Goal: Task Accomplishment & Management: Complete application form

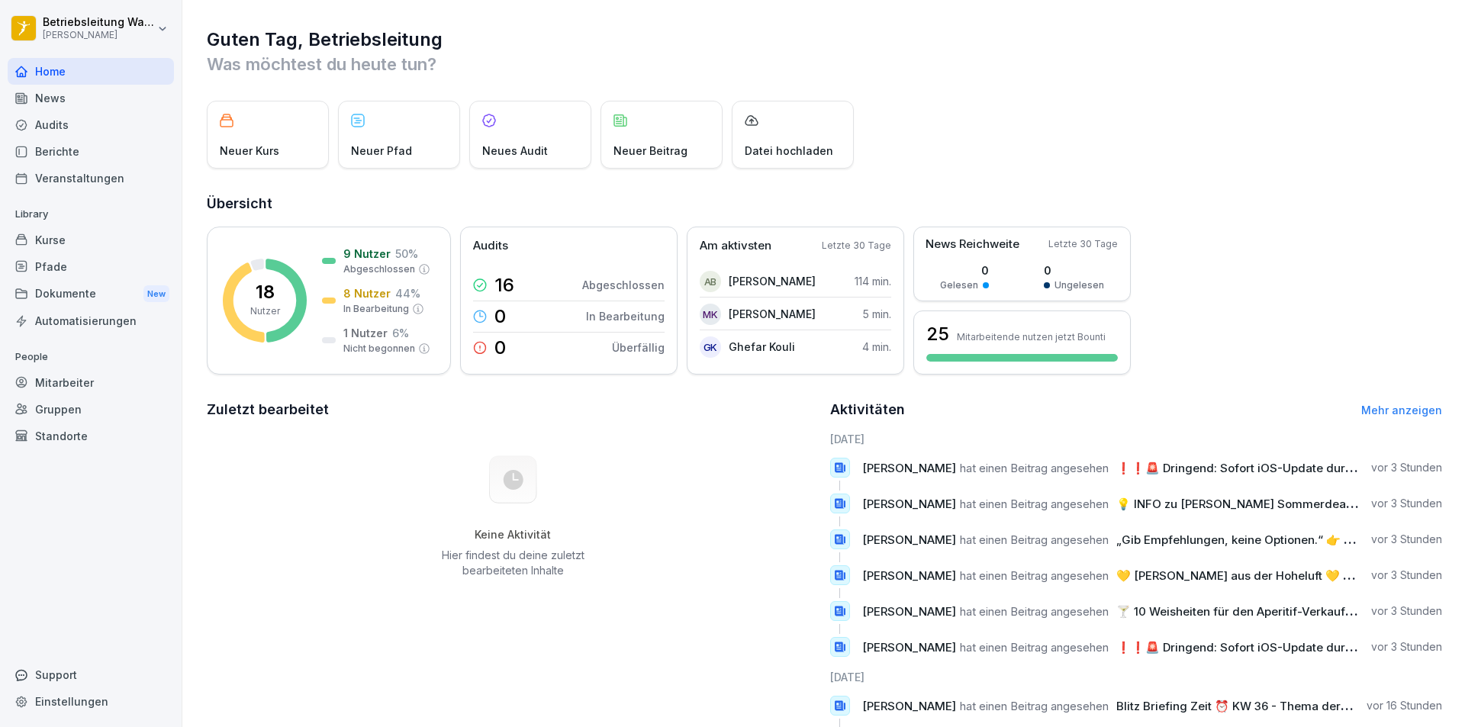
click at [74, 372] on div "Mitarbeiter" at bounding box center [91, 382] width 166 height 27
click at [100, 390] on div "Mitarbeiter" at bounding box center [91, 382] width 166 height 27
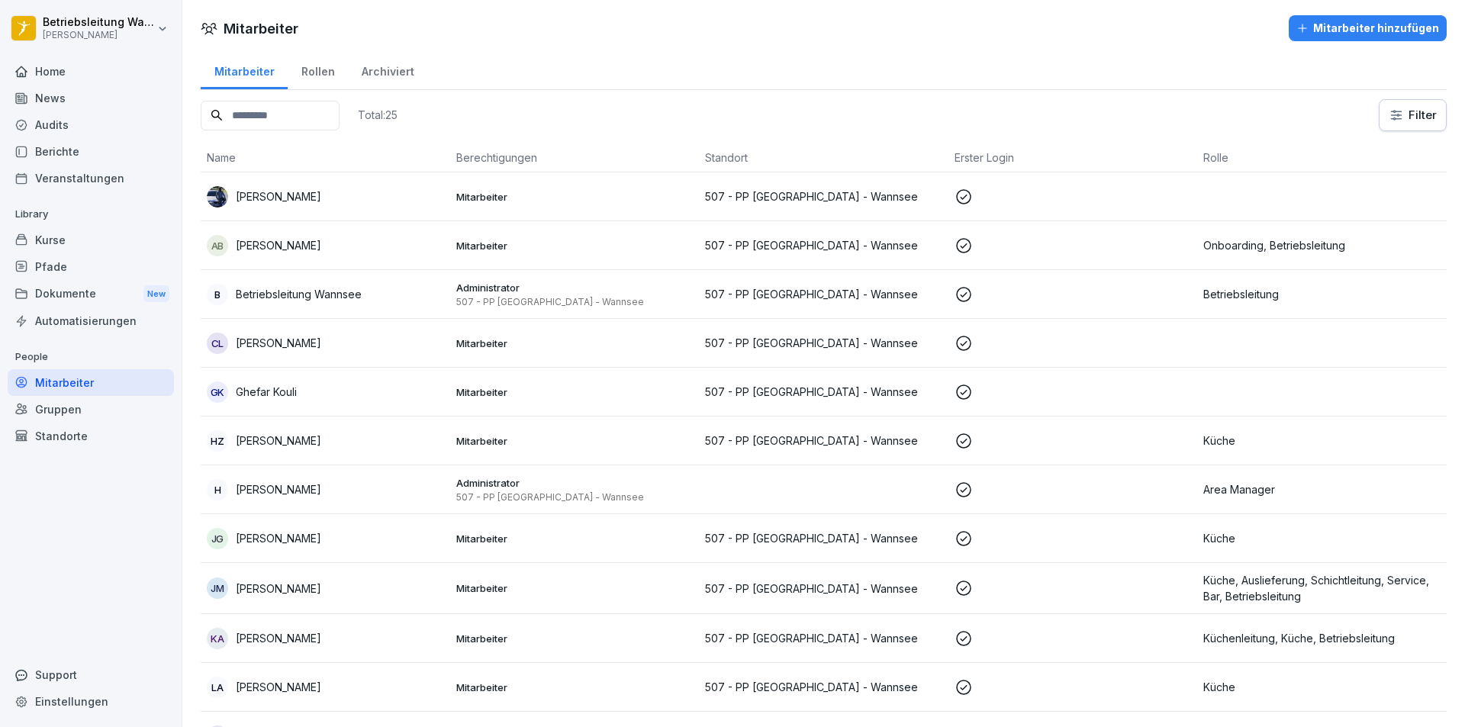
click at [1386, 29] on div "Mitarbeiter hinzufügen" at bounding box center [1368, 28] width 143 height 17
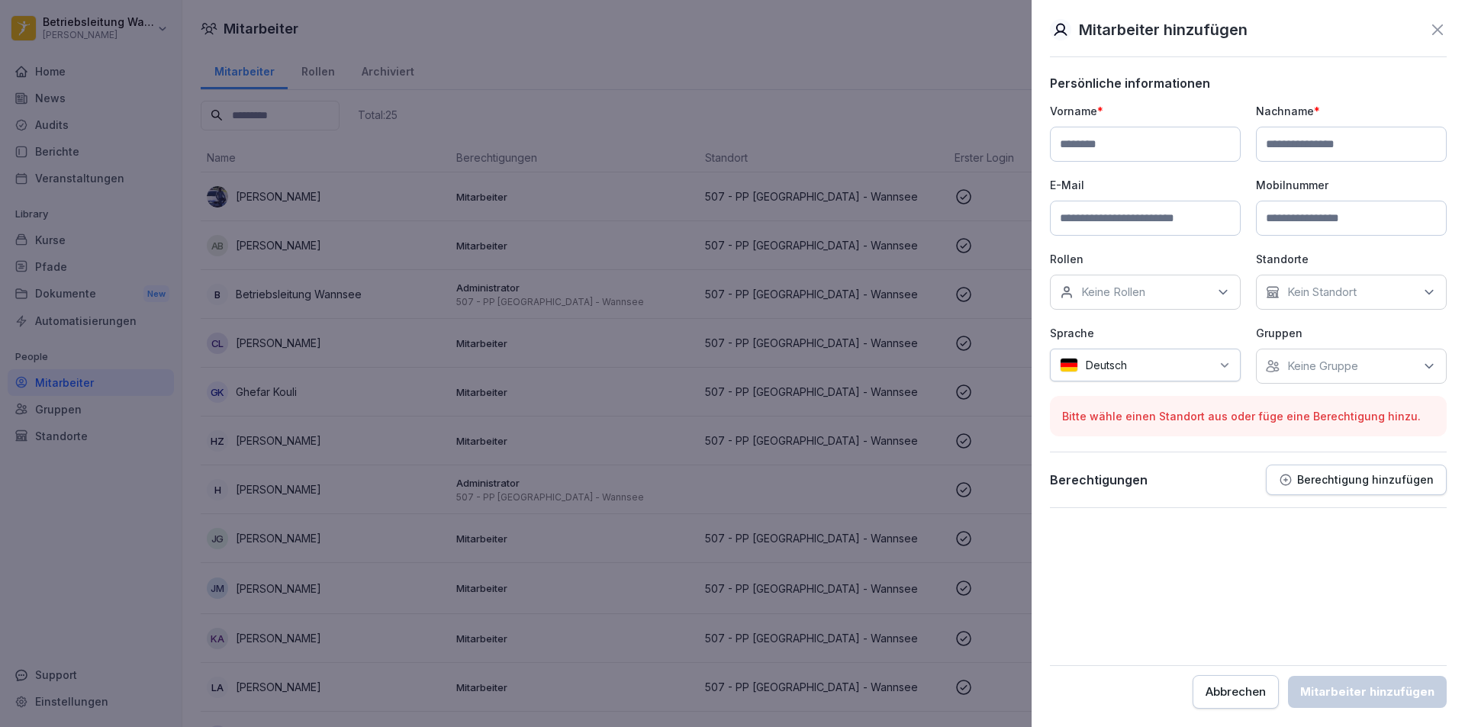
click at [1170, 283] on div "Keine Rollen" at bounding box center [1145, 292] width 191 height 35
click at [1165, 424] on div "Onboarding" at bounding box center [1149, 426] width 189 height 29
click at [1156, 567] on form "Persönliche informationen Vorname * Nachname * E-Mail Mobilnummer Rollen Keine …" at bounding box center [1248, 392] width 397 height 633
click at [1078, 153] on input at bounding box center [1145, 144] width 191 height 35
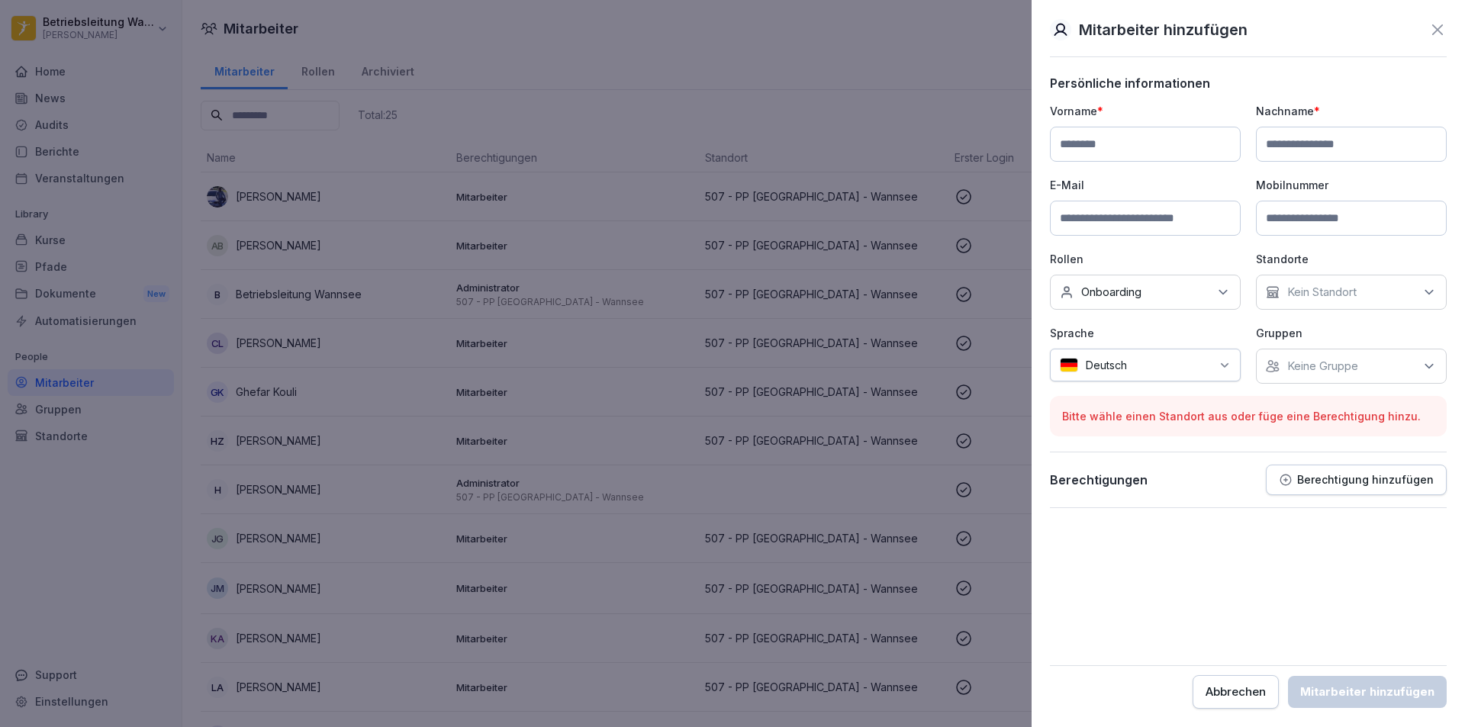
click at [1448, 31] on div "Mitarbeiter hinzufügen Persönliche informationen Vorname * Nachname * E-Mail Mo…" at bounding box center [1248, 363] width 433 height 727
click at [1440, 32] on icon at bounding box center [1437, 29] width 11 height 11
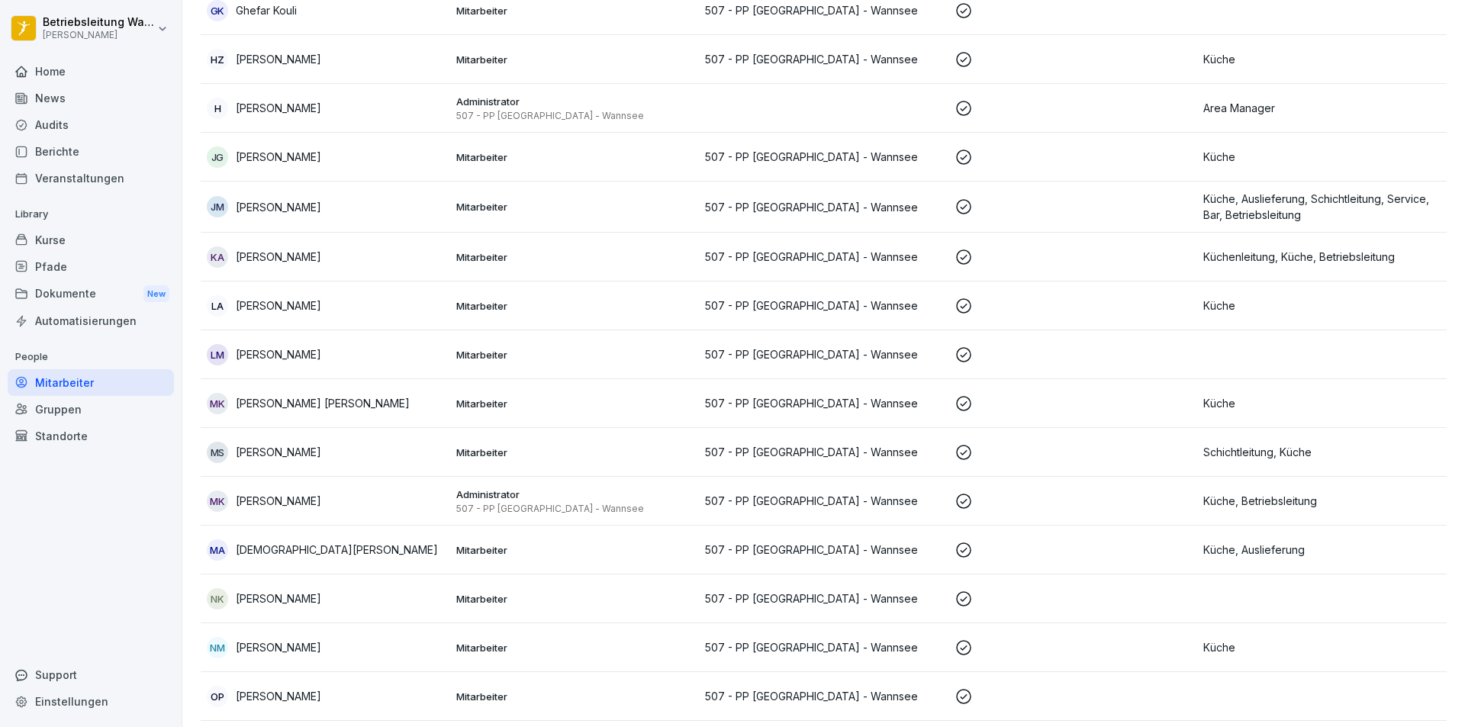
scroll to position [534, 0]
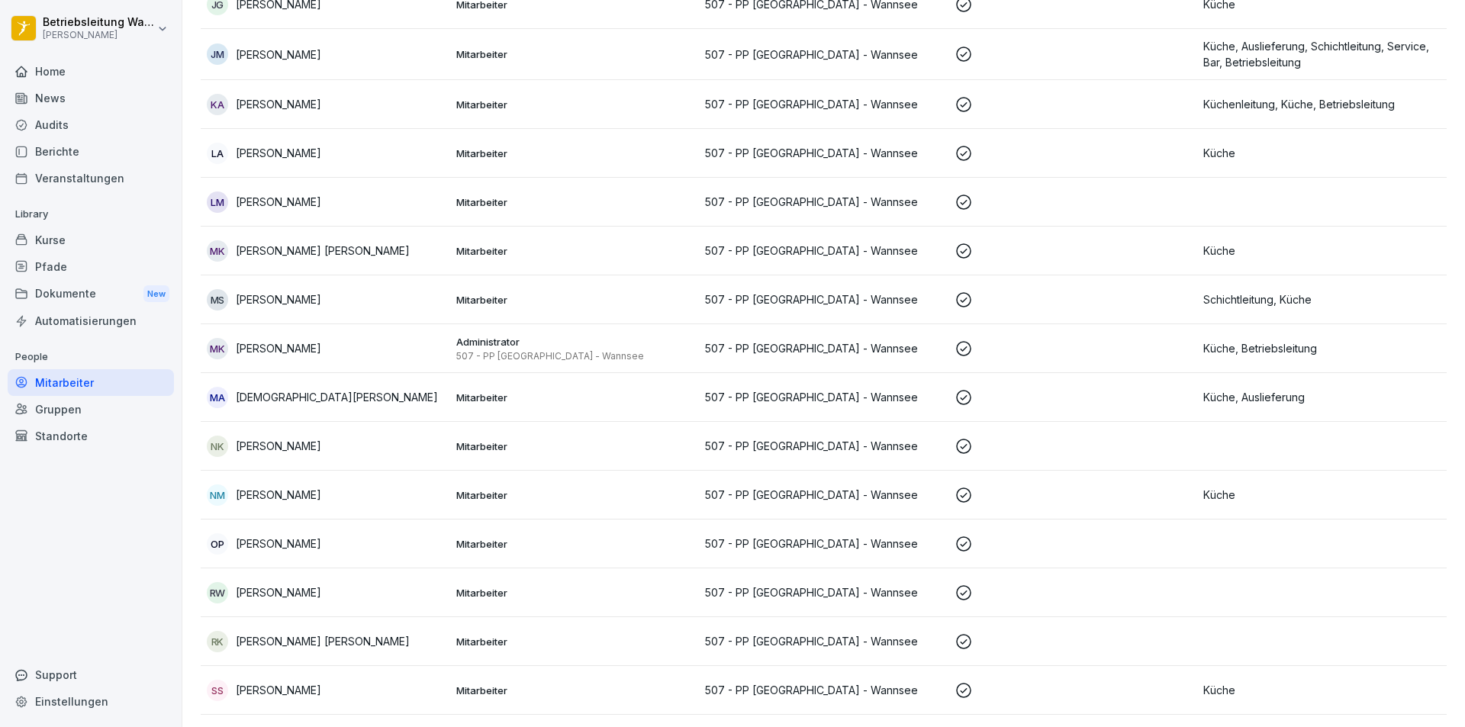
click at [504, 545] on p "Mitarbeiter" at bounding box center [574, 544] width 237 height 14
click at [504, 545] on div at bounding box center [732, 363] width 1465 height 727
click at [322, 553] on div "OP [PERSON_NAME]" at bounding box center [325, 543] width 237 height 21
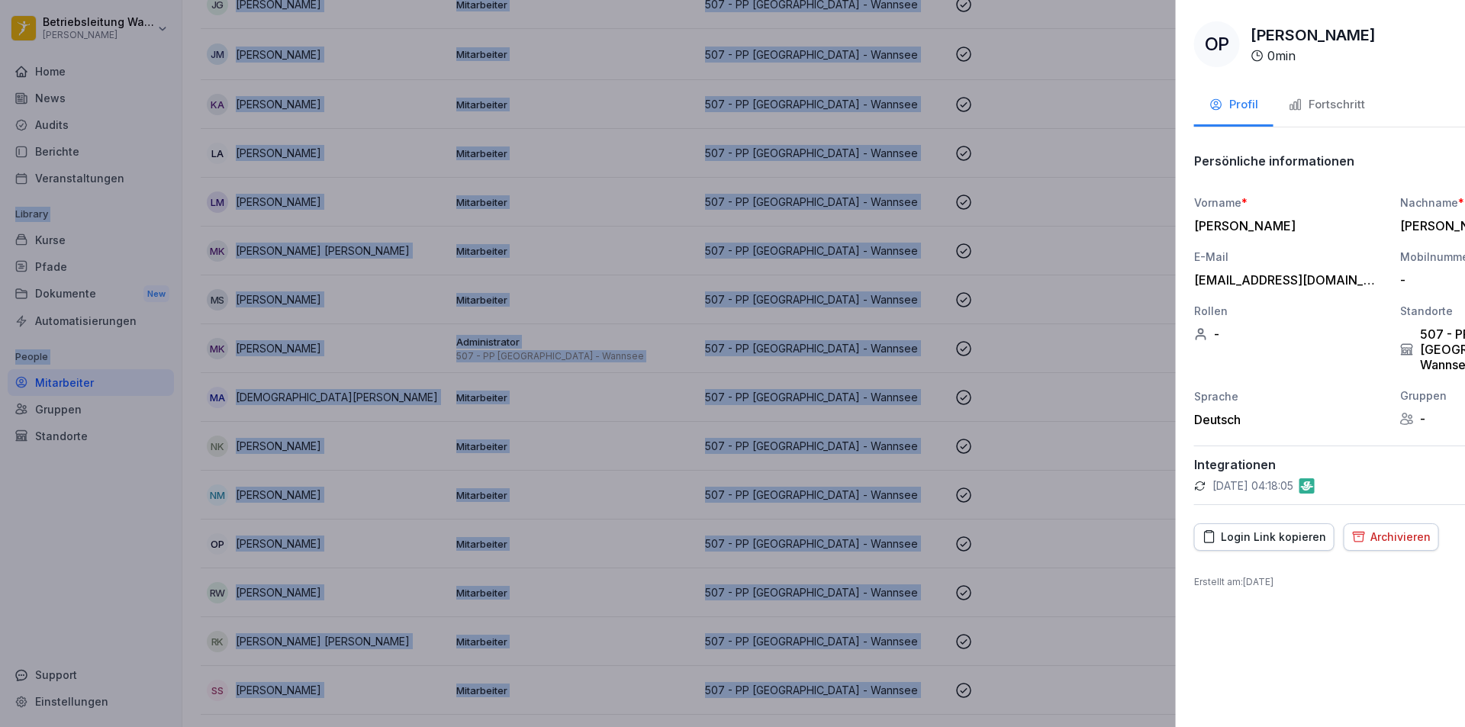
click at [322, 553] on div at bounding box center [732, 363] width 1465 height 727
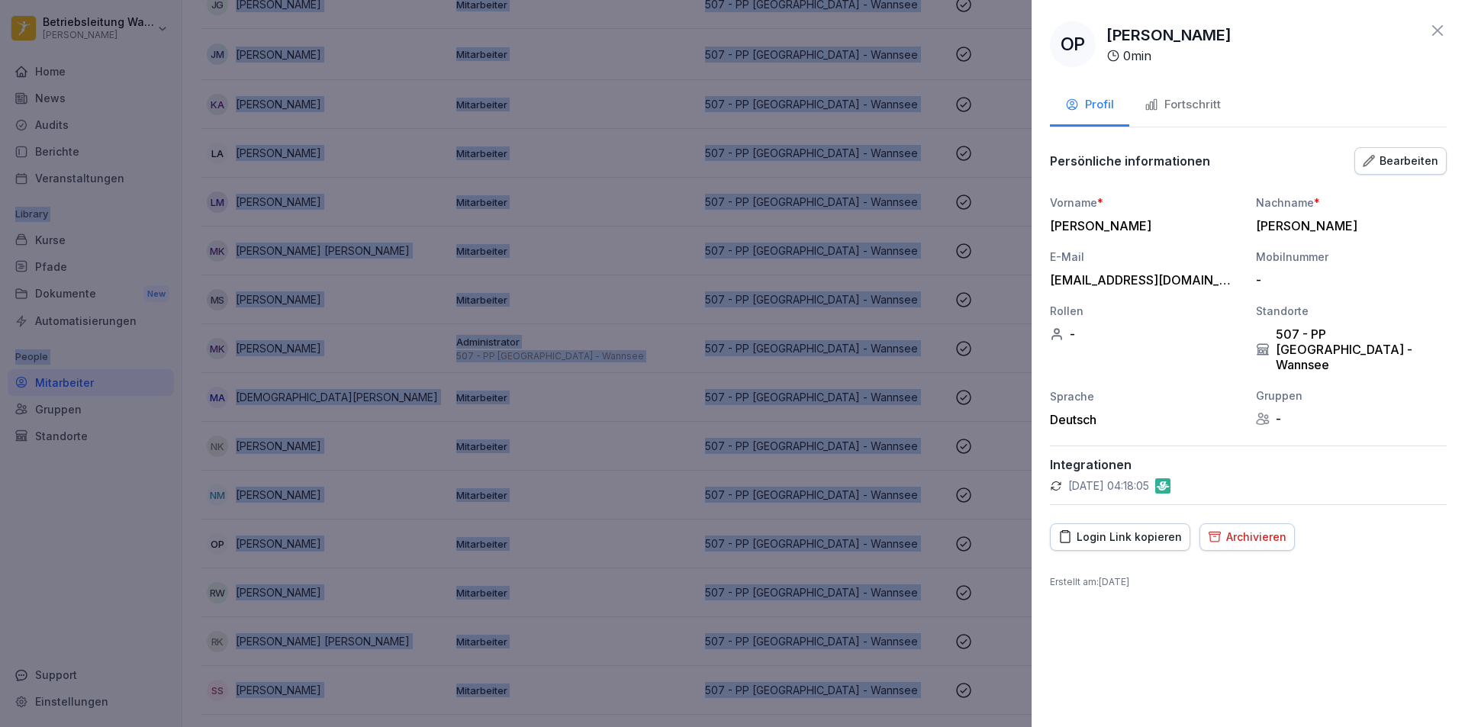
click at [1210, 94] on button "Fortschritt" at bounding box center [1182, 105] width 107 height 41
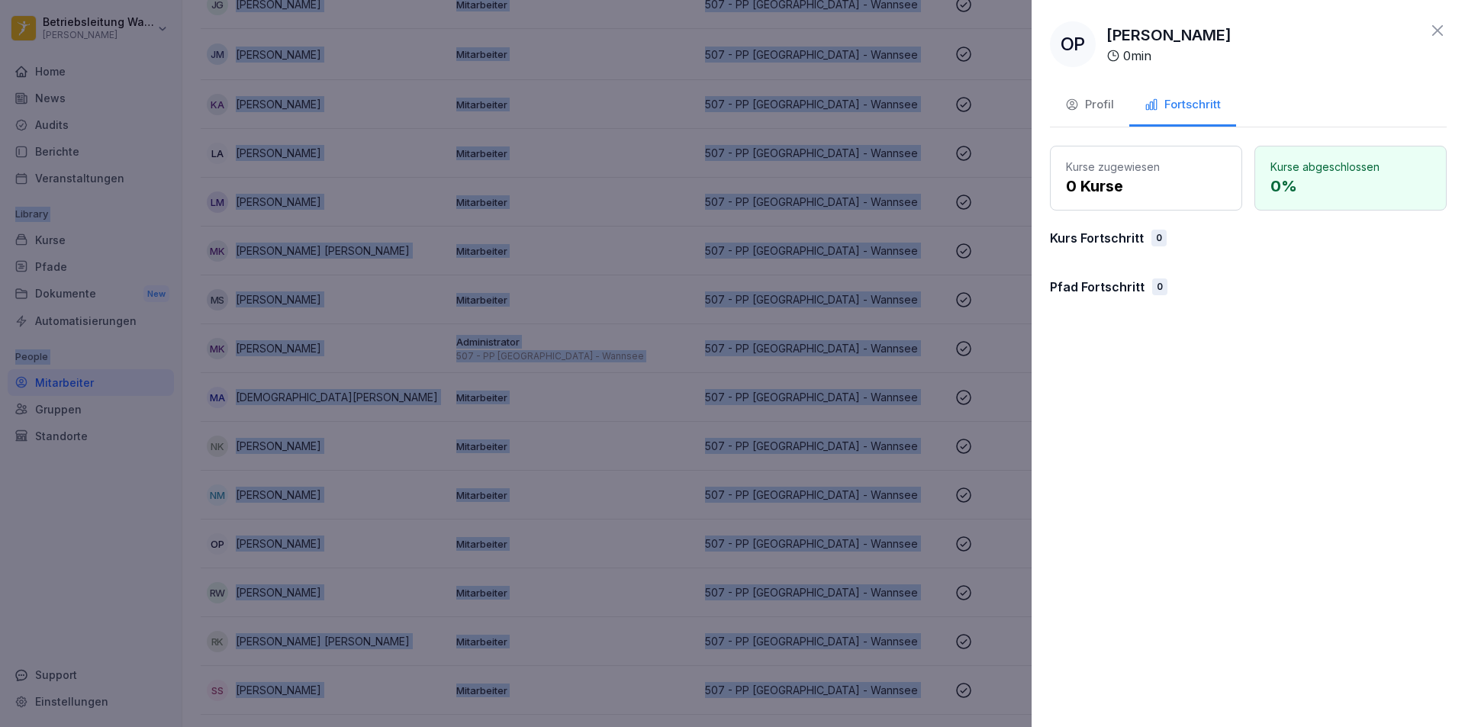
click at [1075, 98] on icon "button" at bounding box center [1072, 105] width 14 height 14
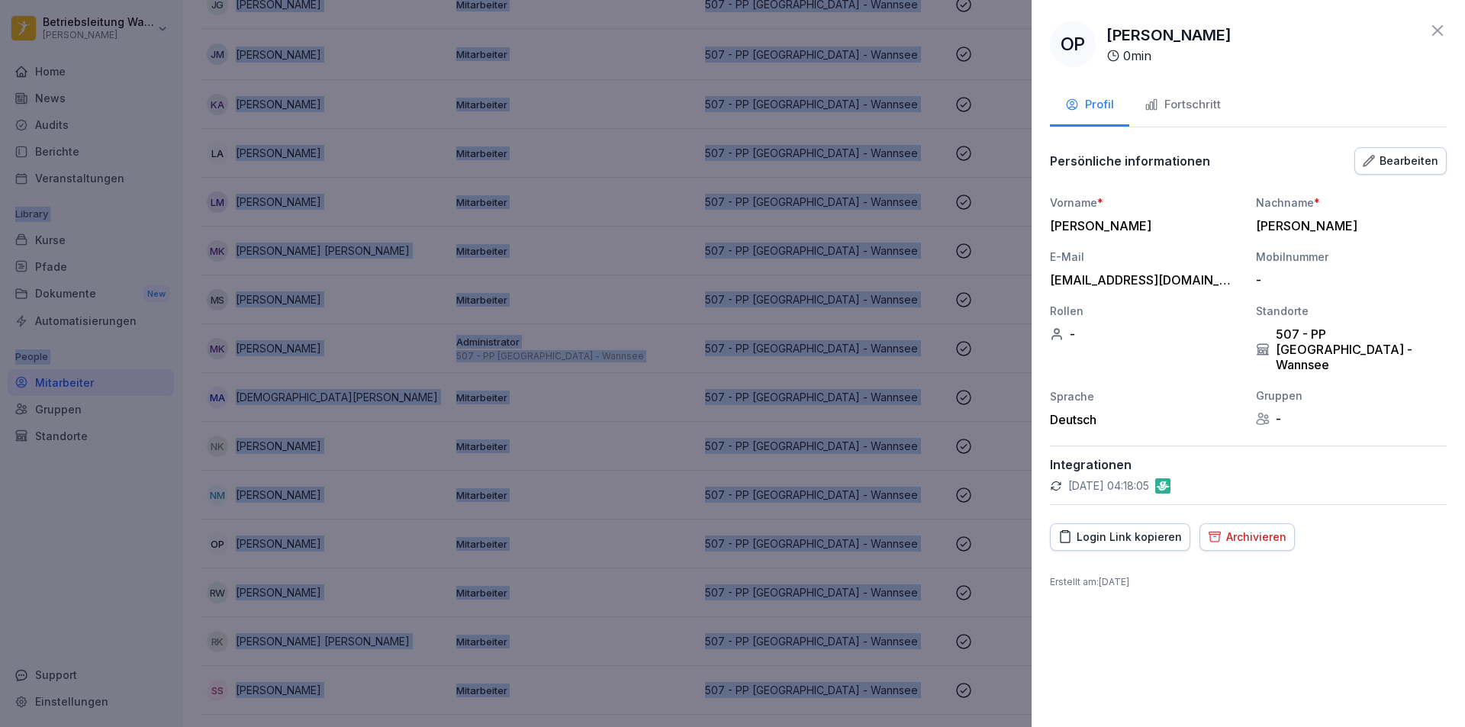
click at [818, 129] on div at bounding box center [732, 363] width 1465 height 727
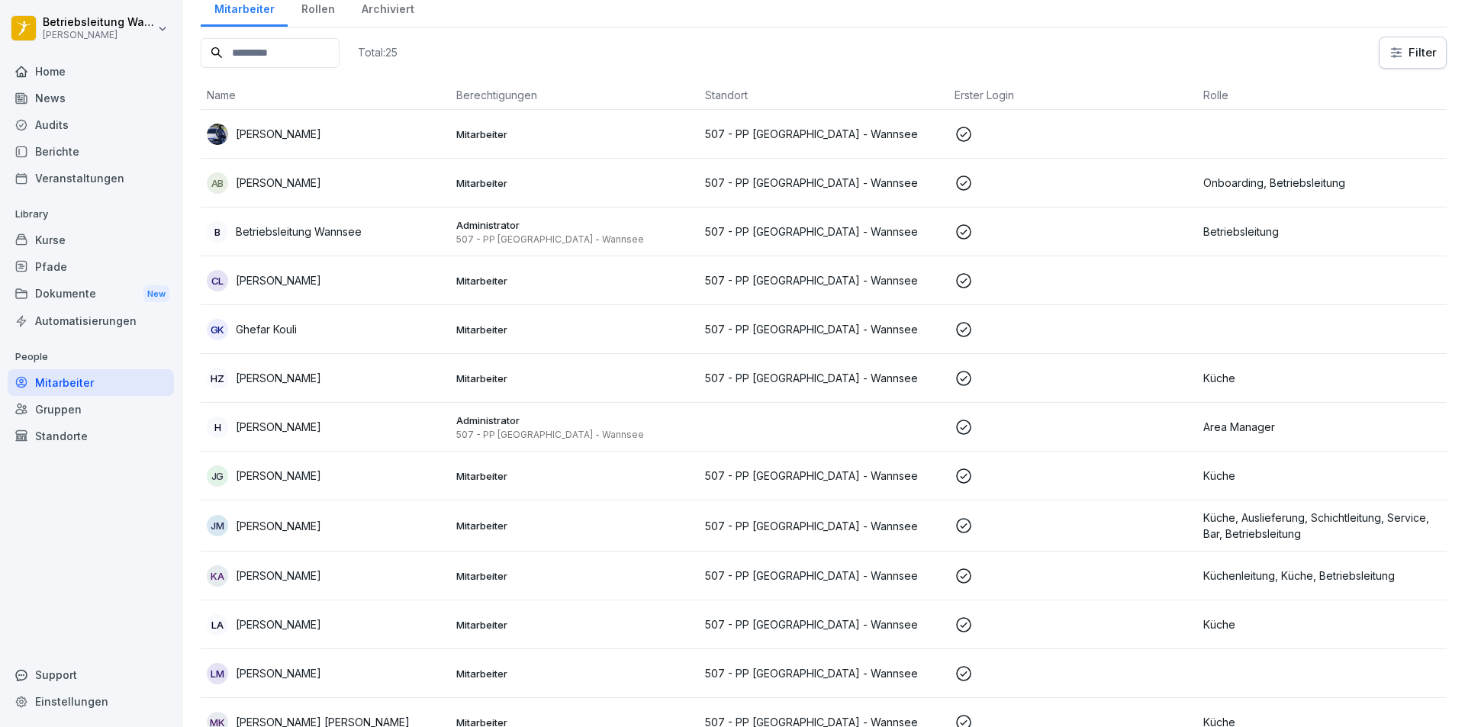
scroll to position [0, 0]
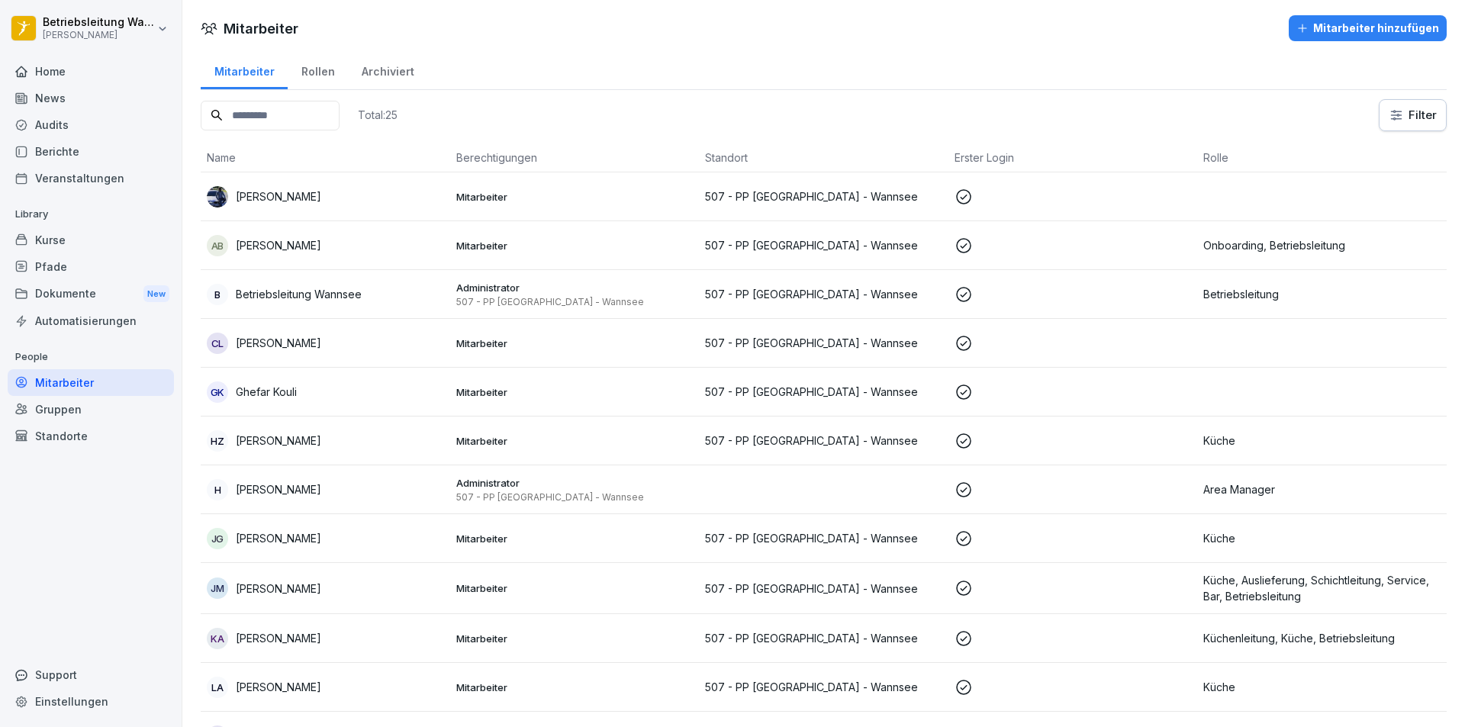
click at [417, 349] on div "CL [PERSON_NAME]" at bounding box center [325, 343] width 237 height 21
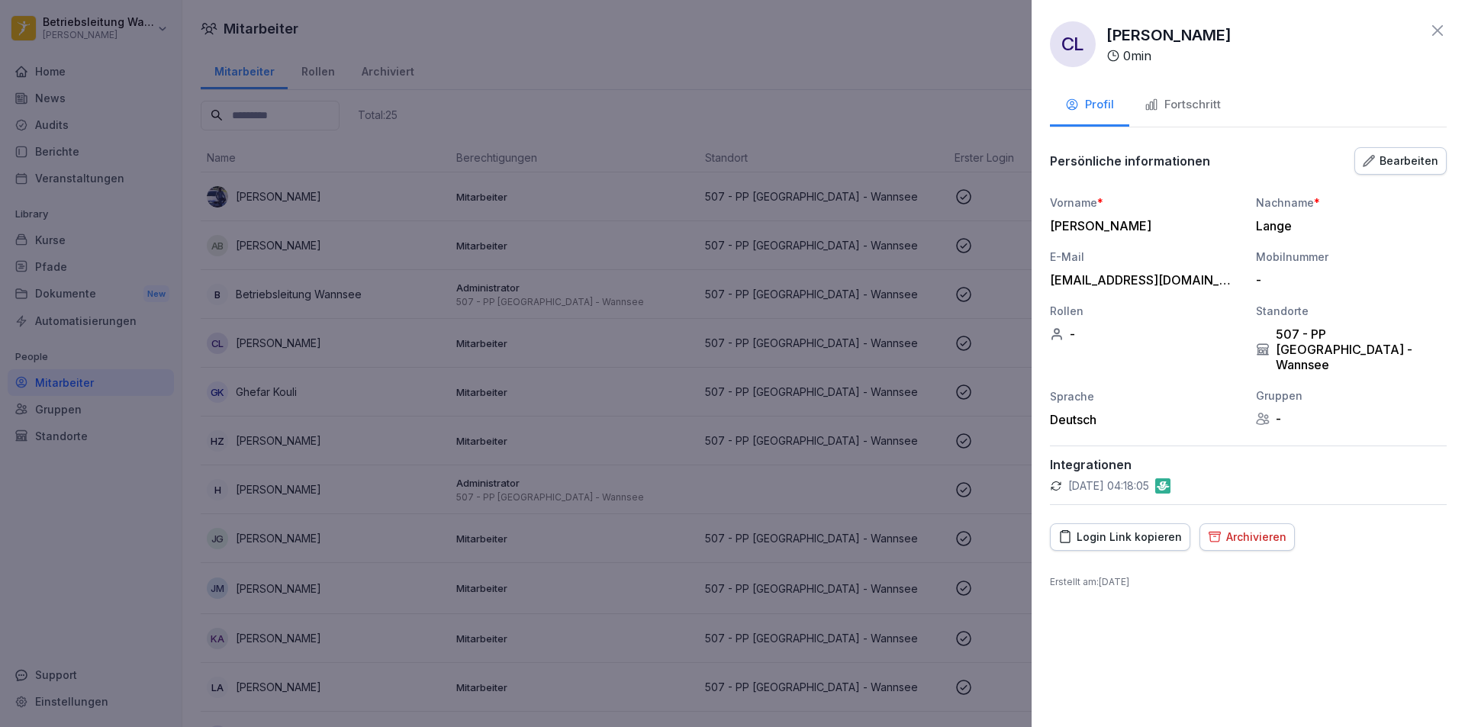
click at [417, 349] on div at bounding box center [732, 363] width 1465 height 727
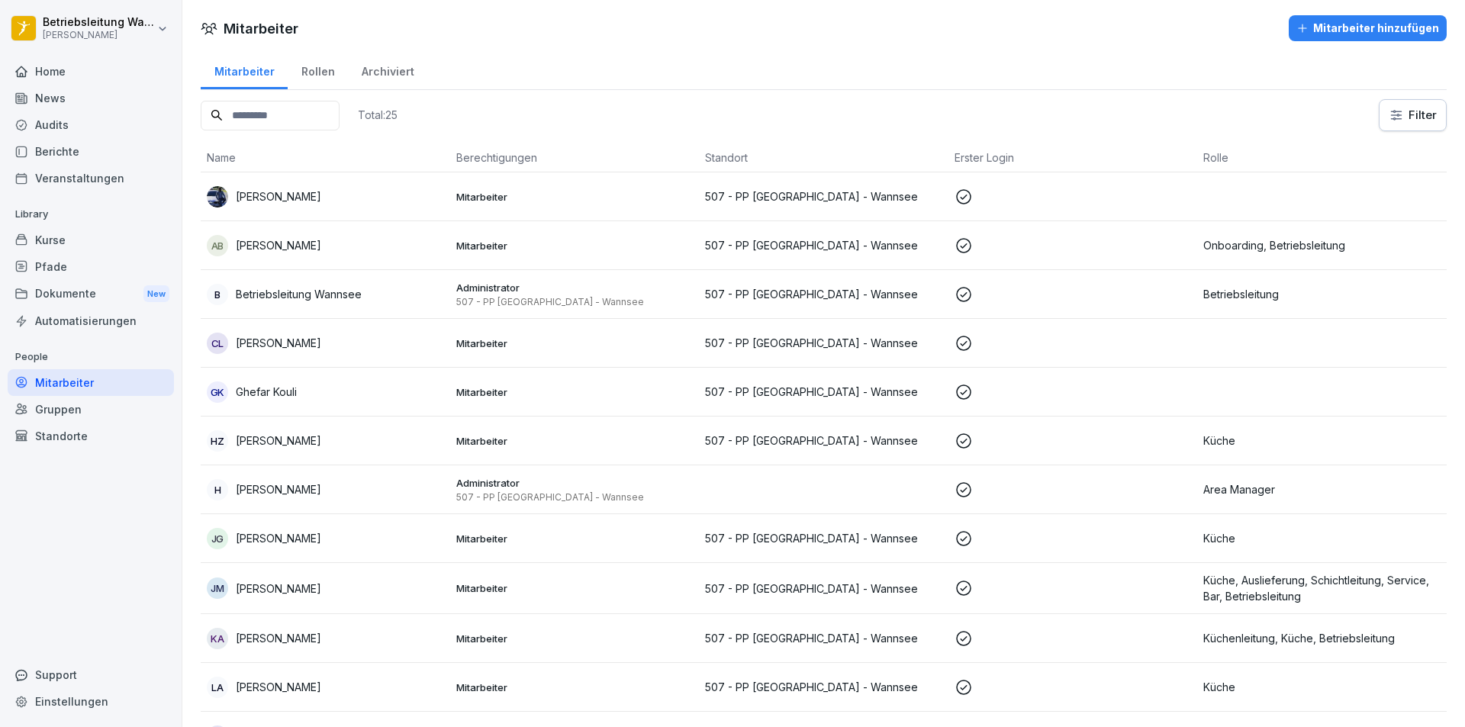
click at [412, 255] on div "AB [PERSON_NAME]" at bounding box center [325, 245] width 237 height 21
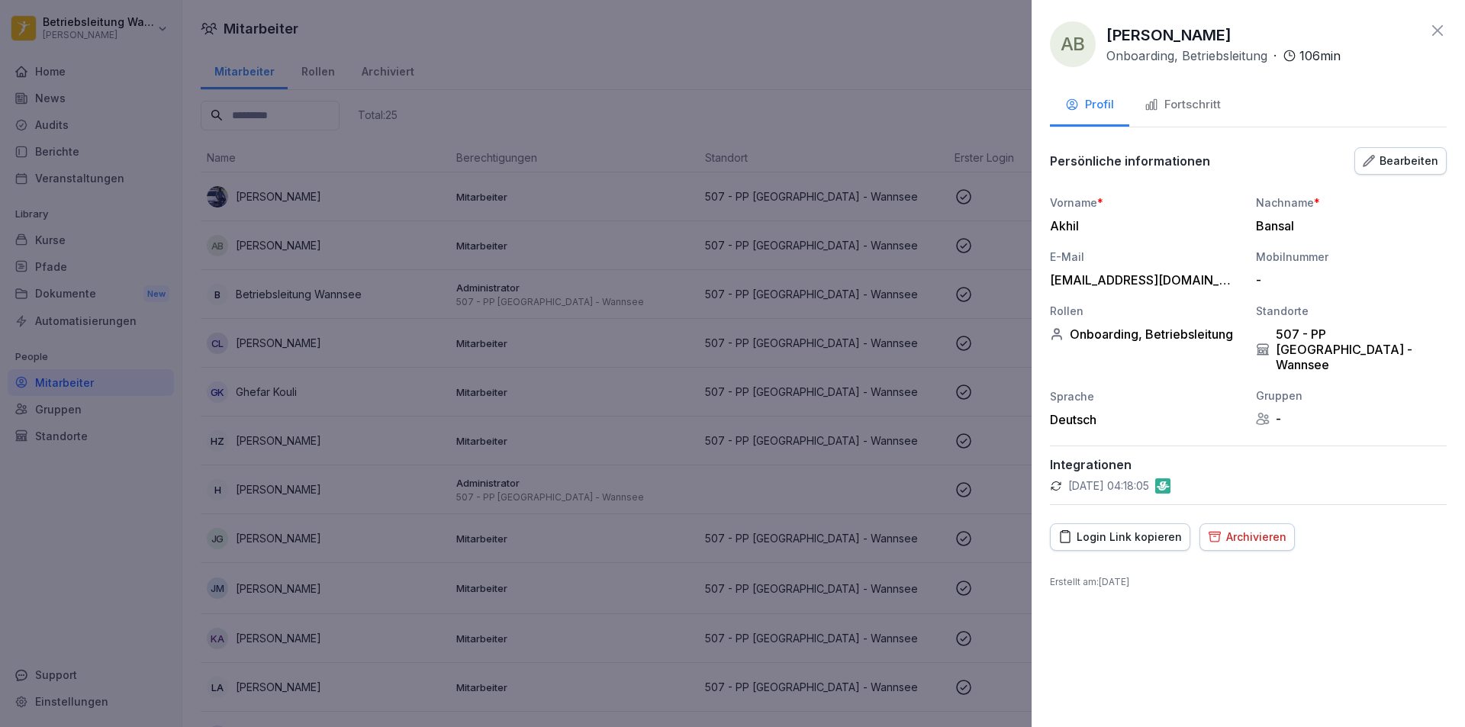
click at [406, 317] on div at bounding box center [732, 363] width 1465 height 727
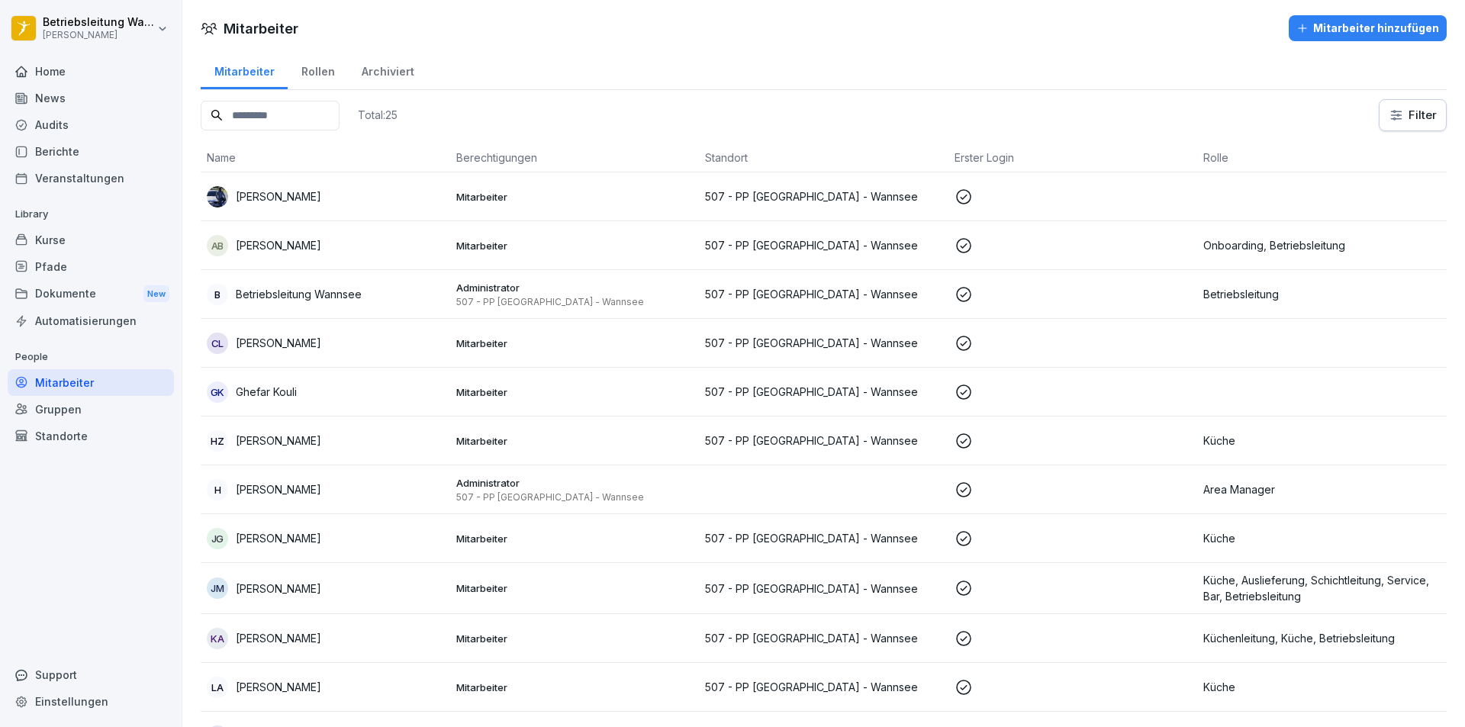
click at [405, 295] on div "B Betriebsleitung Wannsee" at bounding box center [325, 294] width 237 height 21
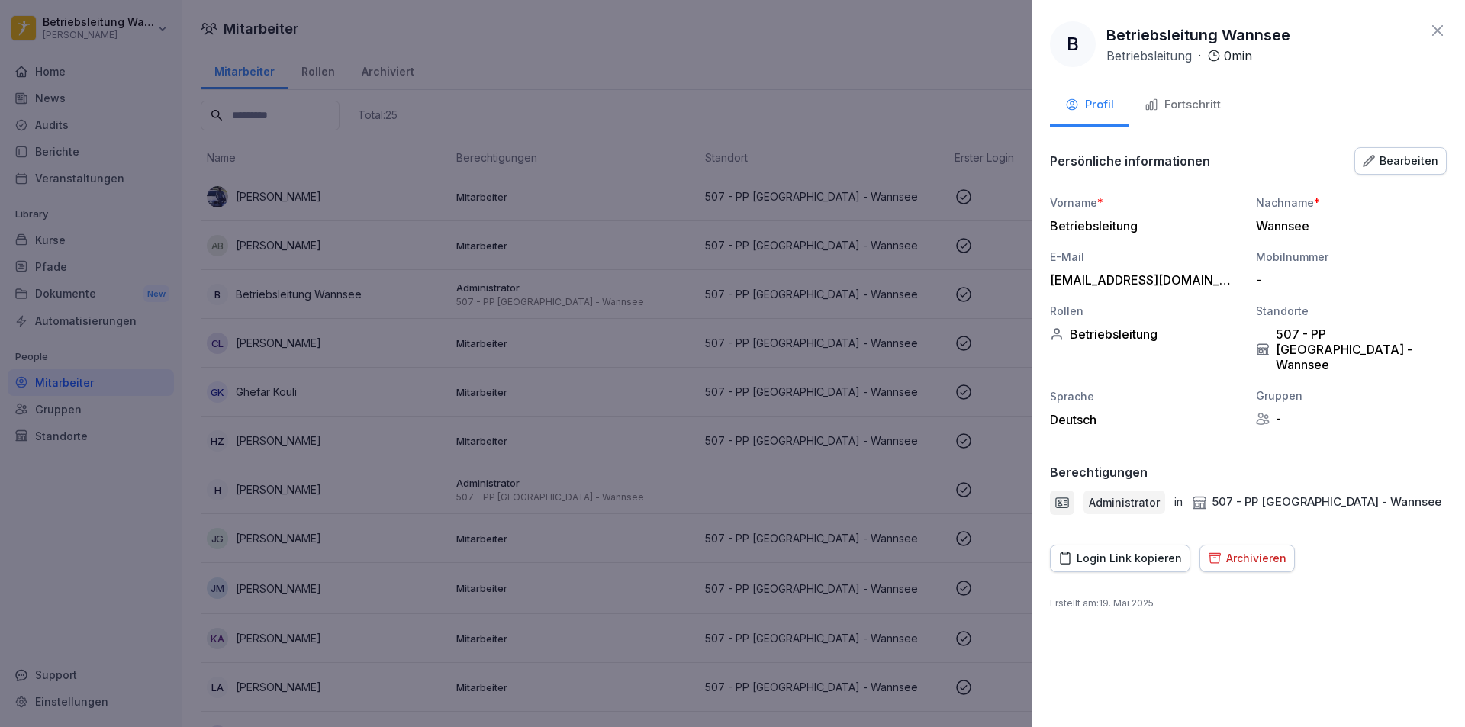
click at [402, 339] on div at bounding box center [732, 363] width 1465 height 727
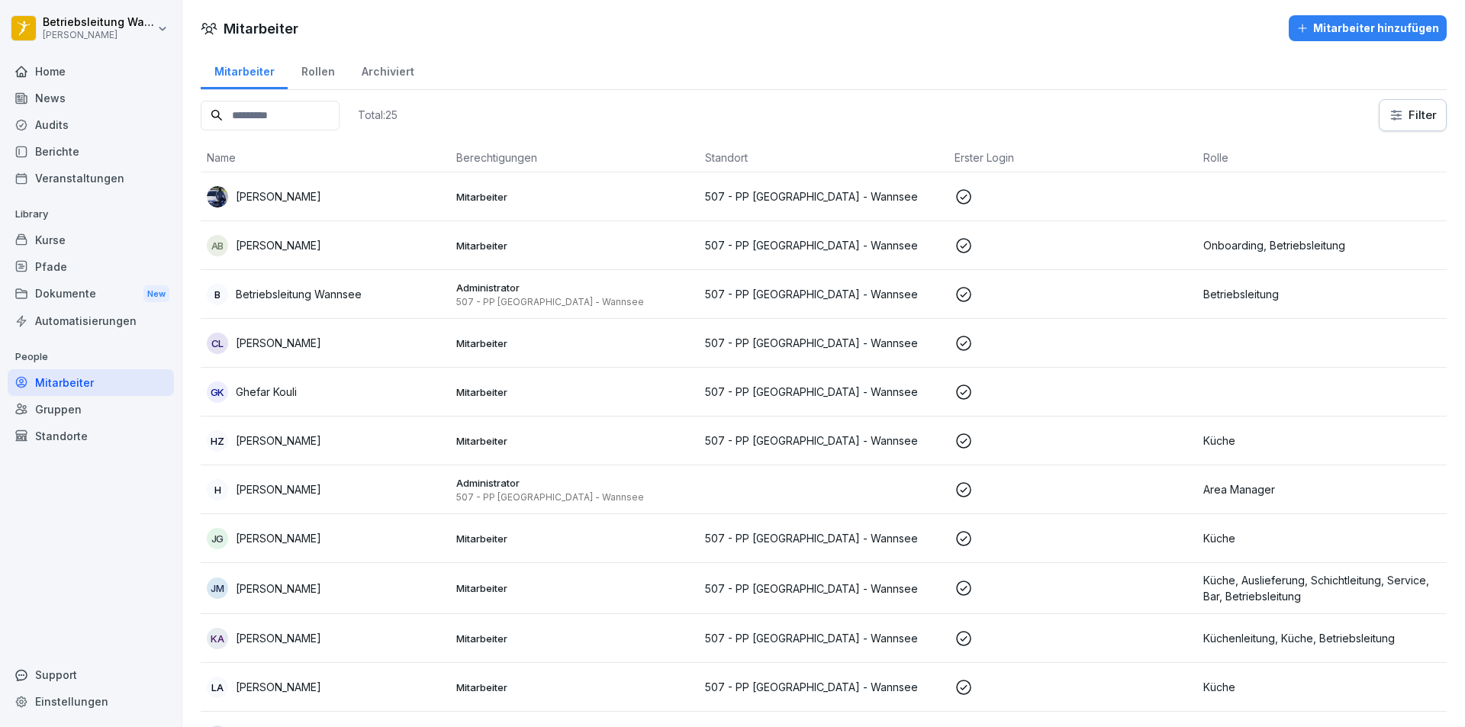
click at [431, 591] on div "[PERSON_NAME]" at bounding box center [325, 588] width 237 height 21
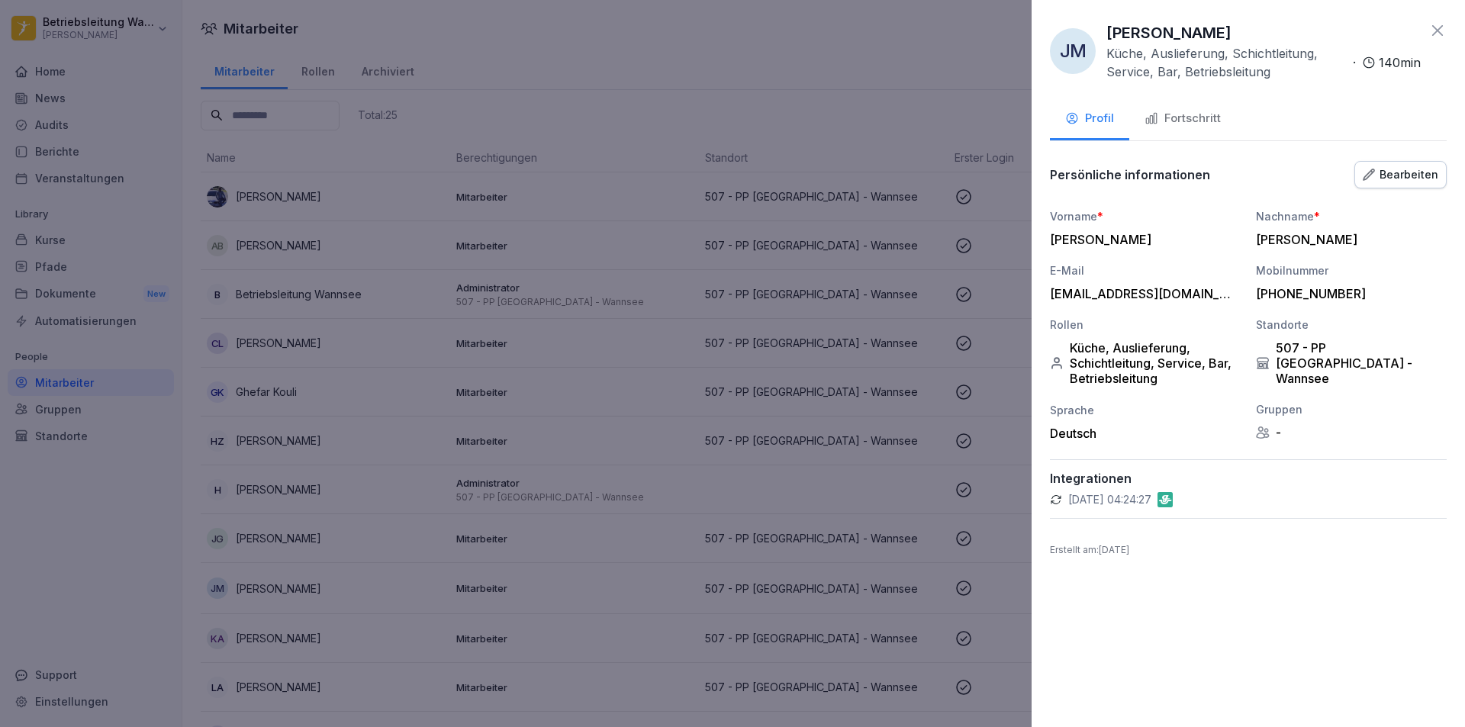
click at [413, 456] on div at bounding box center [732, 363] width 1465 height 727
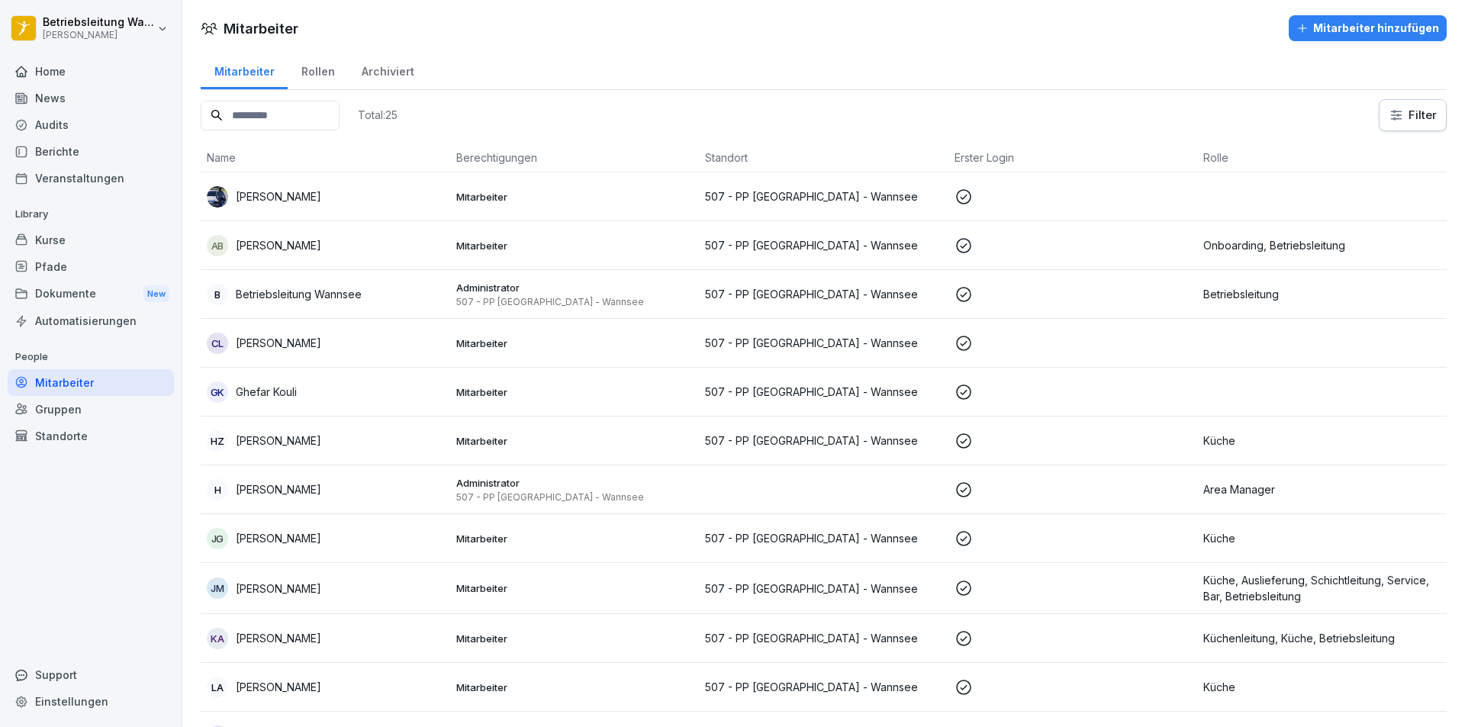
click at [376, 251] on div "AB [PERSON_NAME]" at bounding box center [325, 245] width 237 height 21
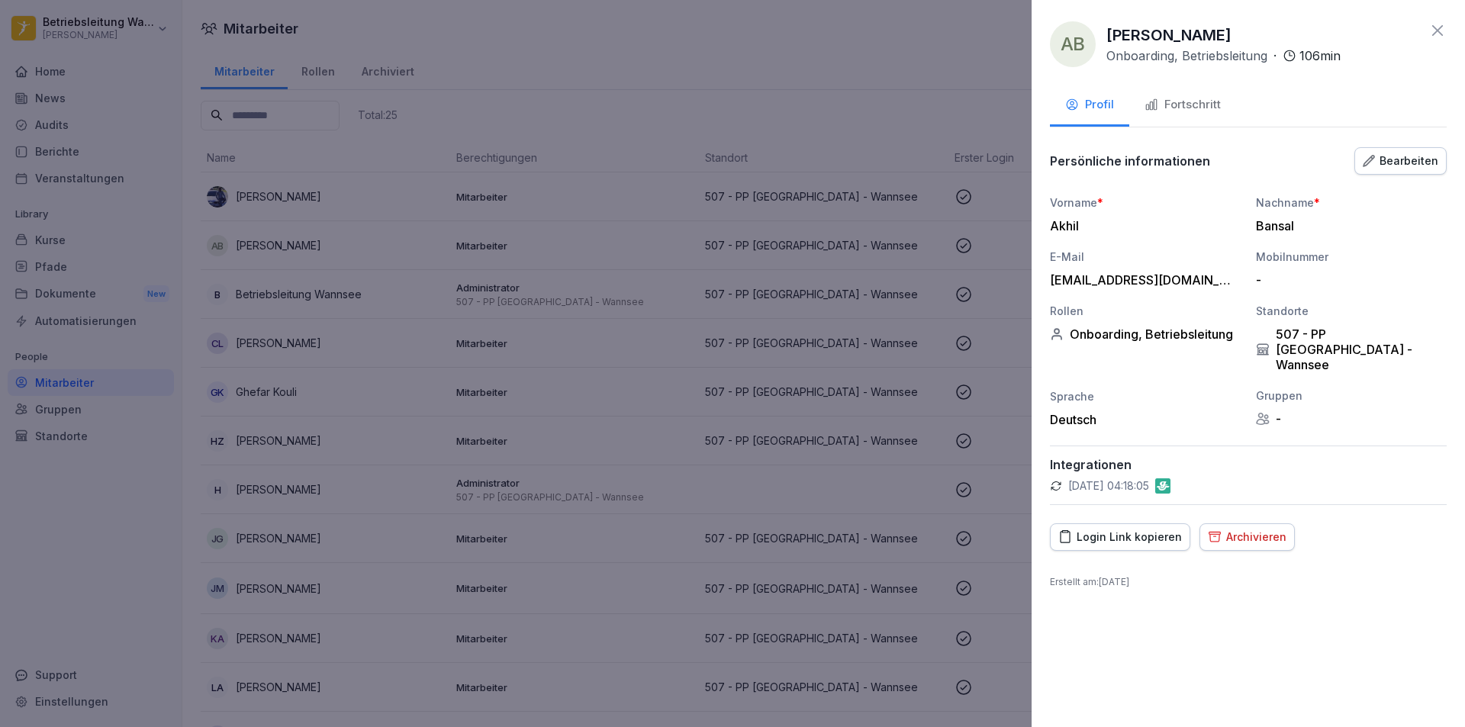
click at [403, 398] on div at bounding box center [732, 363] width 1465 height 727
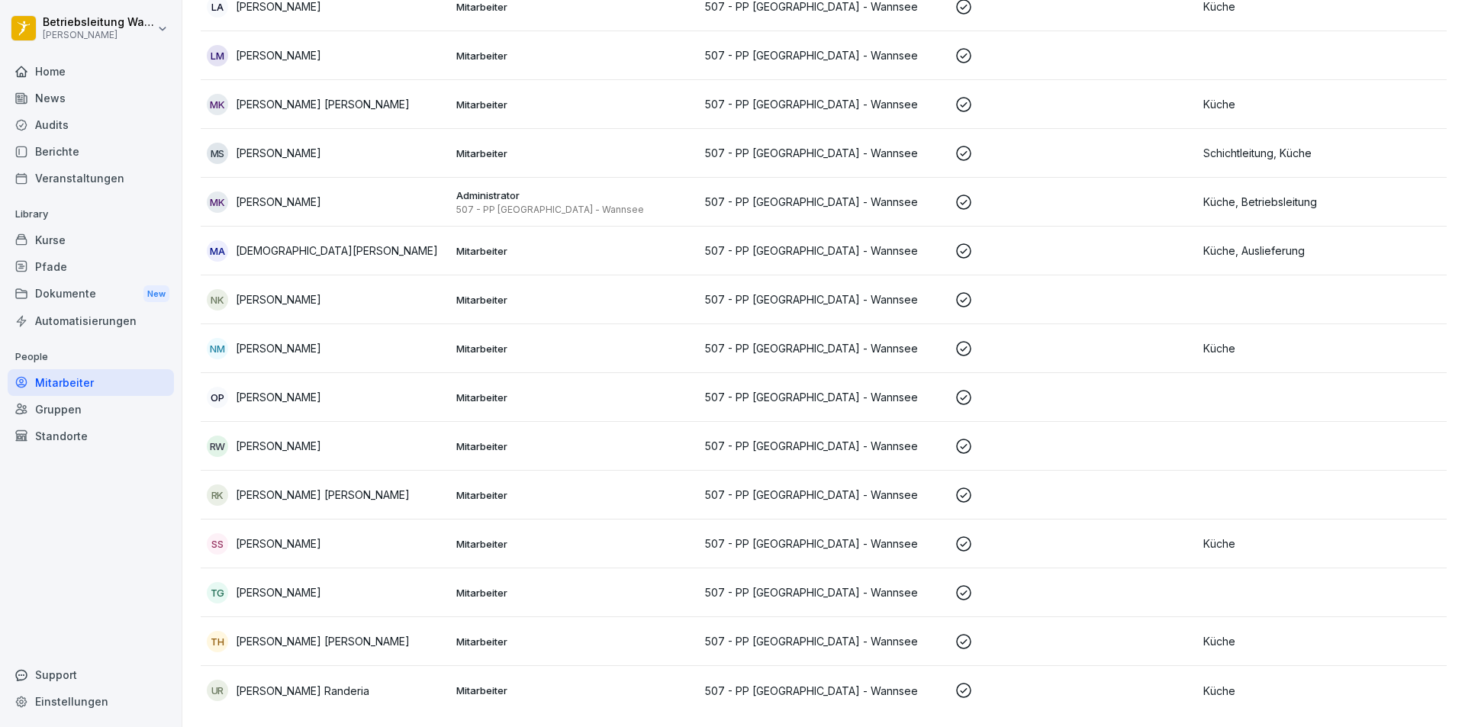
scroll to position [692, 0]
click at [554, 569] on td "Mitarbeiter" at bounding box center [575, 593] width 250 height 49
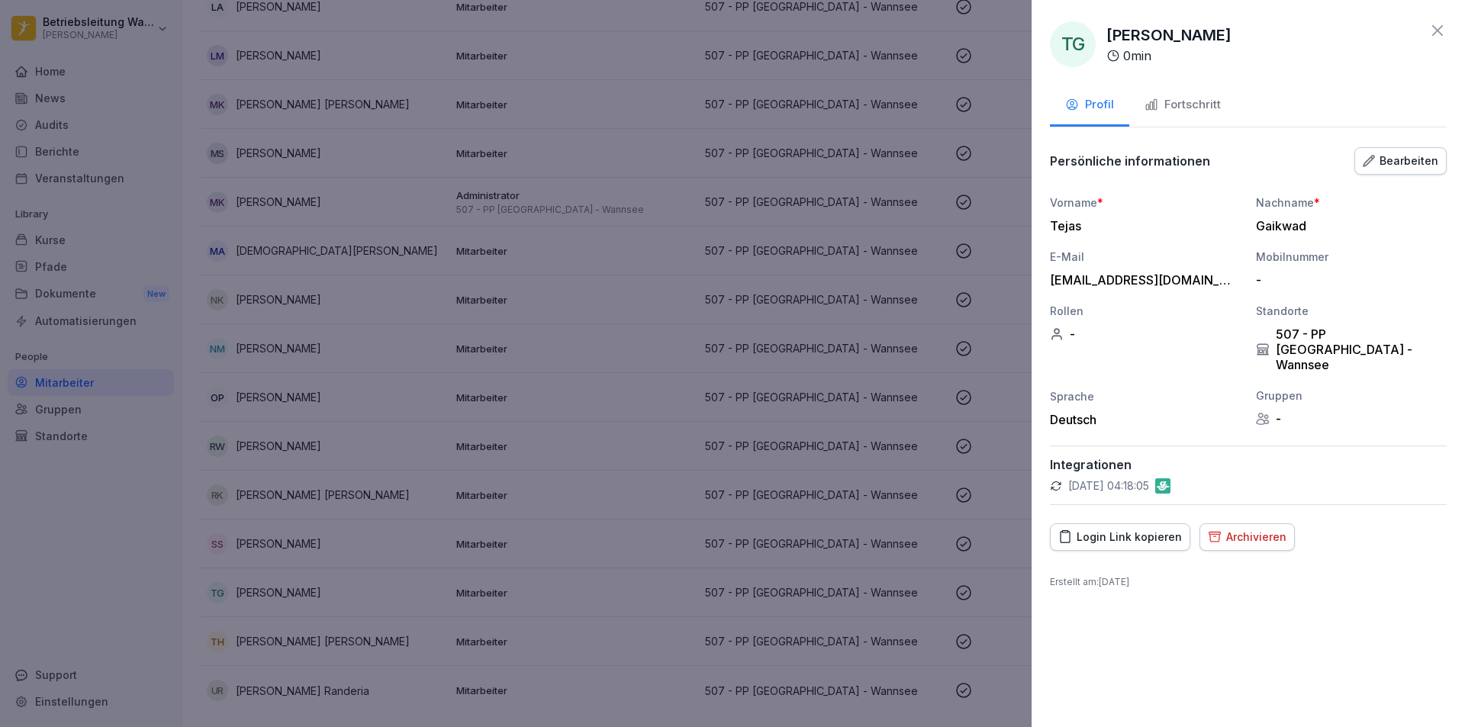
click at [348, 392] on div at bounding box center [732, 363] width 1465 height 727
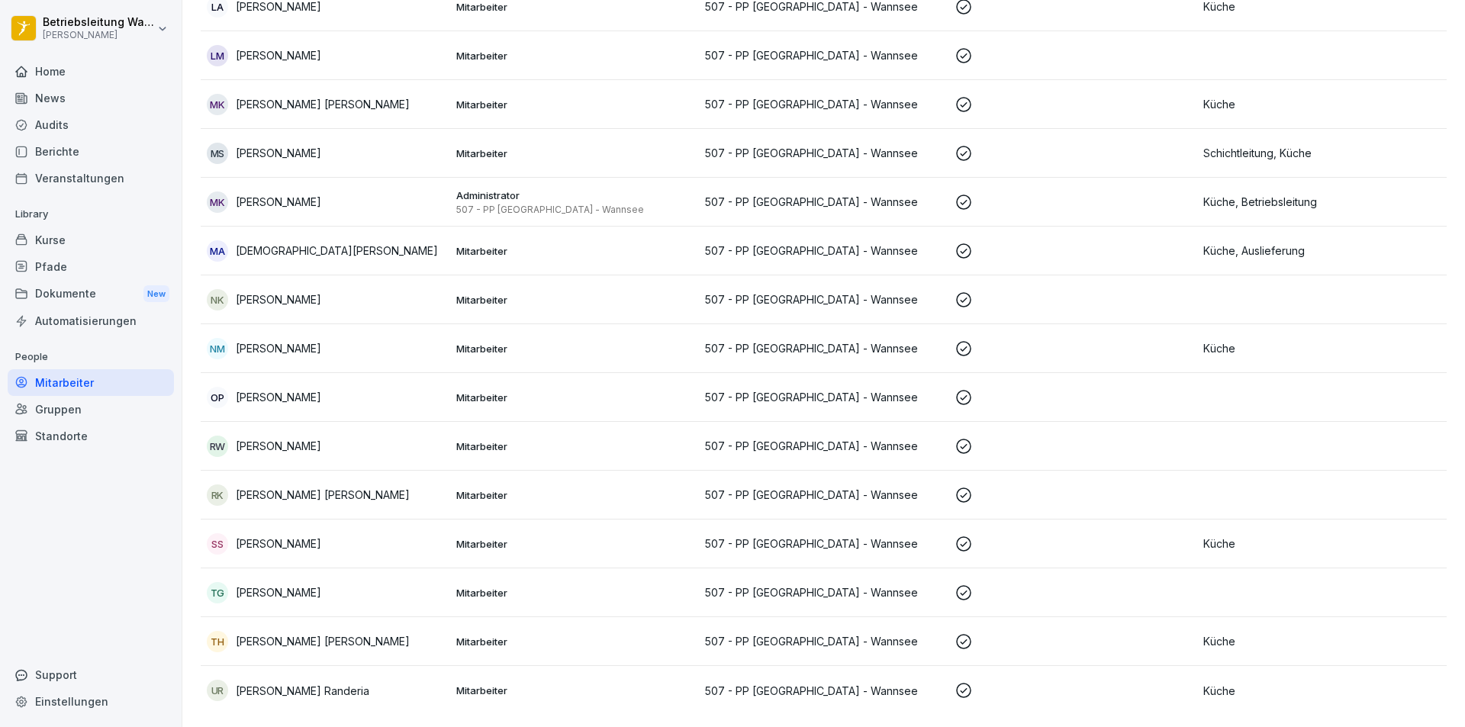
click at [346, 388] on div "OP [PERSON_NAME]" at bounding box center [325, 397] width 237 height 21
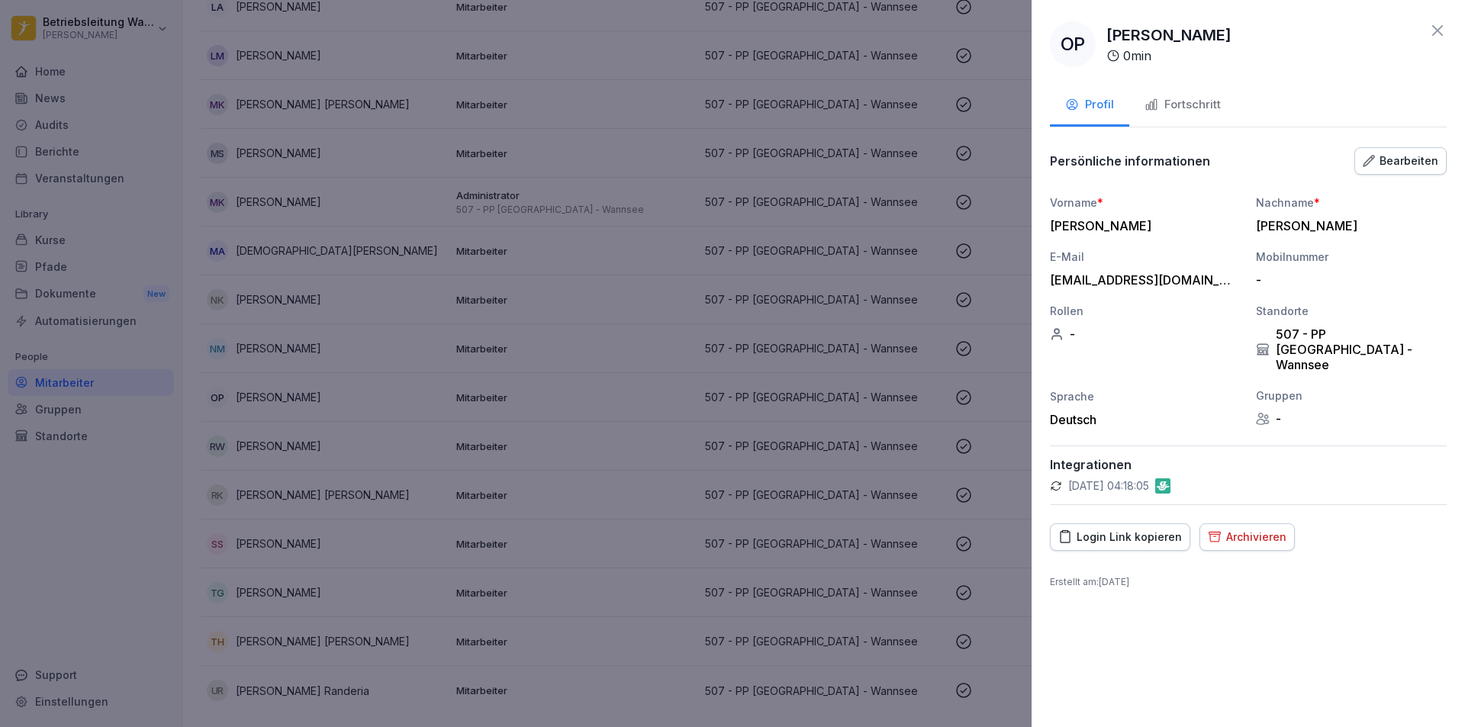
click at [356, 424] on div at bounding box center [732, 363] width 1465 height 727
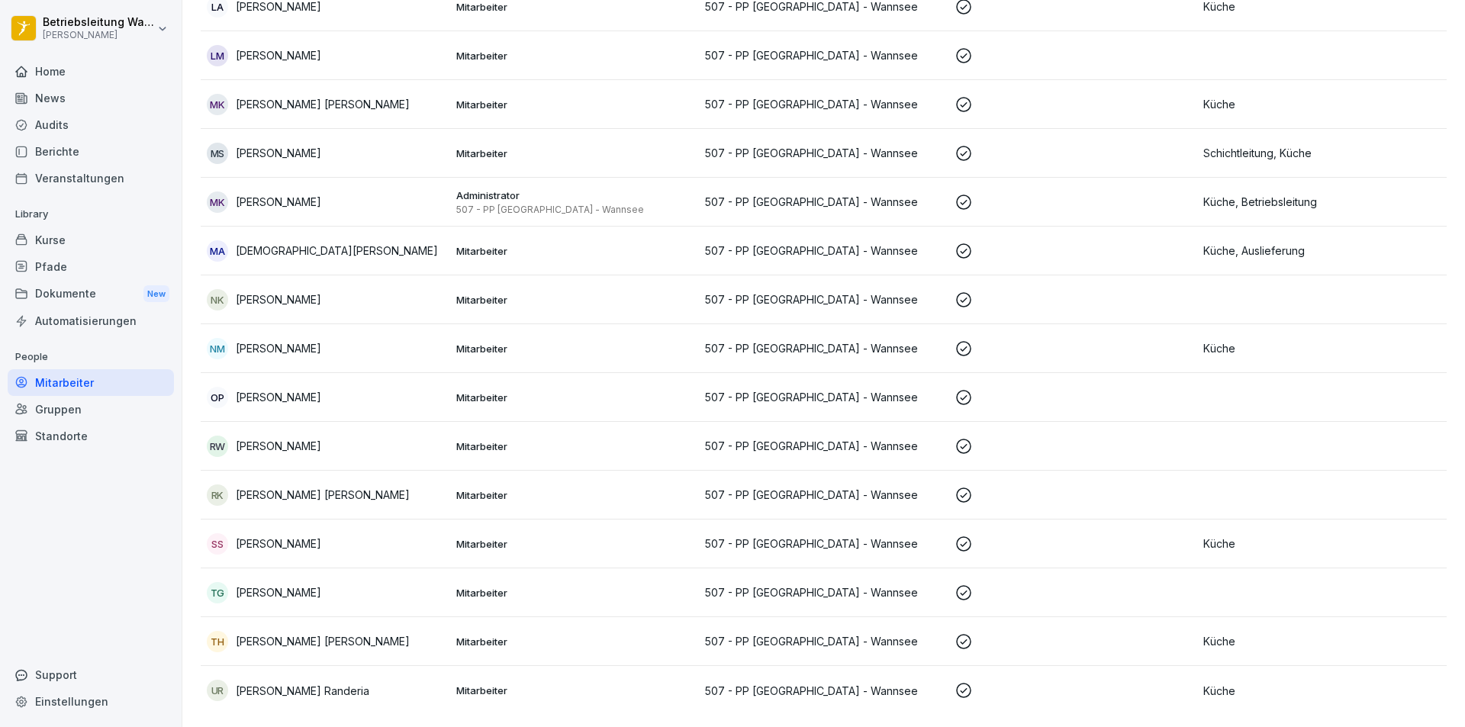
click at [356, 436] on div "RW [PERSON_NAME]" at bounding box center [325, 446] width 237 height 21
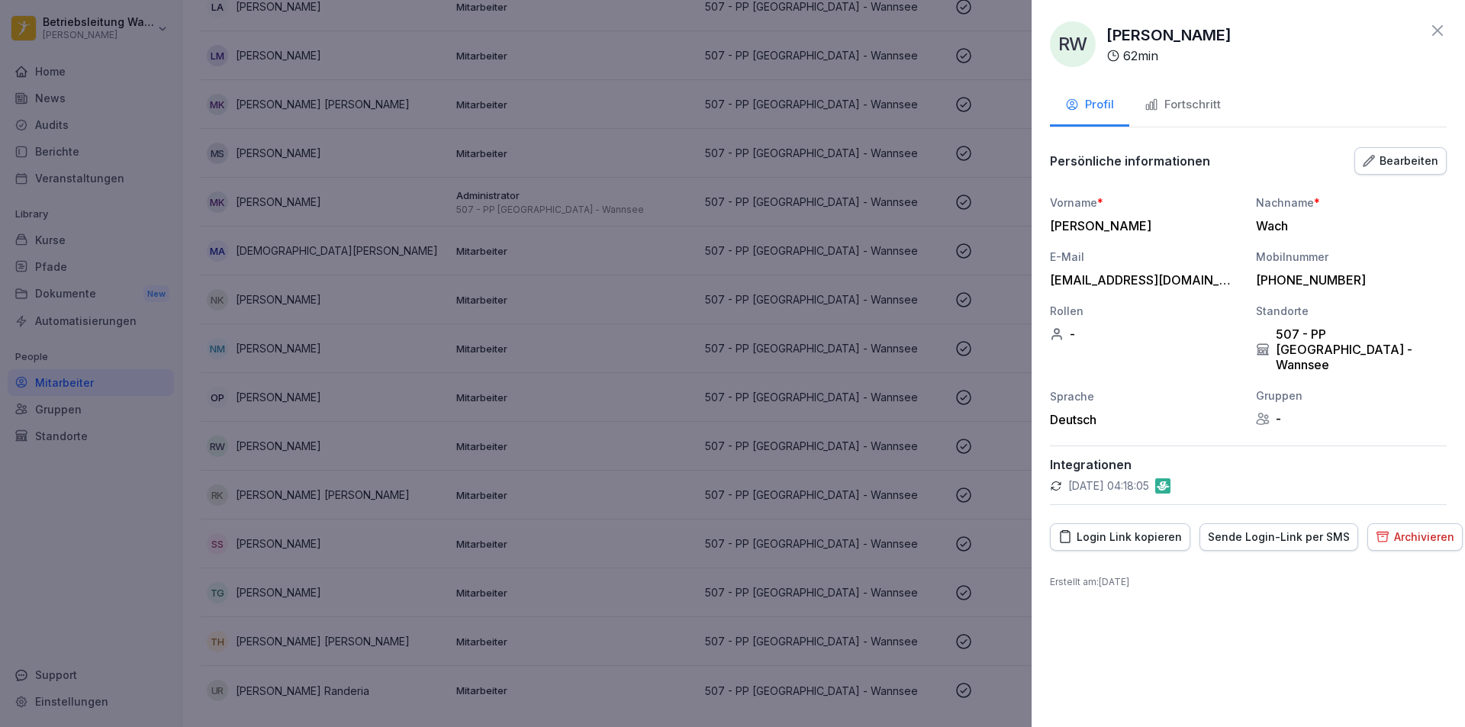
click at [356, 424] on div at bounding box center [732, 363] width 1465 height 727
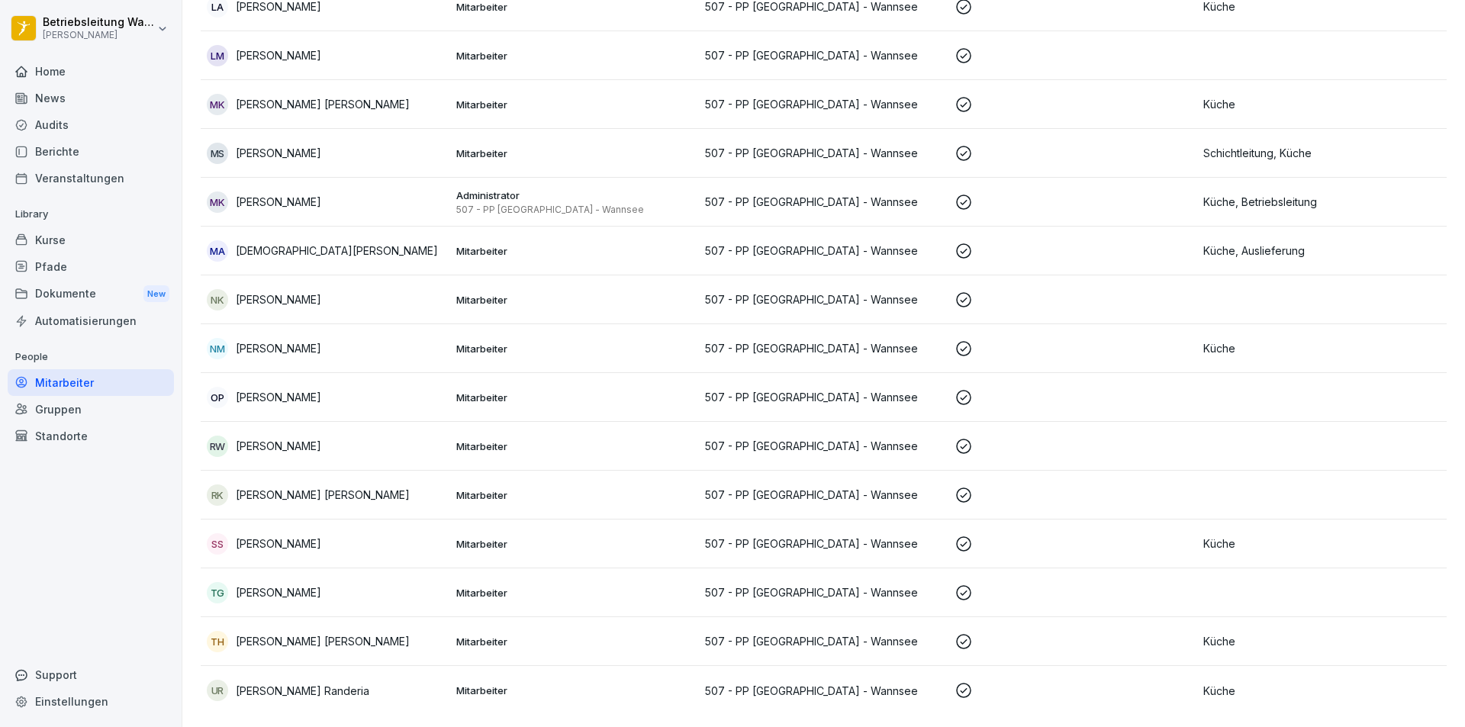
click at [339, 500] on td "RK [PERSON_NAME] [PERSON_NAME]" at bounding box center [326, 495] width 250 height 49
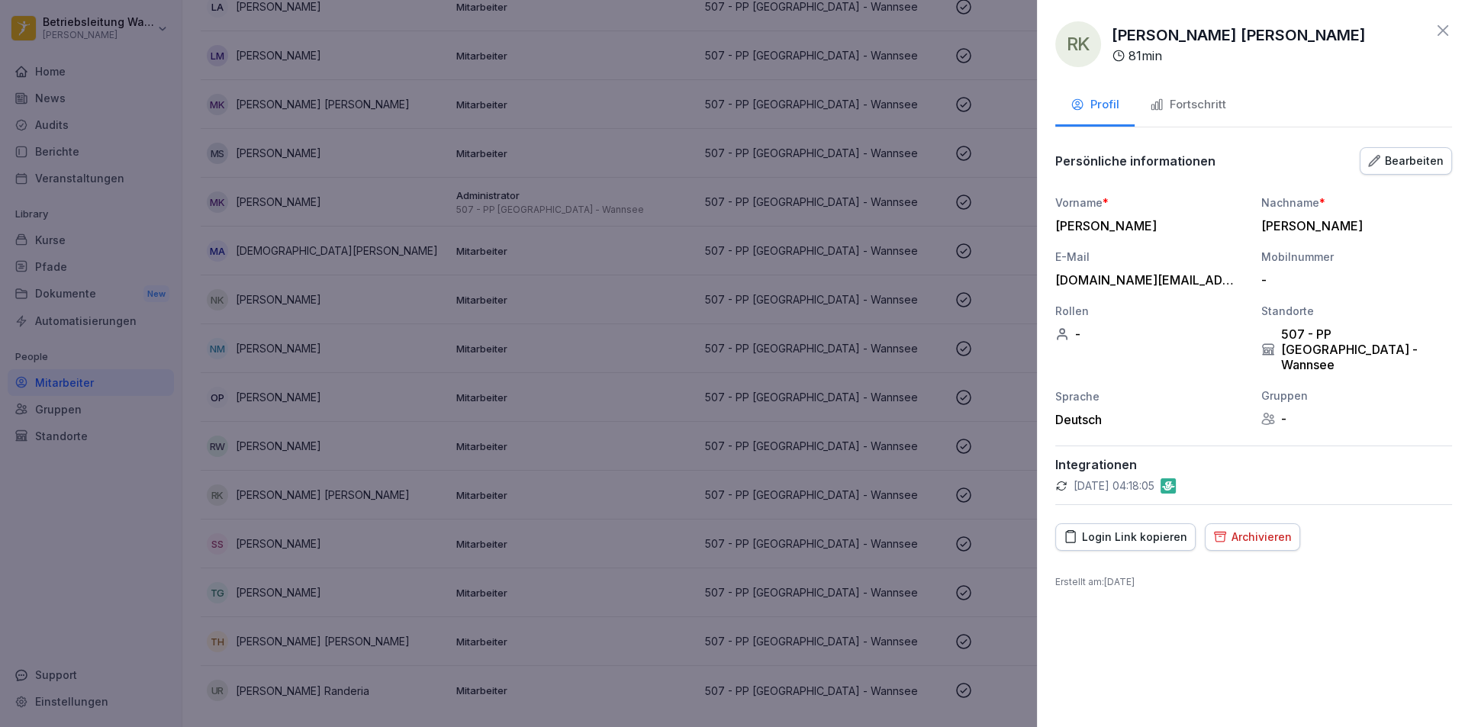
click at [337, 488] on div at bounding box center [732, 363] width 1465 height 727
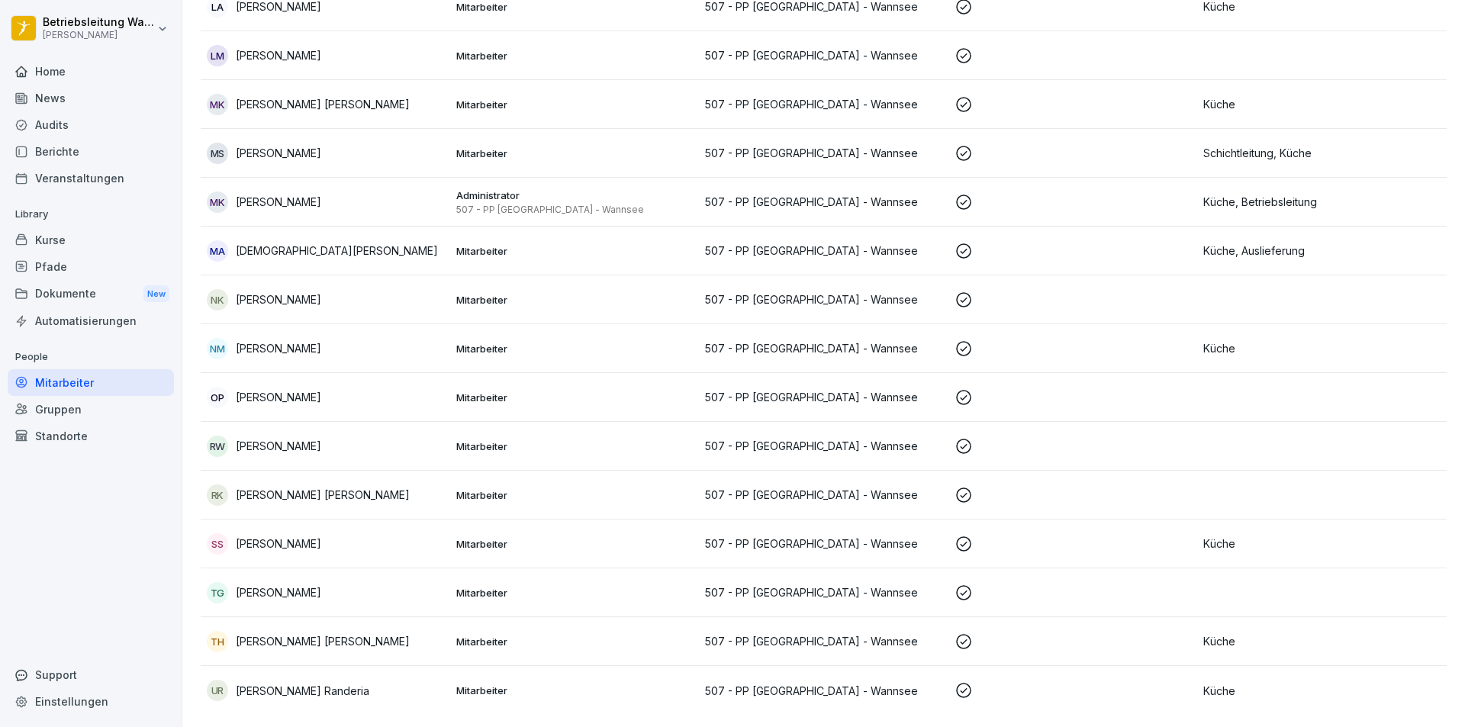
click at [336, 640] on div "TH [PERSON_NAME] [PERSON_NAME]" at bounding box center [325, 641] width 237 height 21
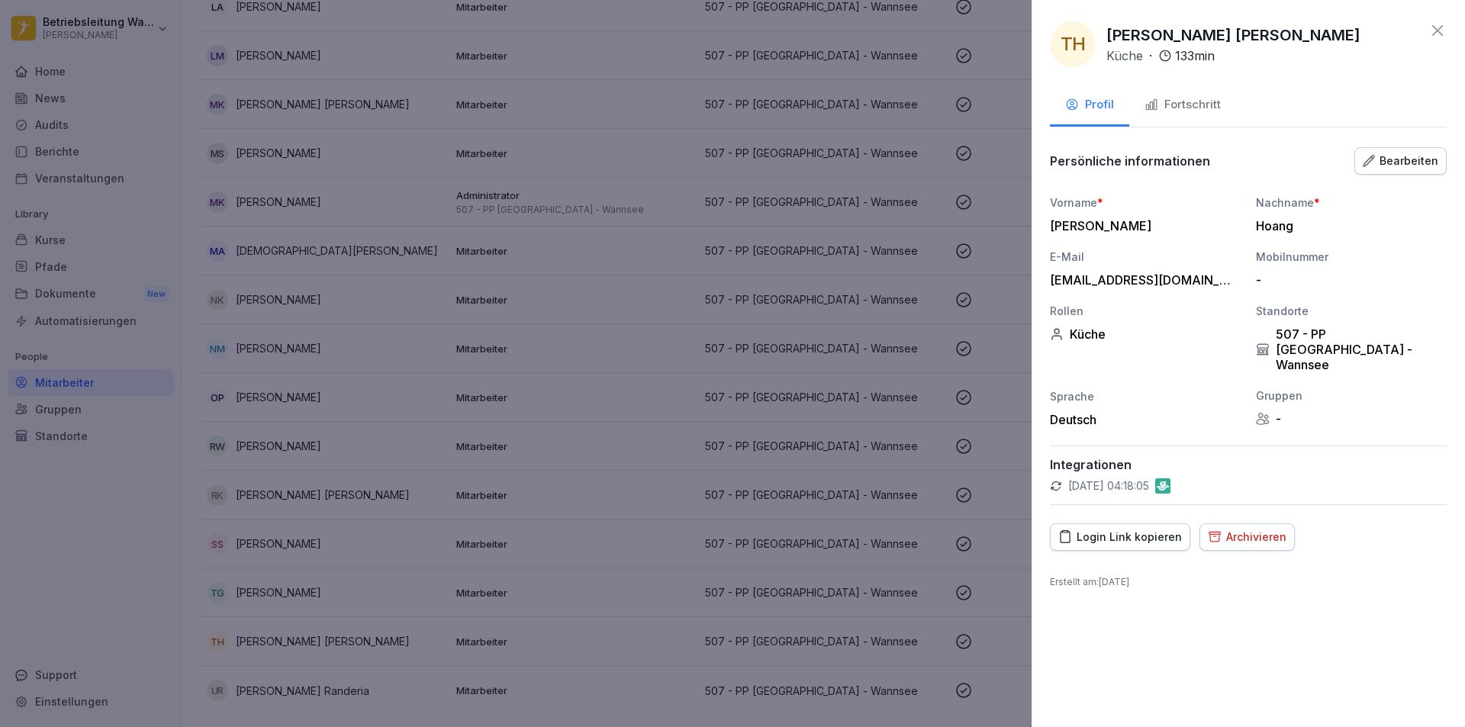
click at [278, 448] on div at bounding box center [732, 363] width 1465 height 727
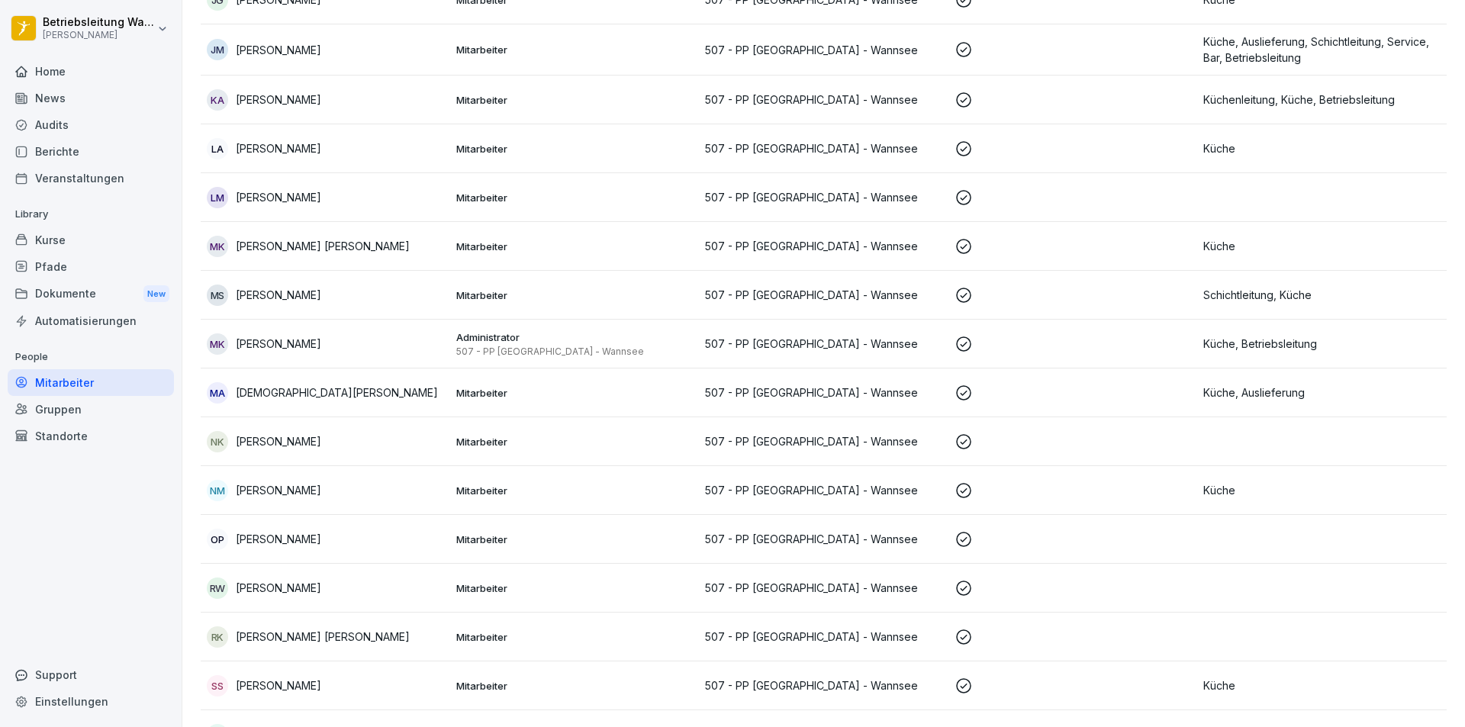
scroll to position [387, 0]
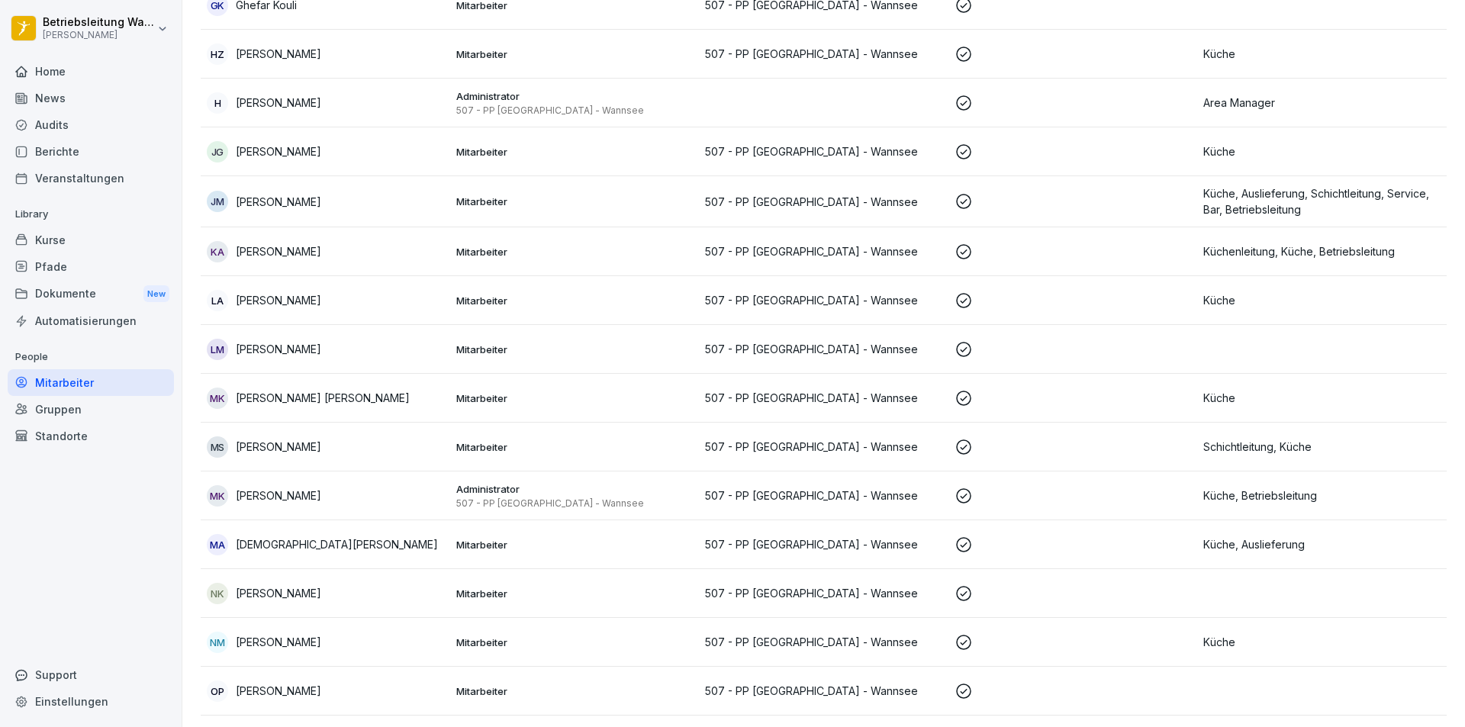
click at [316, 367] on td "LM [PERSON_NAME]" at bounding box center [326, 349] width 250 height 49
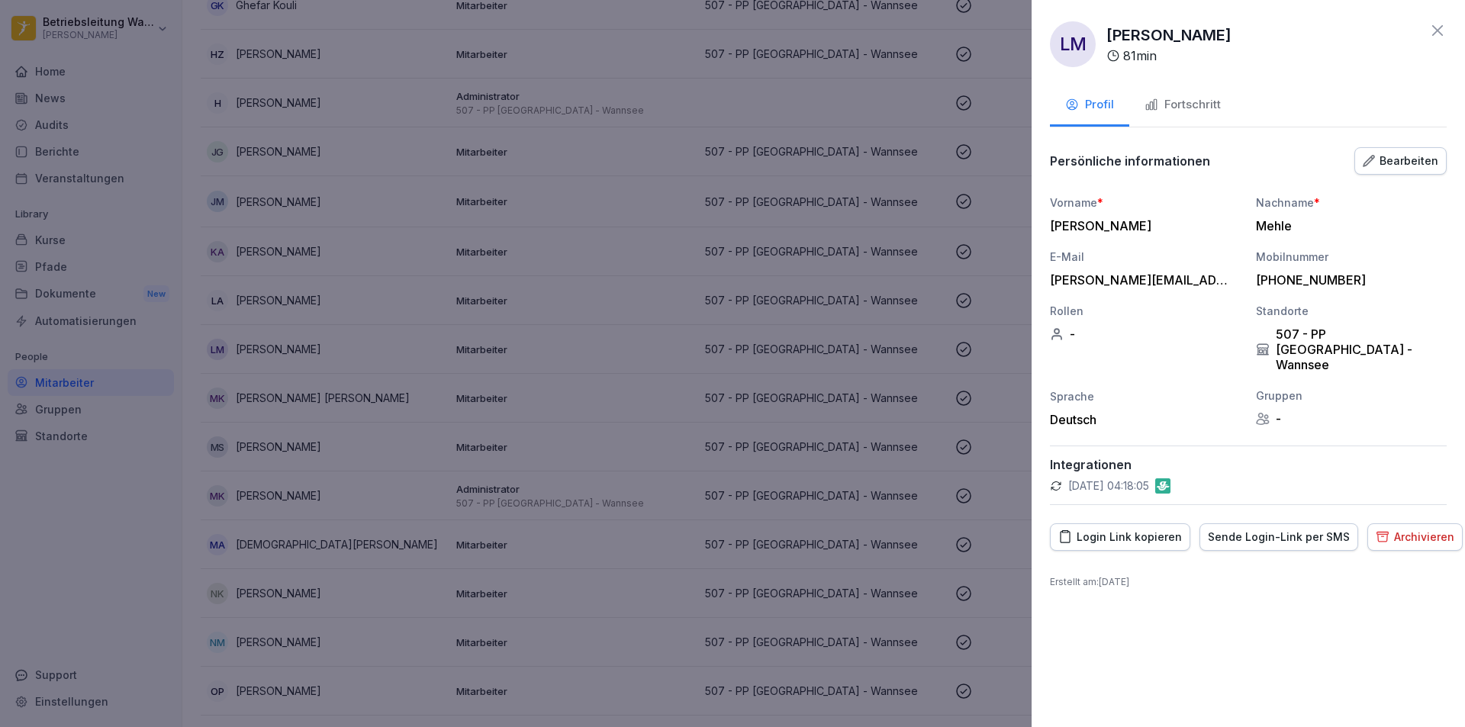
click at [314, 370] on div at bounding box center [732, 363] width 1465 height 727
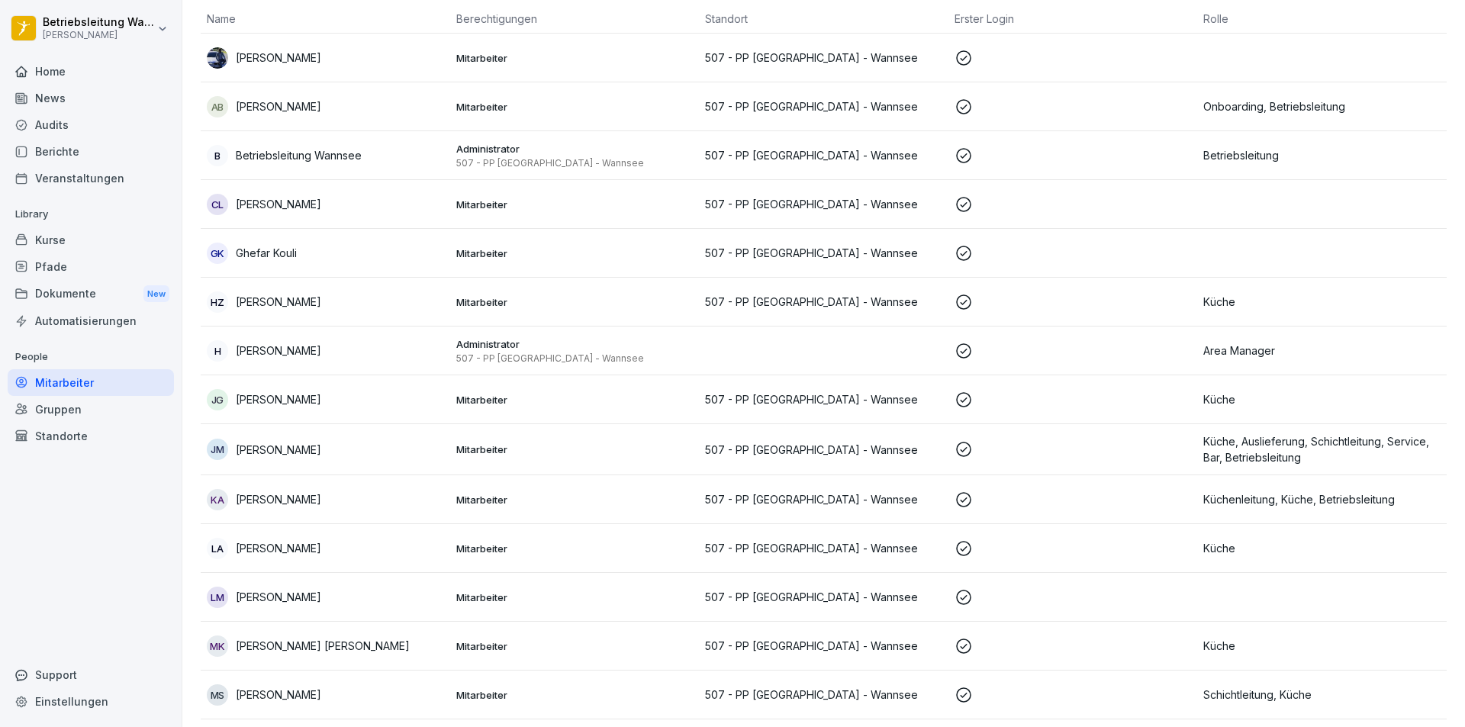
scroll to position [5, 0]
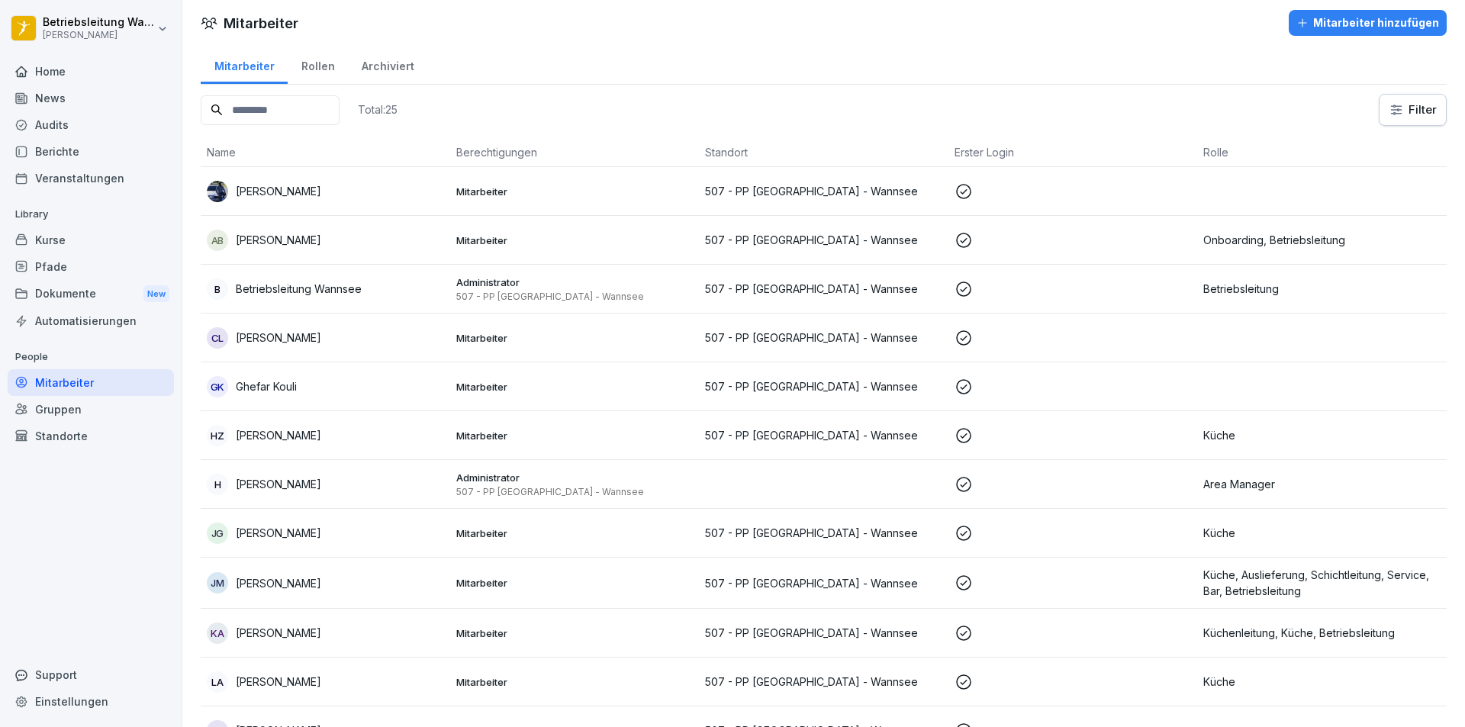
click at [595, 242] on p "Mitarbeiter" at bounding box center [574, 241] width 237 height 14
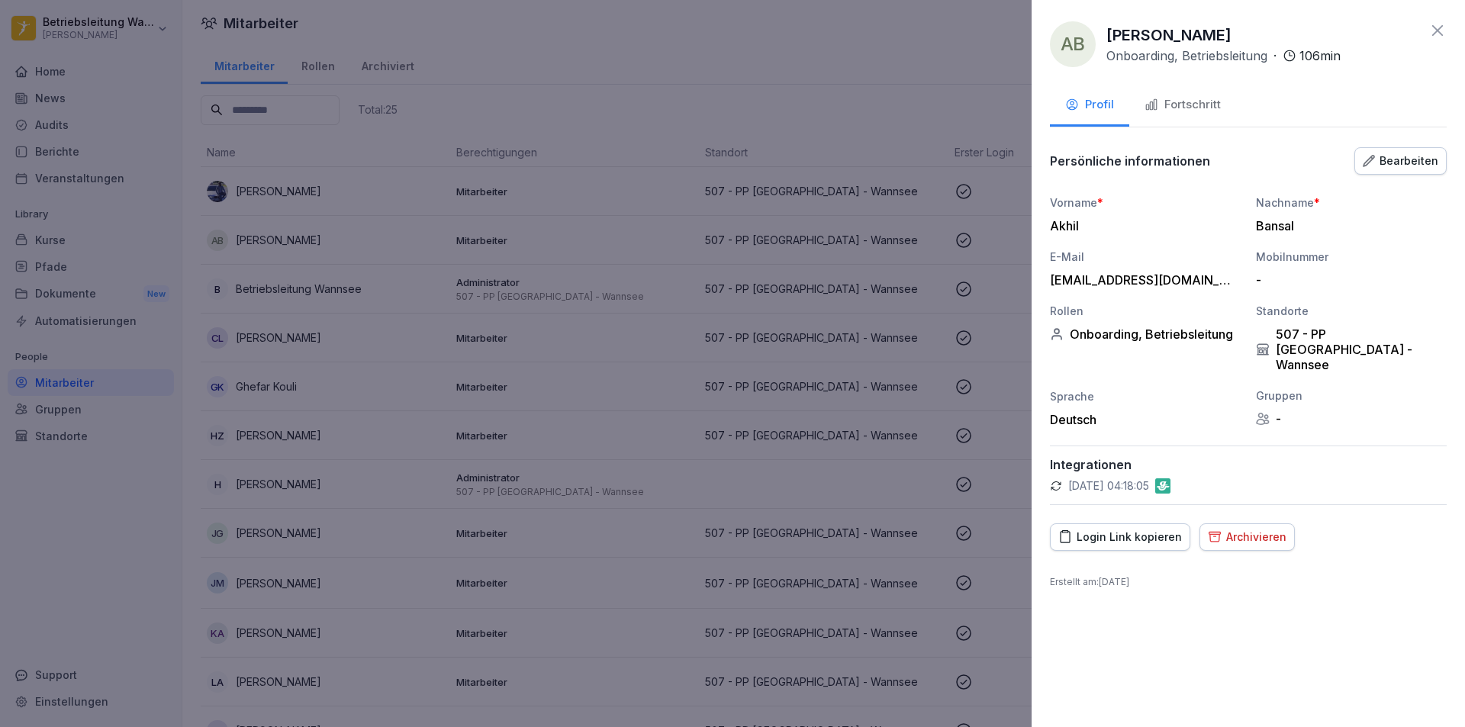
click at [1163, 102] on div "Fortschritt" at bounding box center [1183, 105] width 76 height 18
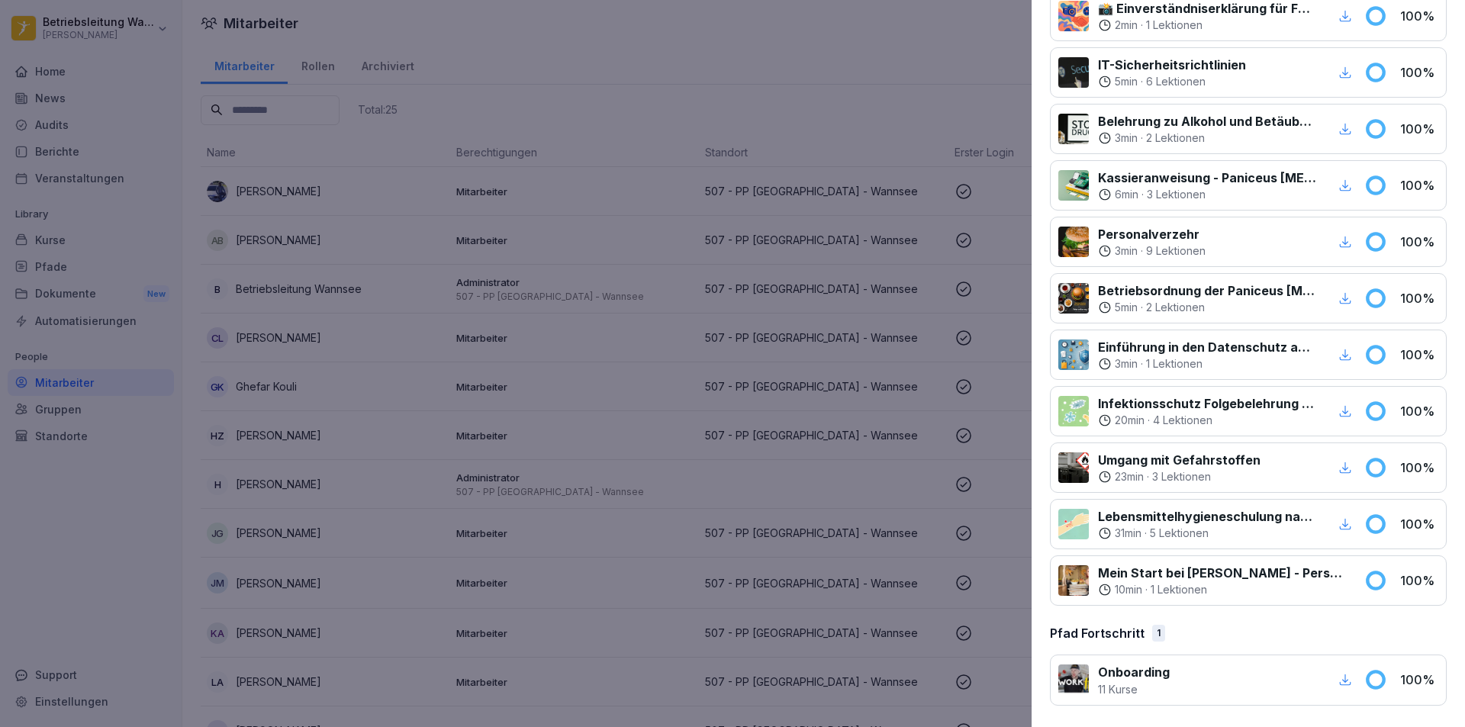
scroll to position [0, 0]
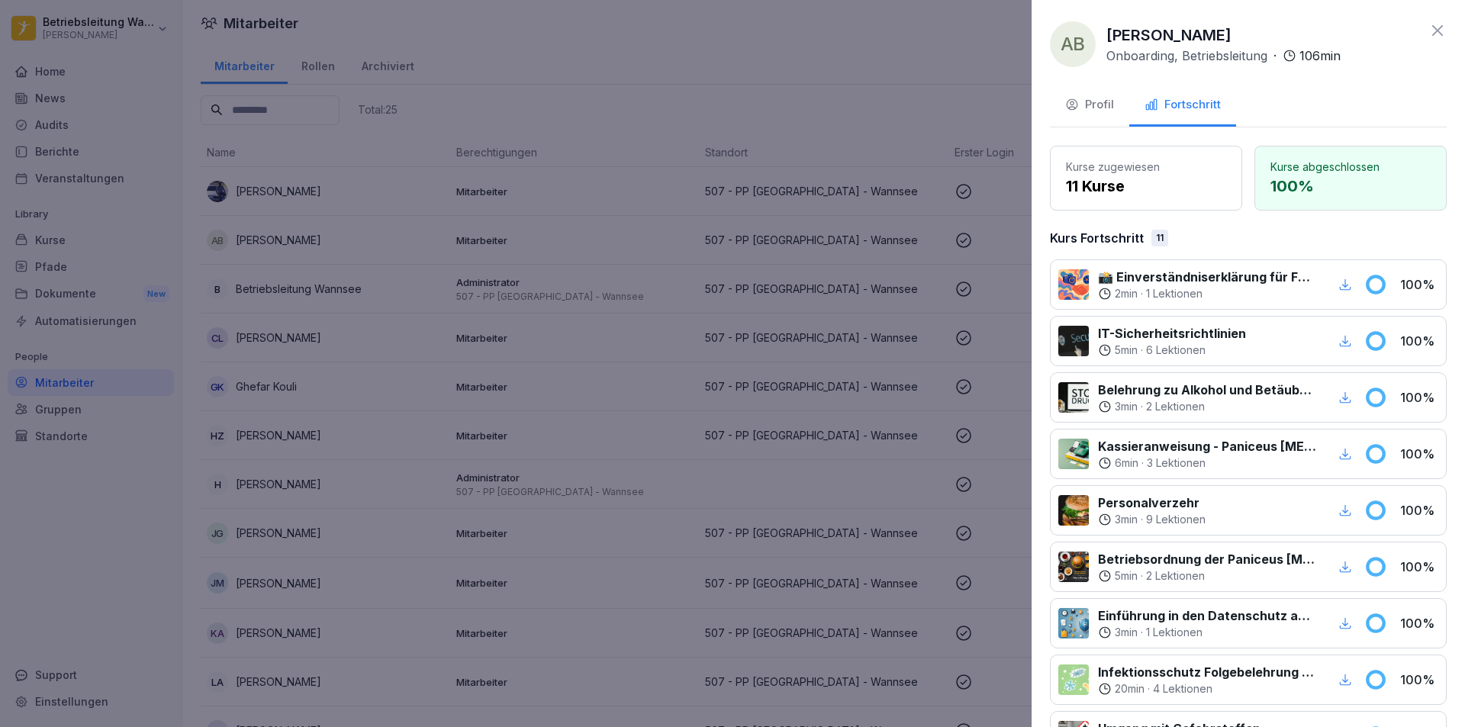
click at [1119, 101] on button "Profil" at bounding box center [1089, 105] width 79 height 41
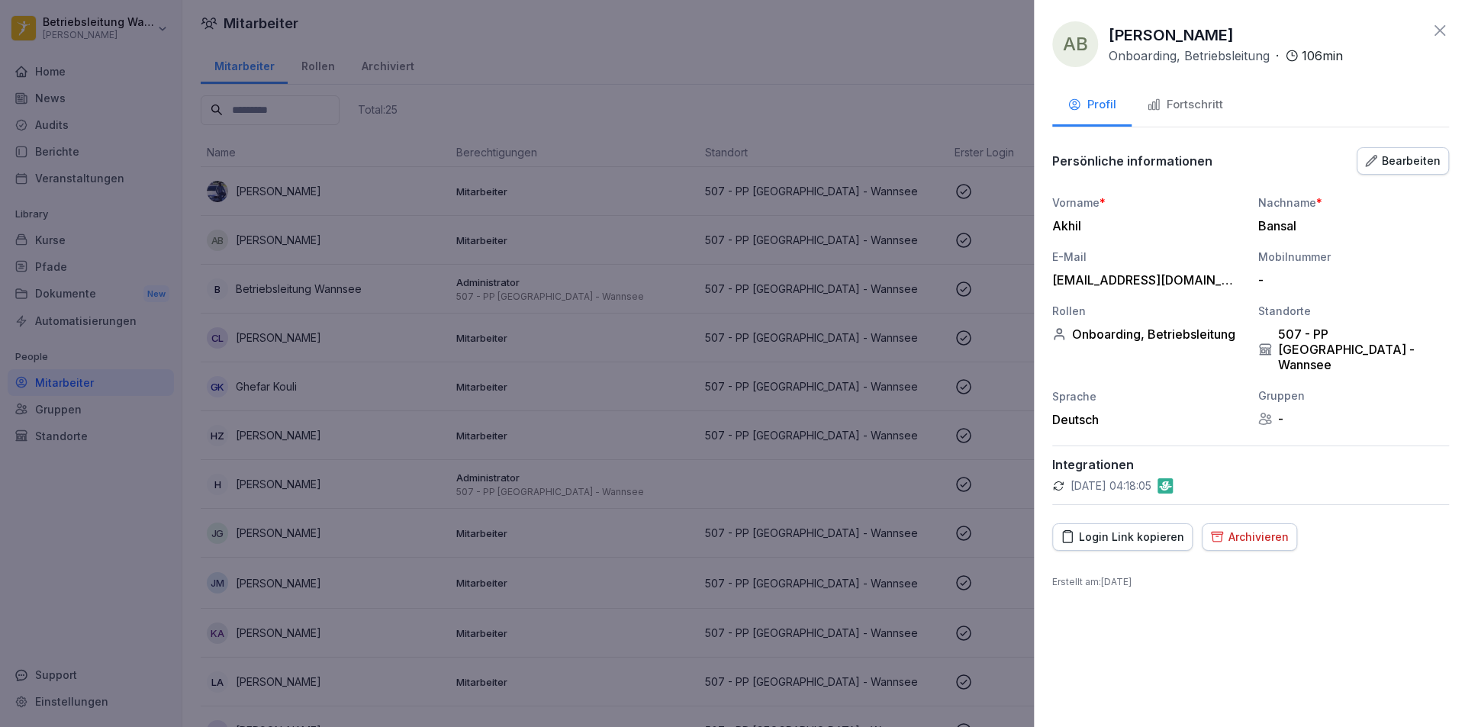
click at [926, 158] on div at bounding box center [732, 363] width 1465 height 727
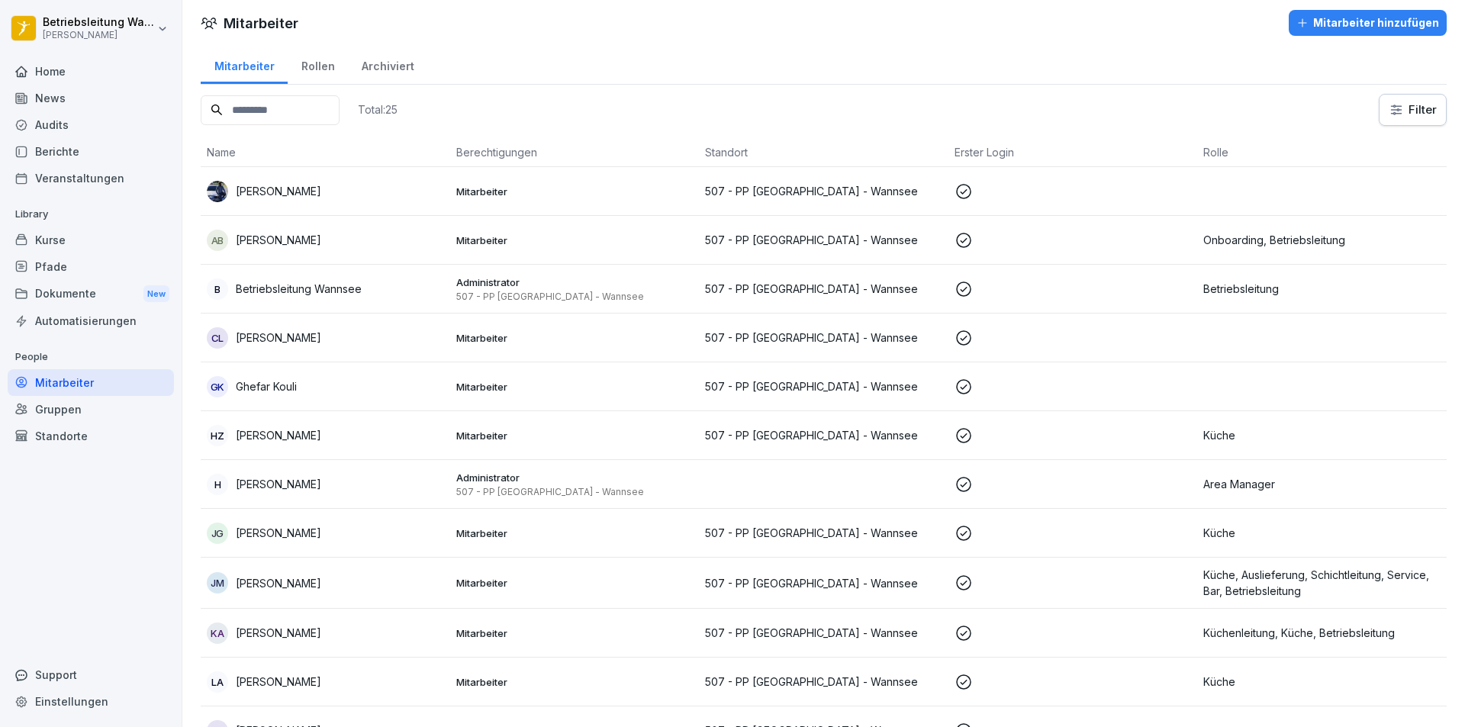
click at [446, 488] on td "H [PERSON_NAME]" at bounding box center [326, 484] width 250 height 49
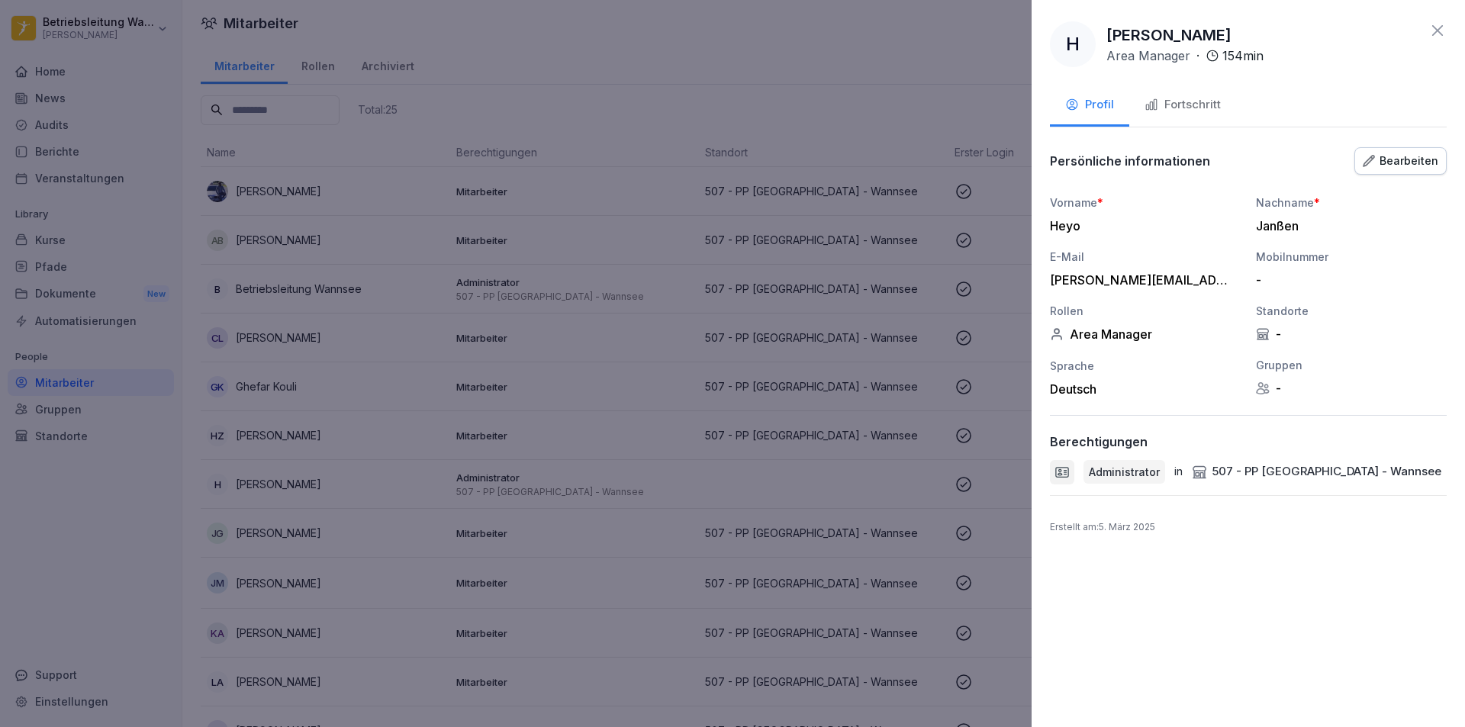
click at [1149, 103] on icon "button" at bounding box center [1152, 105] width 14 height 14
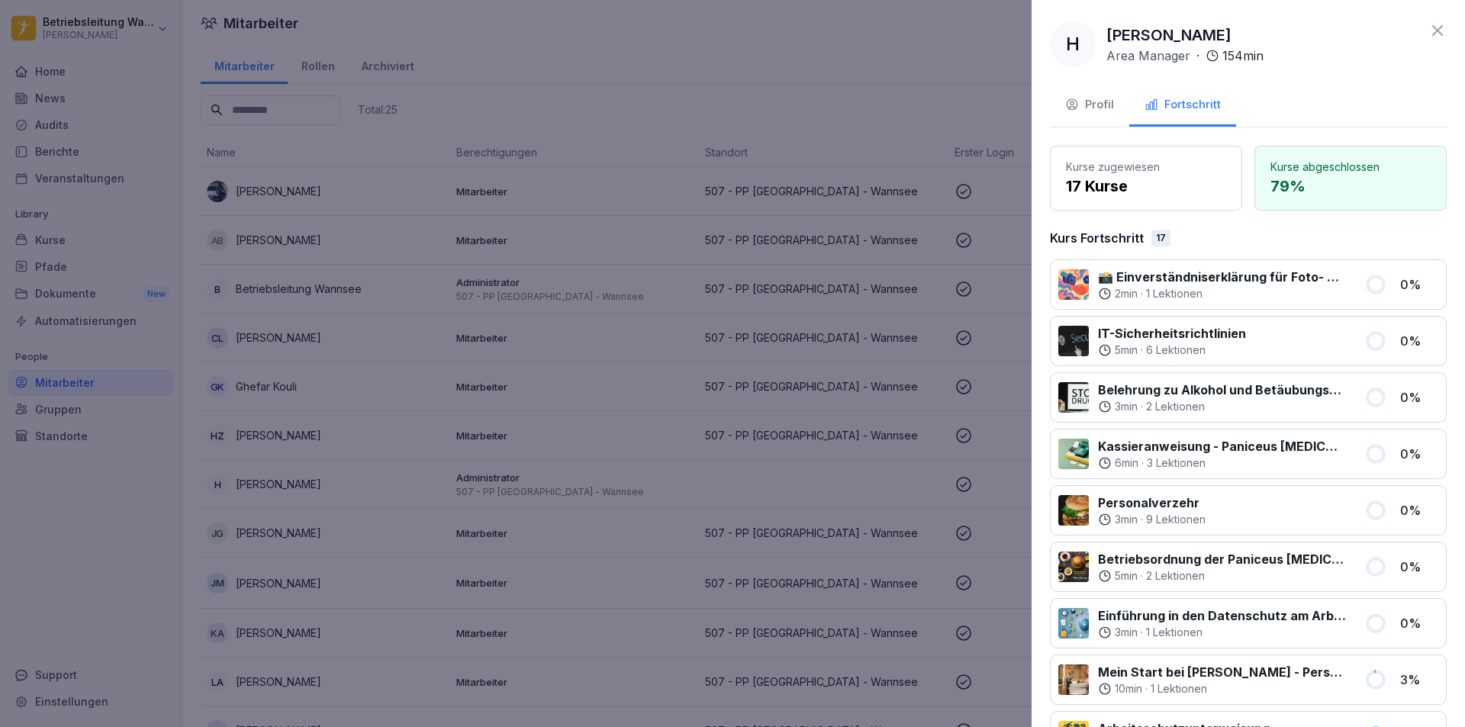
click at [1097, 114] on button "Profil" at bounding box center [1089, 105] width 79 height 41
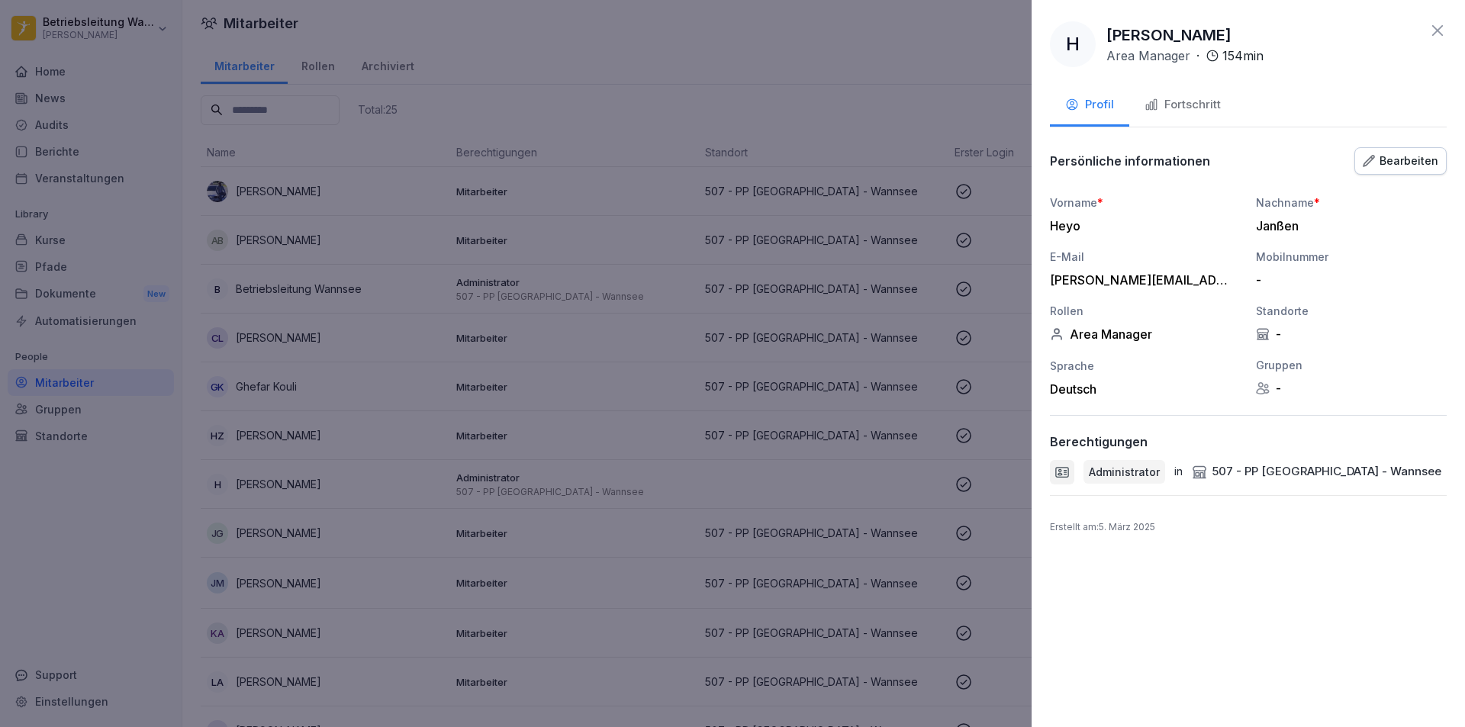
click at [985, 172] on div at bounding box center [732, 363] width 1465 height 727
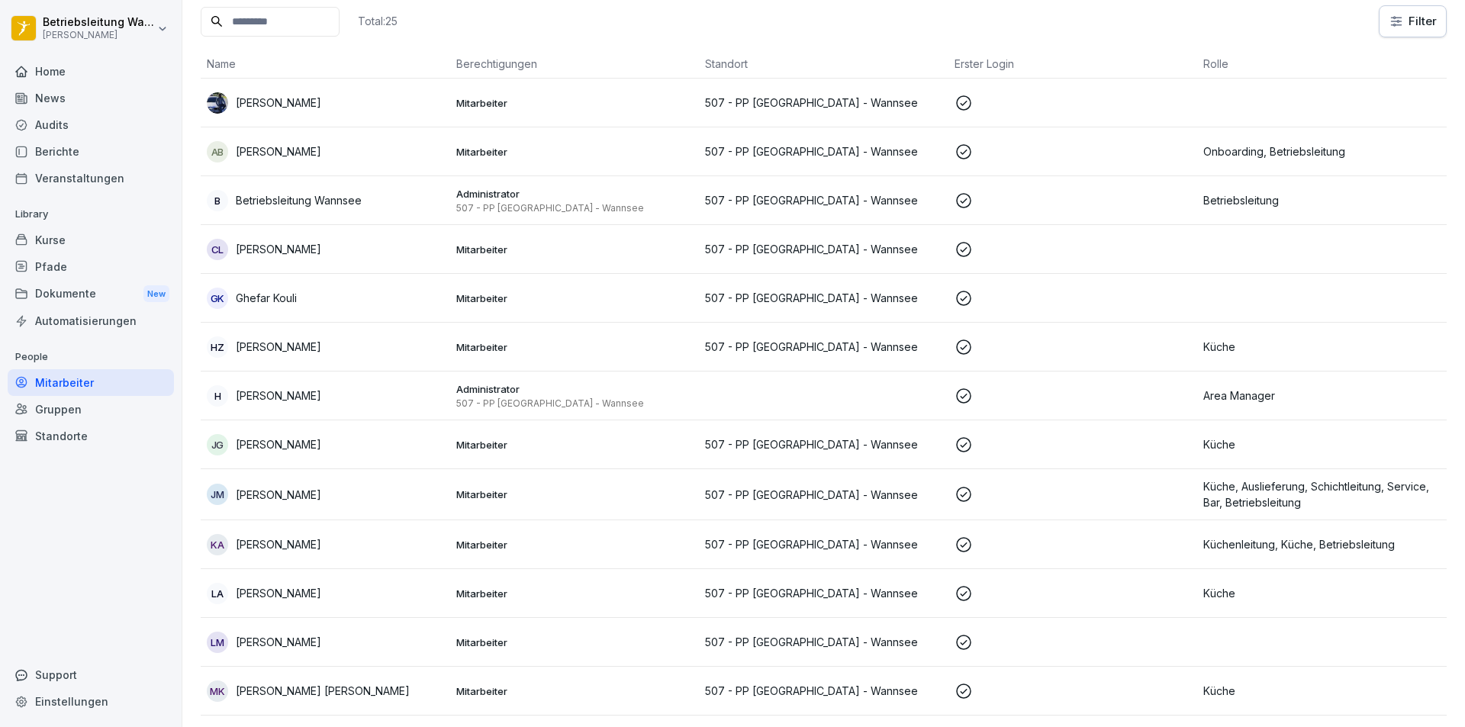
scroll to position [234, 0]
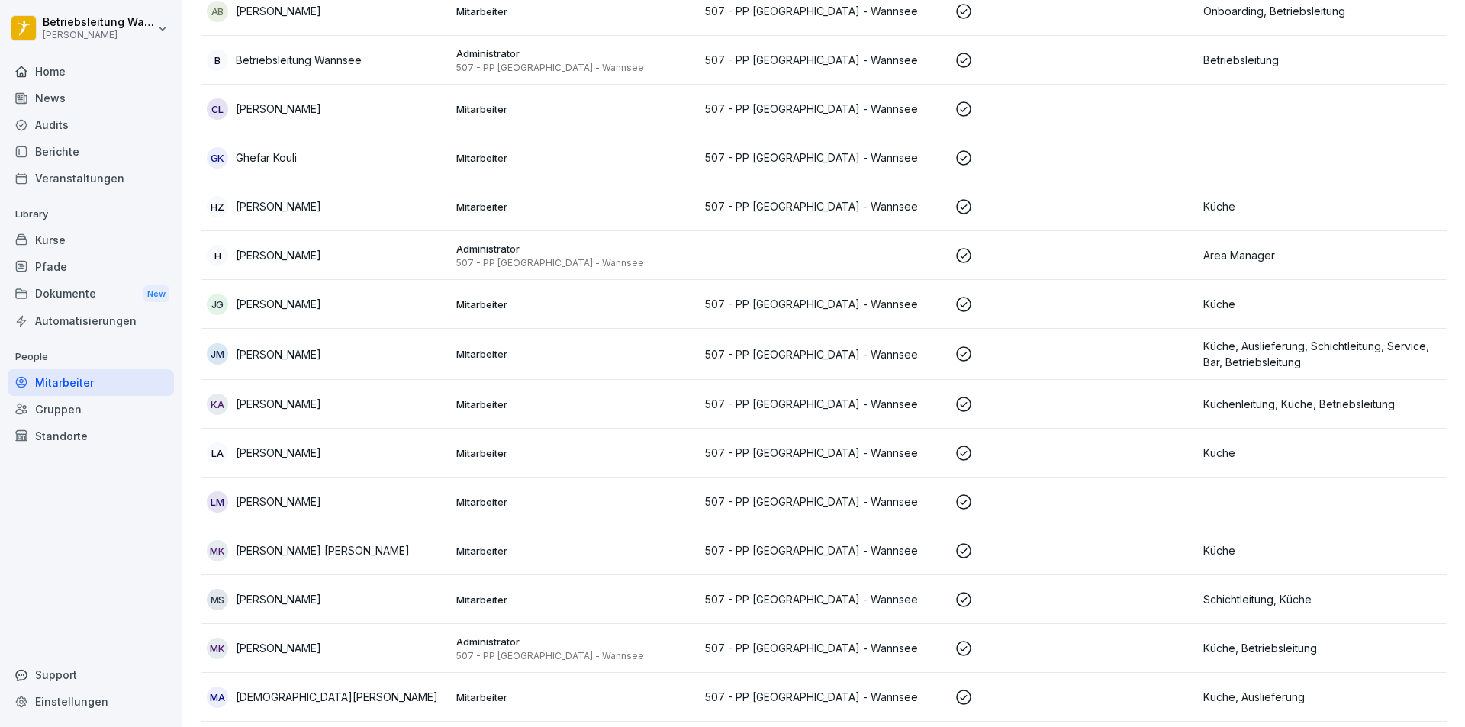
click at [444, 351] on td "[PERSON_NAME]" at bounding box center [326, 354] width 250 height 51
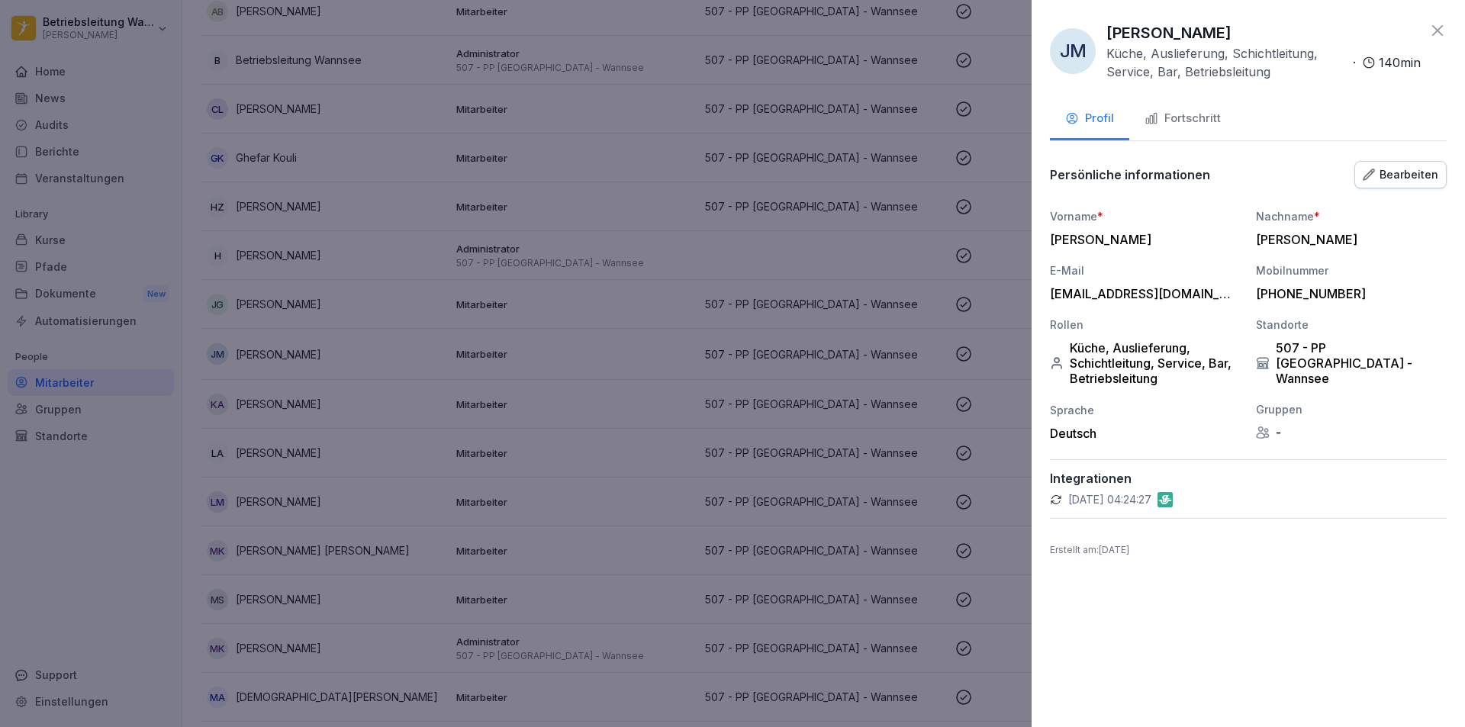
click at [1175, 121] on div "Fortschritt" at bounding box center [1183, 119] width 76 height 18
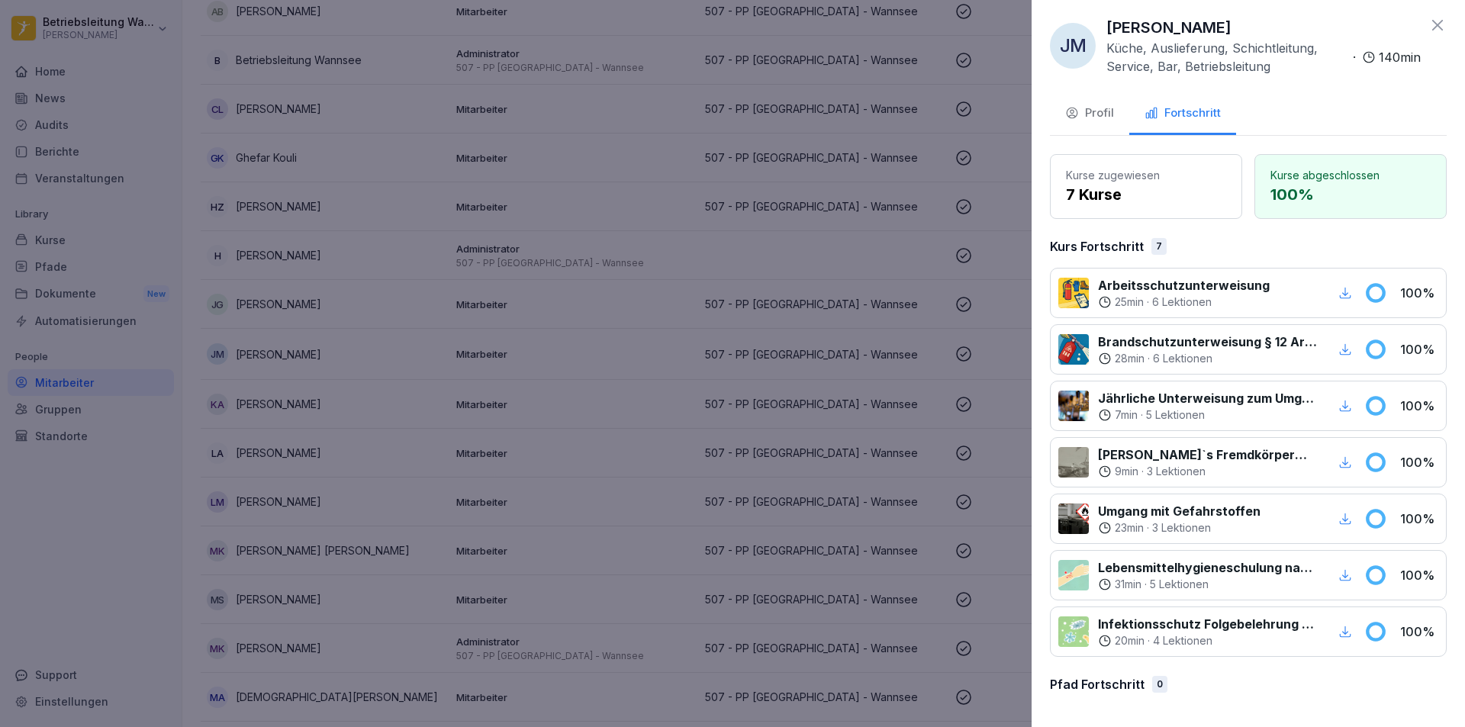
scroll to position [0, 0]
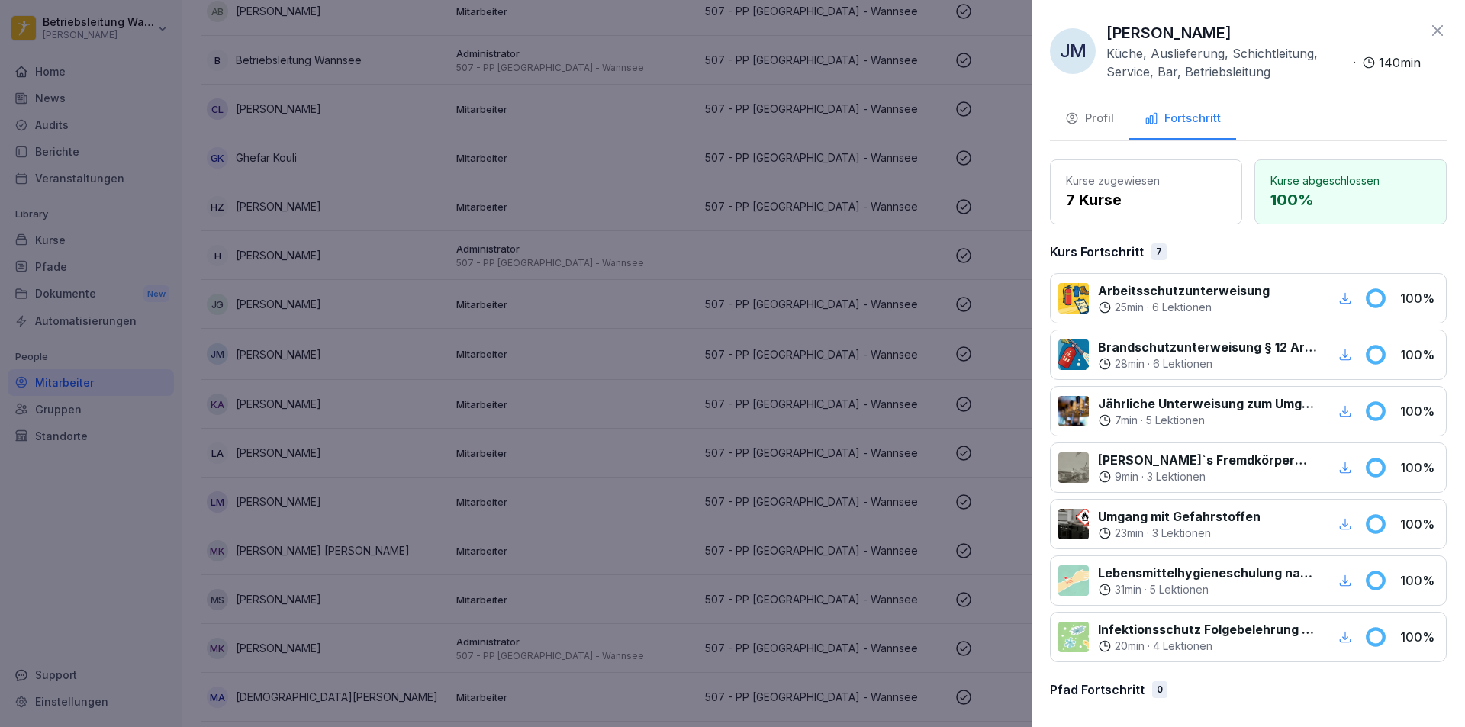
click at [1085, 118] on div "Profil" at bounding box center [1089, 119] width 49 height 18
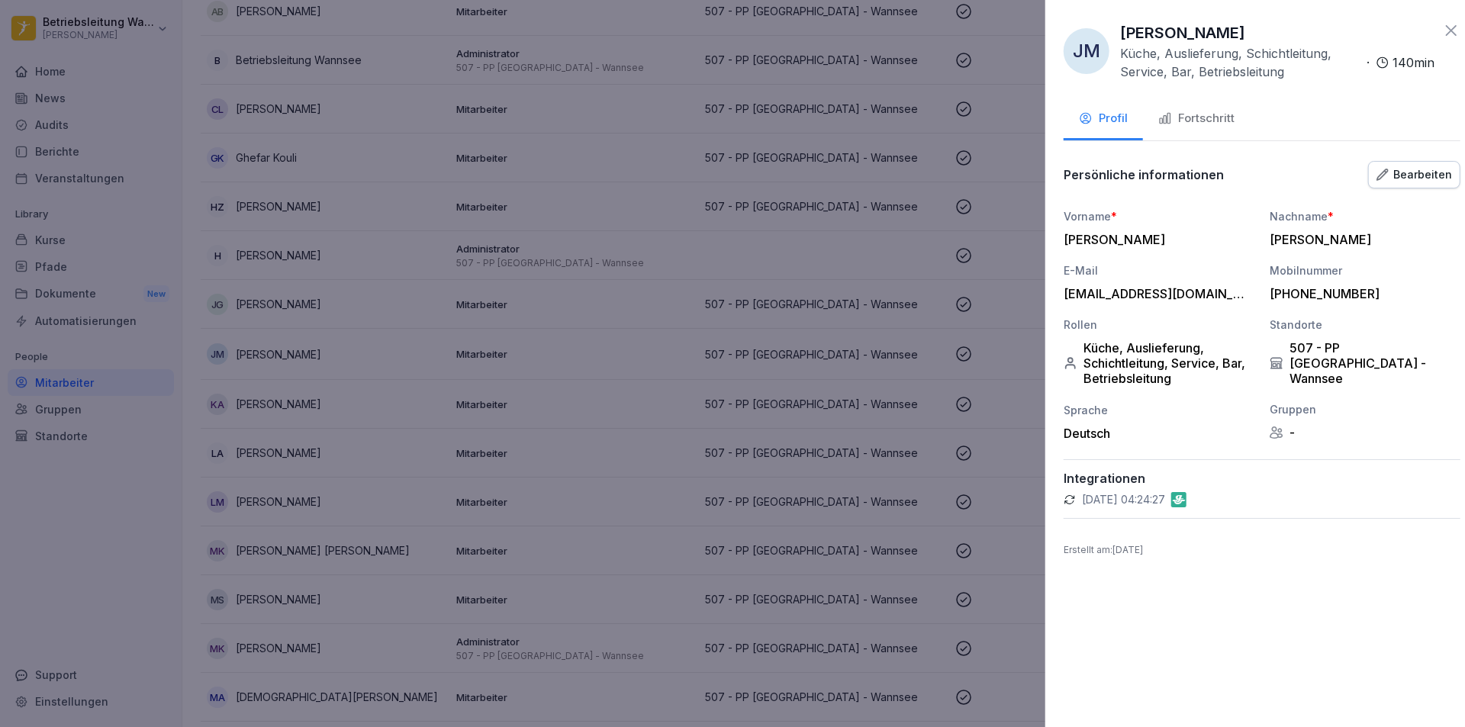
click at [875, 169] on div at bounding box center [732, 363] width 1465 height 727
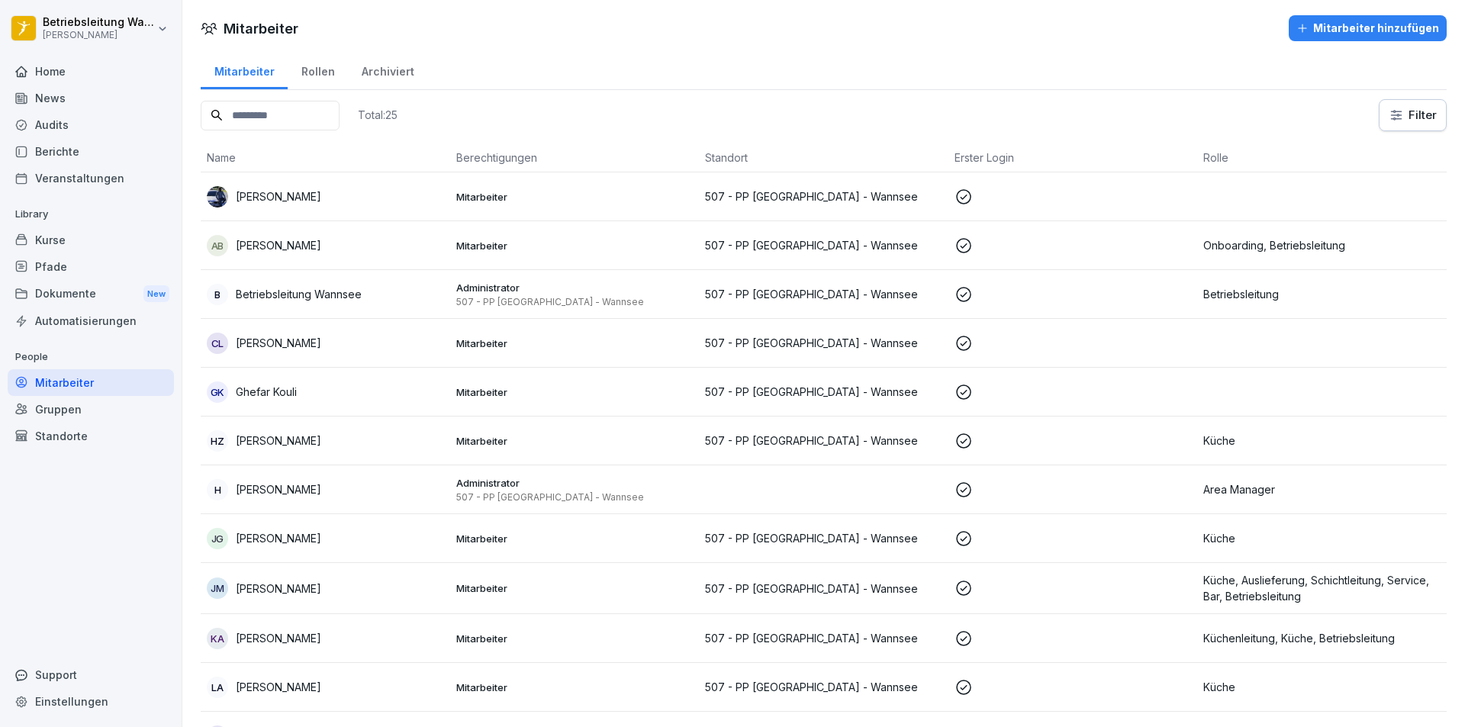
click at [1041, 234] on td at bounding box center [1074, 245] width 250 height 49
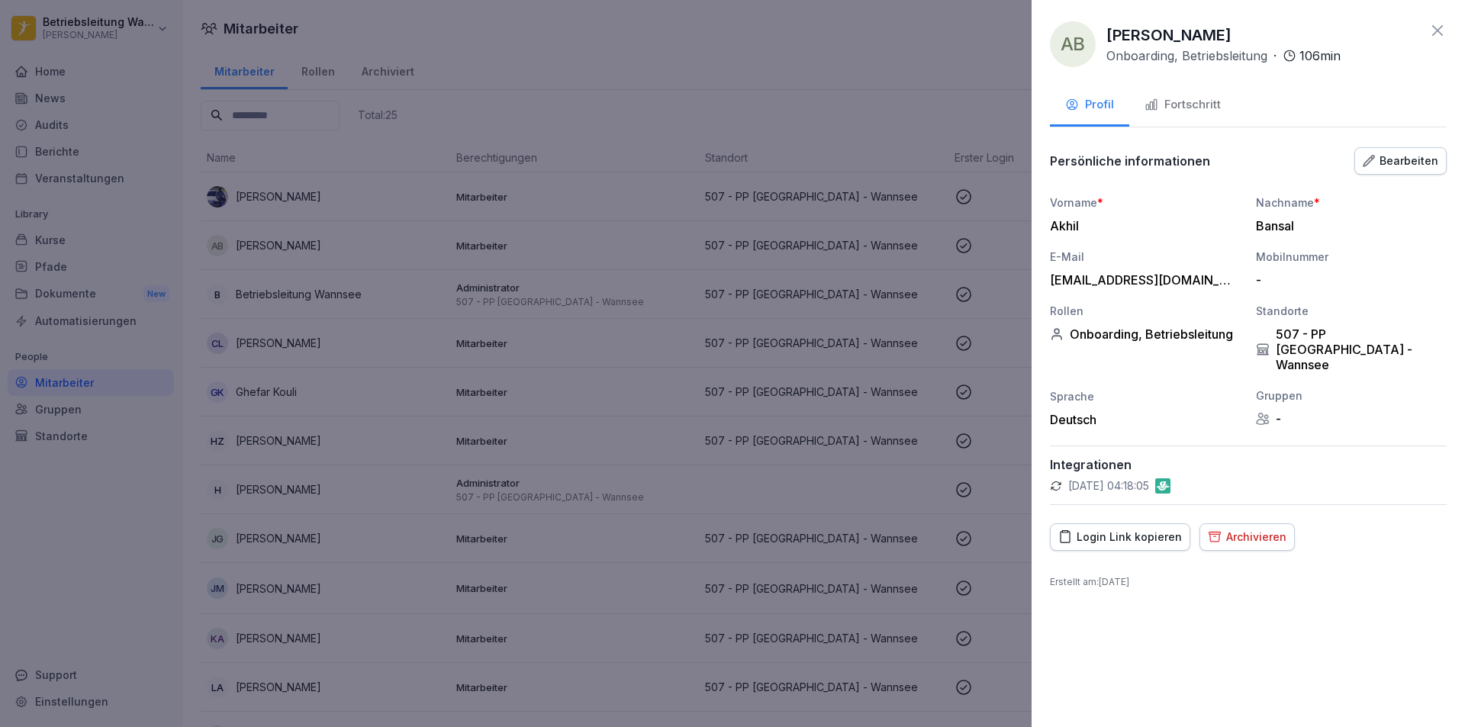
click at [1157, 121] on button "Fortschritt" at bounding box center [1182, 105] width 107 height 41
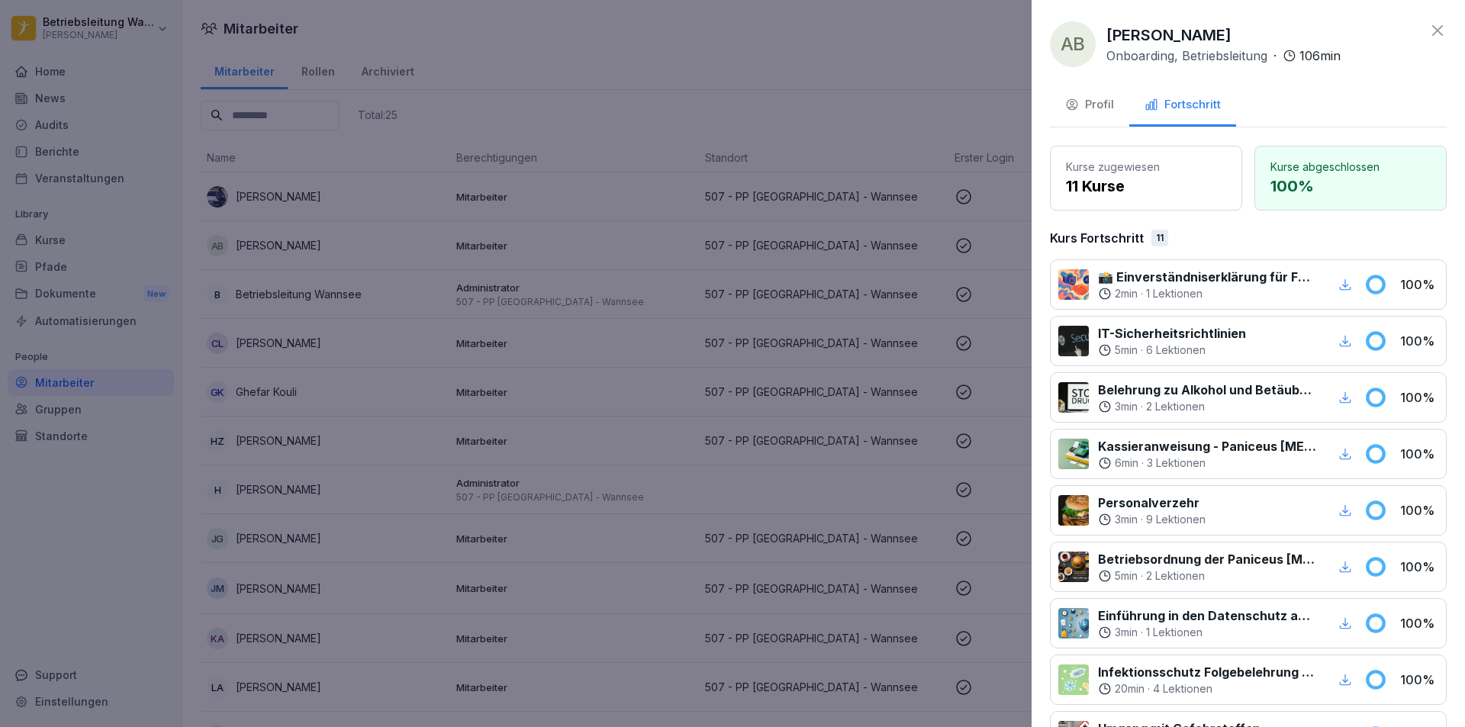
drag, startPoint x: 877, startPoint y: 313, endPoint x: 863, endPoint y: 304, distance: 16.1
click at [873, 311] on div at bounding box center [732, 363] width 1465 height 727
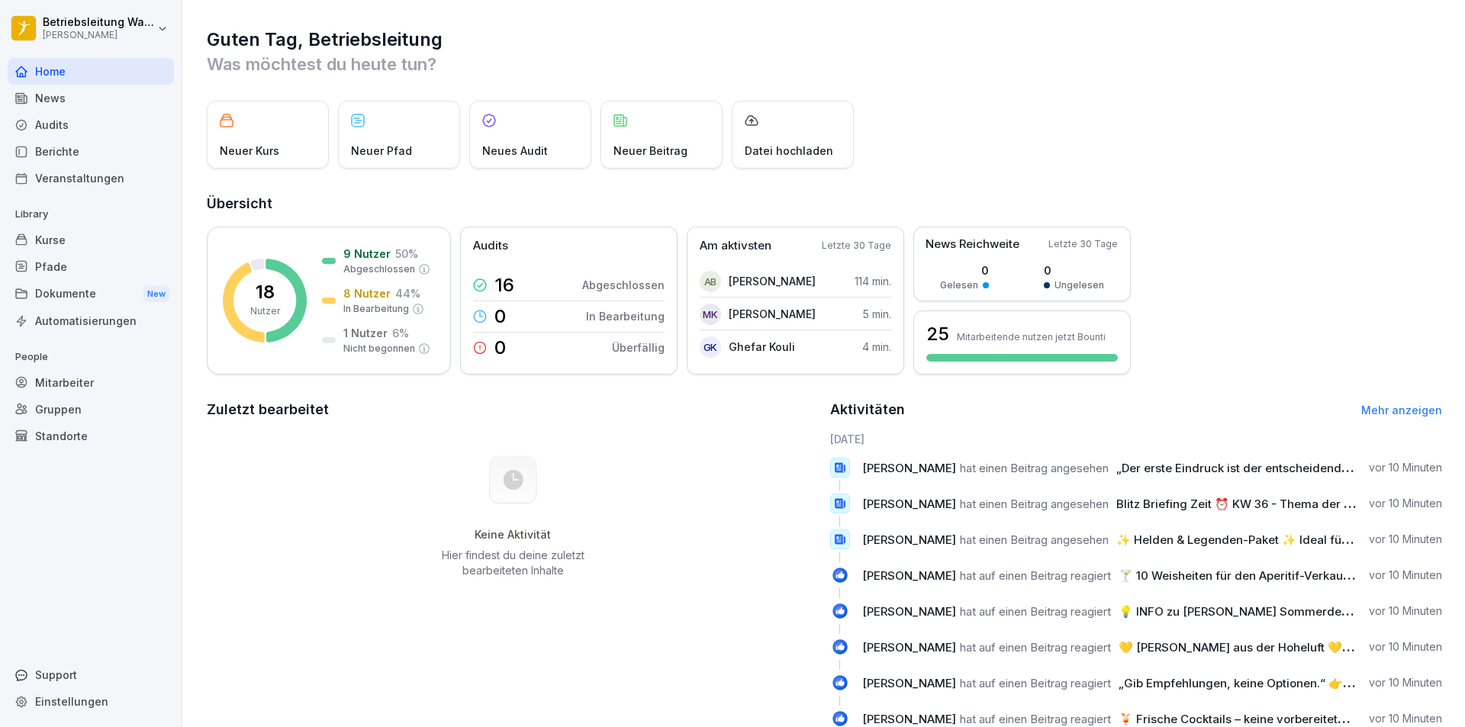
click at [71, 381] on div "Mitarbeiter" at bounding box center [91, 382] width 166 height 27
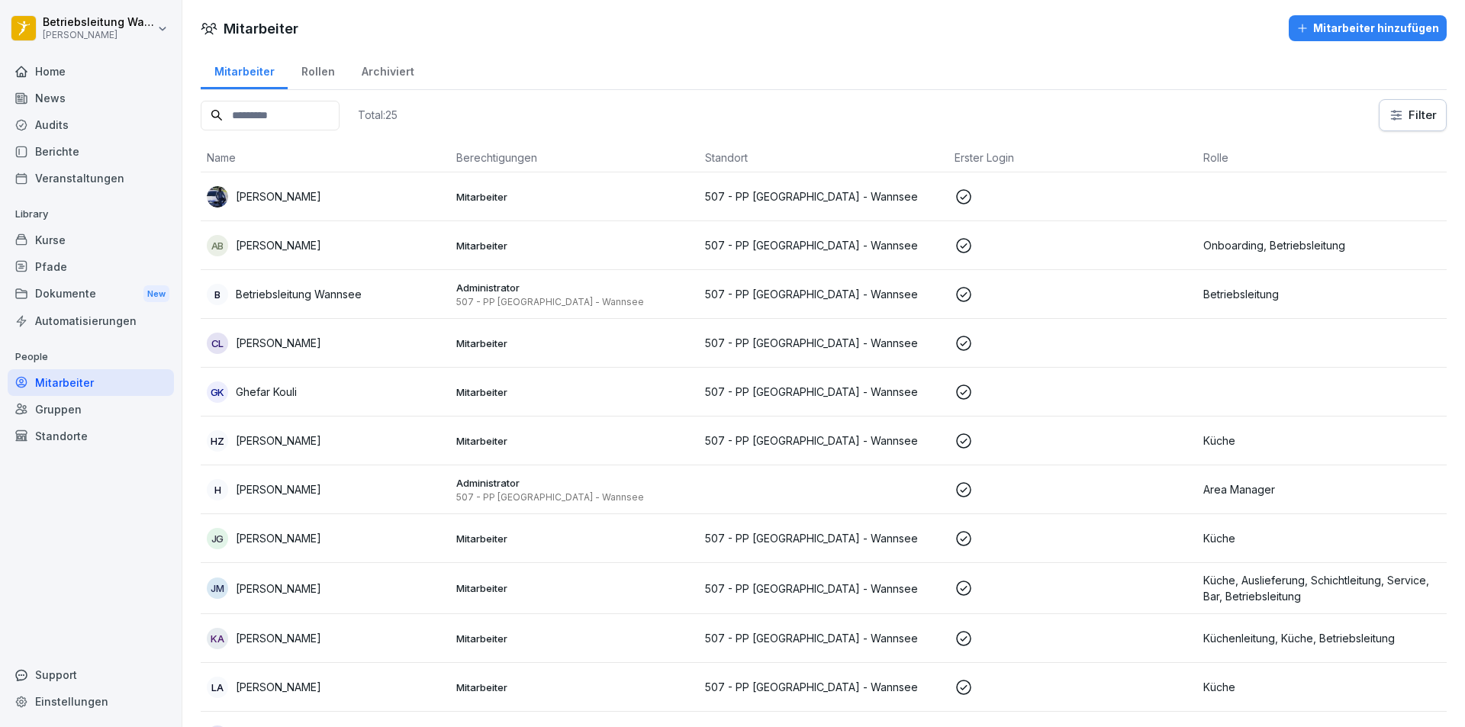
click at [1346, 37] on button "Mitarbeiter hinzufügen" at bounding box center [1368, 28] width 158 height 26
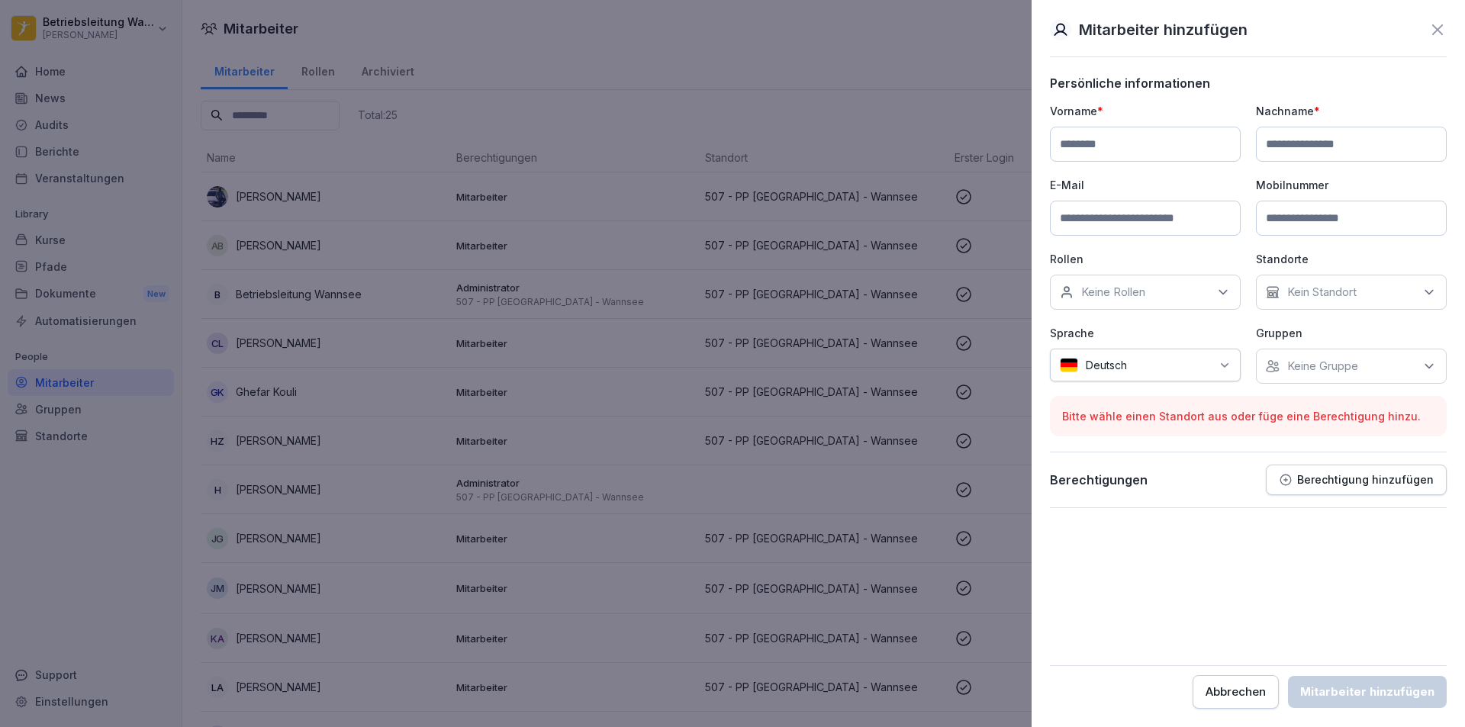
click at [1157, 148] on input at bounding box center [1145, 144] width 191 height 35
click at [1365, 153] on input at bounding box center [1351, 144] width 191 height 35
click at [1166, 221] on input at bounding box center [1145, 218] width 191 height 35
click at [1161, 282] on div "Keine Rollen" at bounding box center [1145, 292] width 191 height 35
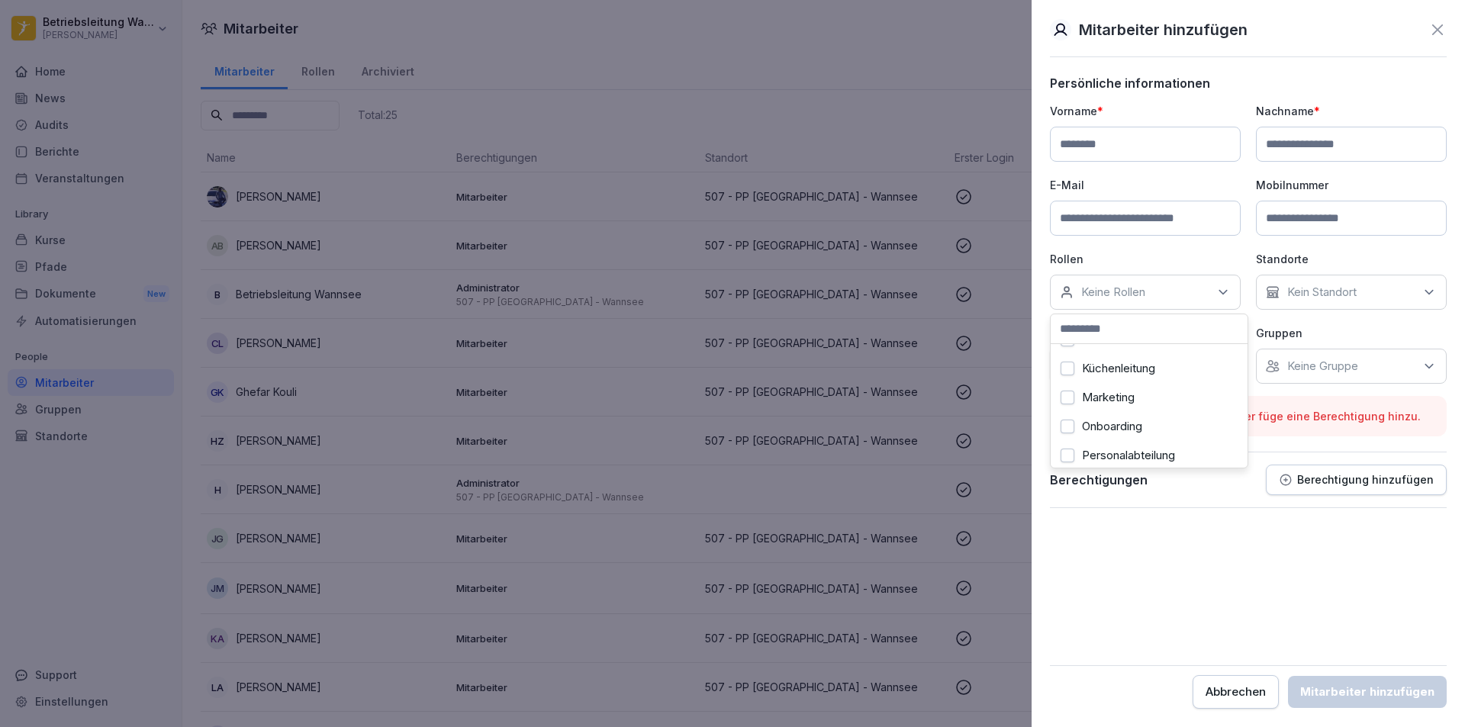
click at [1109, 418] on div "Onboarding" at bounding box center [1149, 426] width 189 height 29
click at [1107, 578] on form "Persönliche informationen Vorname * Nachname * E-Mail Mobilnummer Rollen Keine …" at bounding box center [1248, 392] width 397 height 633
click at [1157, 377] on div "Deutsch" at bounding box center [1145, 365] width 191 height 33
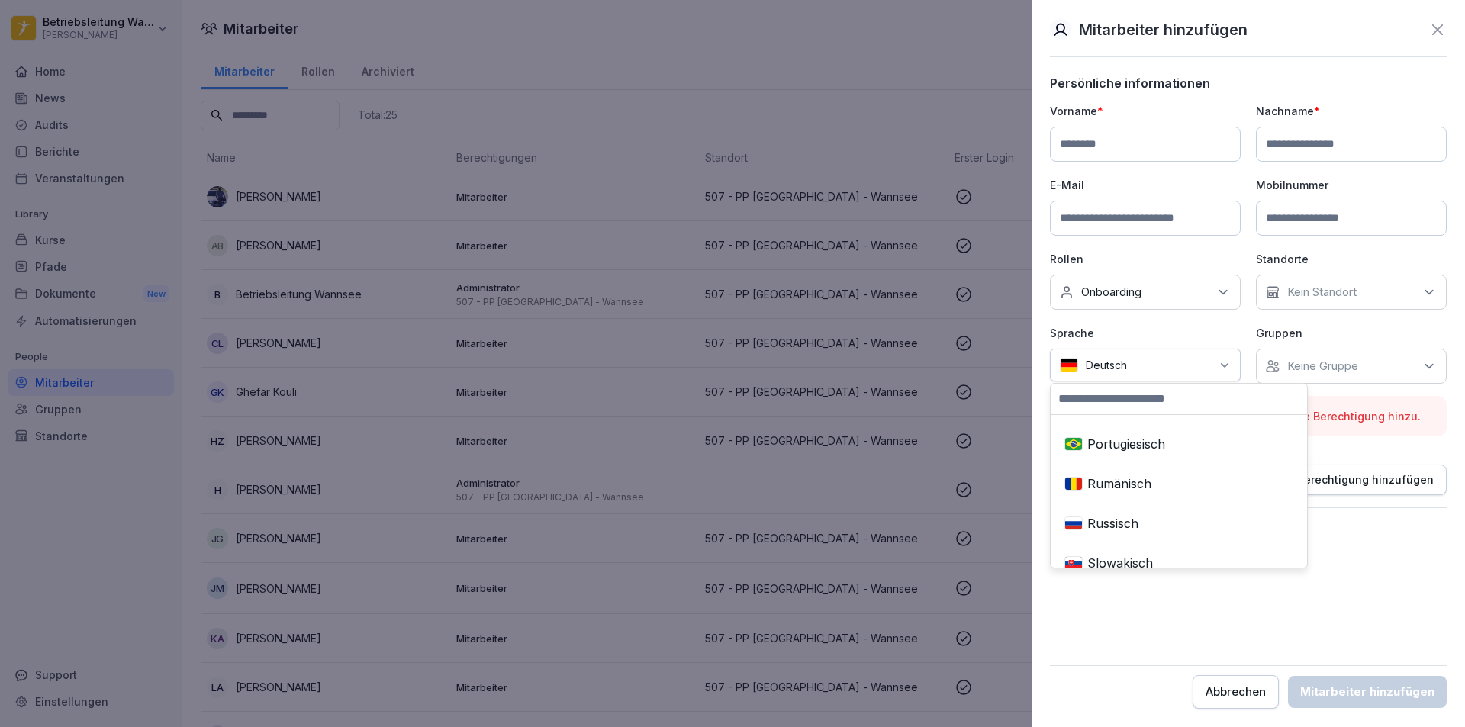
scroll to position [763, 0]
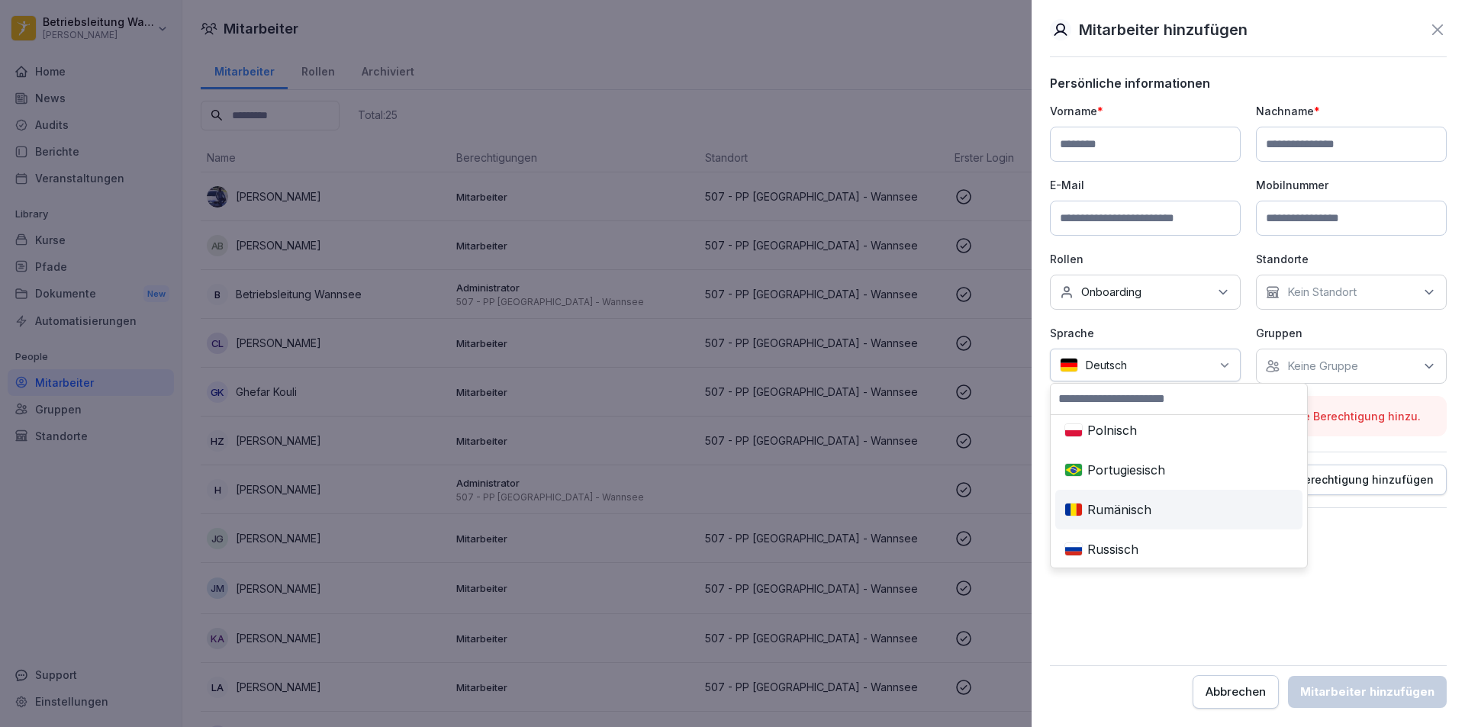
click at [1141, 493] on div "Rumänisch" at bounding box center [1178, 510] width 241 height 34
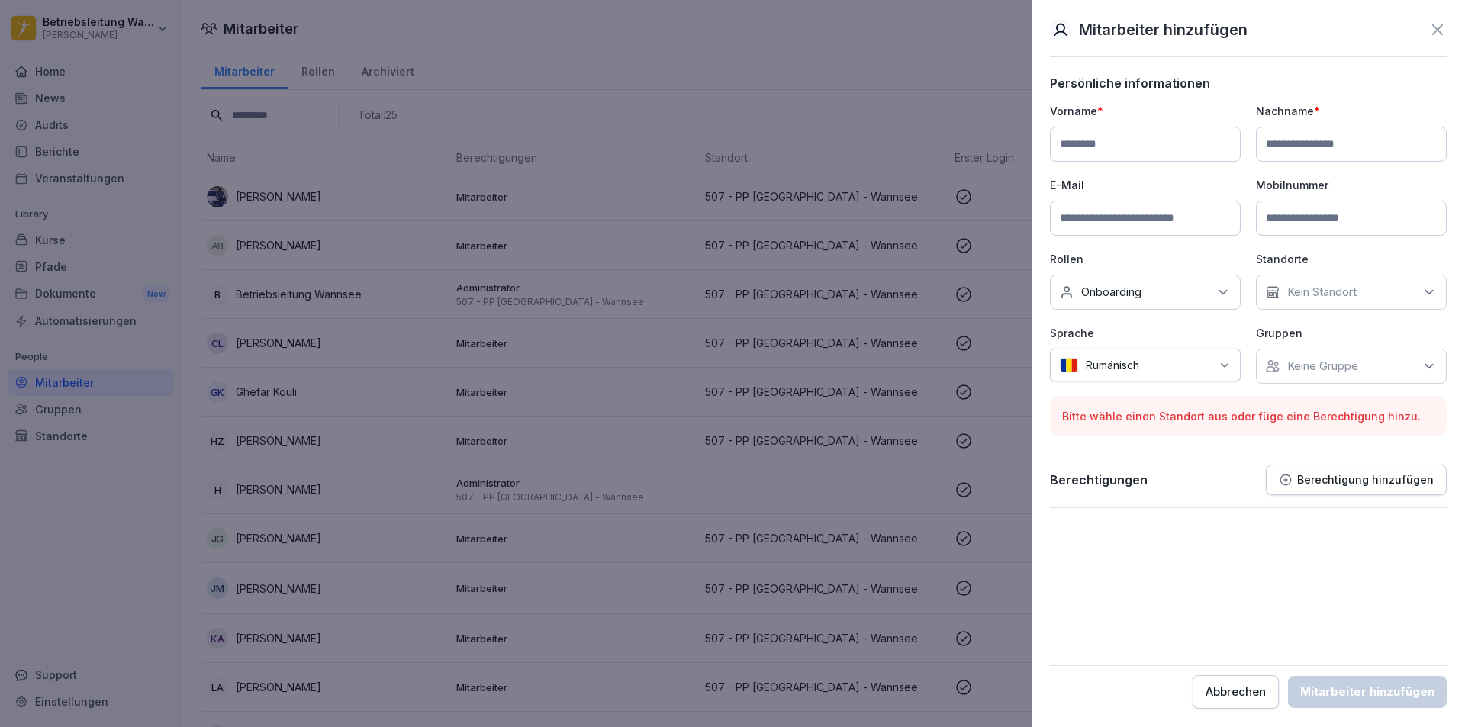
click at [1133, 134] on input at bounding box center [1145, 144] width 191 height 35
type input "**********"
drag, startPoint x: 1401, startPoint y: 144, endPoint x: 1390, endPoint y: 147, distance: 10.9
click at [1399, 146] on input at bounding box center [1351, 144] width 191 height 35
type input "********"
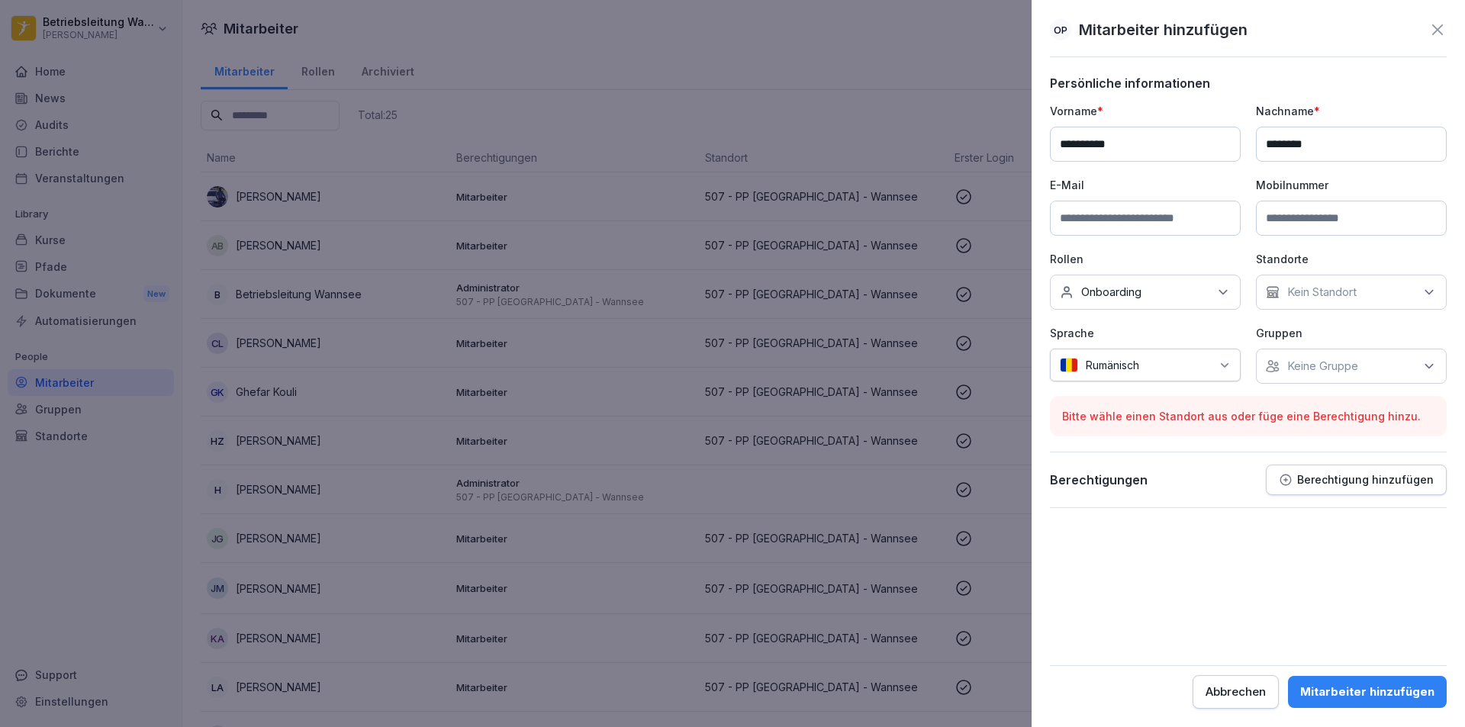
drag, startPoint x: 1216, startPoint y: 202, endPoint x: 1205, endPoint y: 213, distance: 15.1
click at [1213, 206] on input at bounding box center [1145, 218] width 191 height 35
click at [1312, 227] on input at bounding box center [1351, 218] width 191 height 35
click at [1217, 217] on input at bounding box center [1145, 218] width 191 height 35
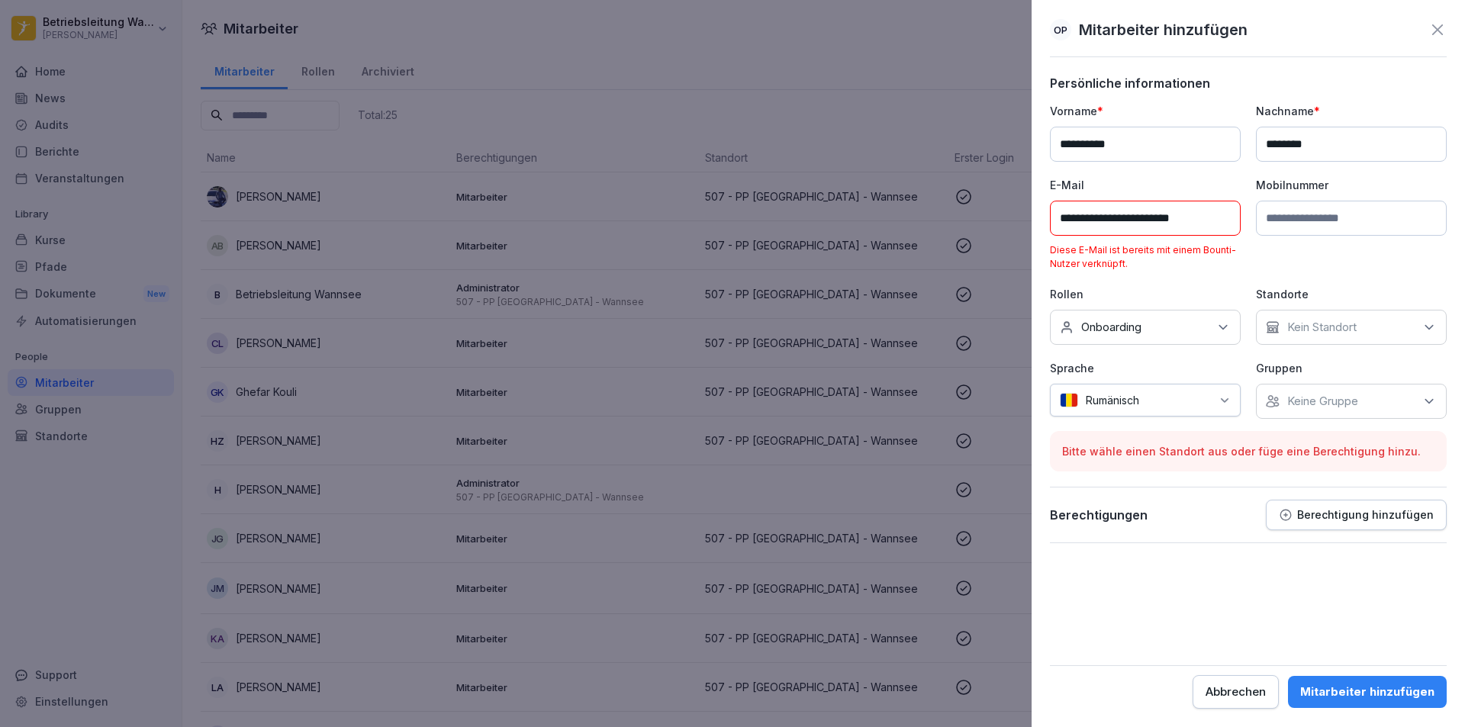
type input "**********"
click at [1291, 234] on input at bounding box center [1351, 218] width 191 height 35
click at [1196, 230] on input "**********" at bounding box center [1145, 218] width 191 height 35
click at [1232, 230] on input "**********" at bounding box center [1145, 218] width 191 height 35
click at [1319, 348] on div "**********" at bounding box center [1248, 261] width 397 height 316
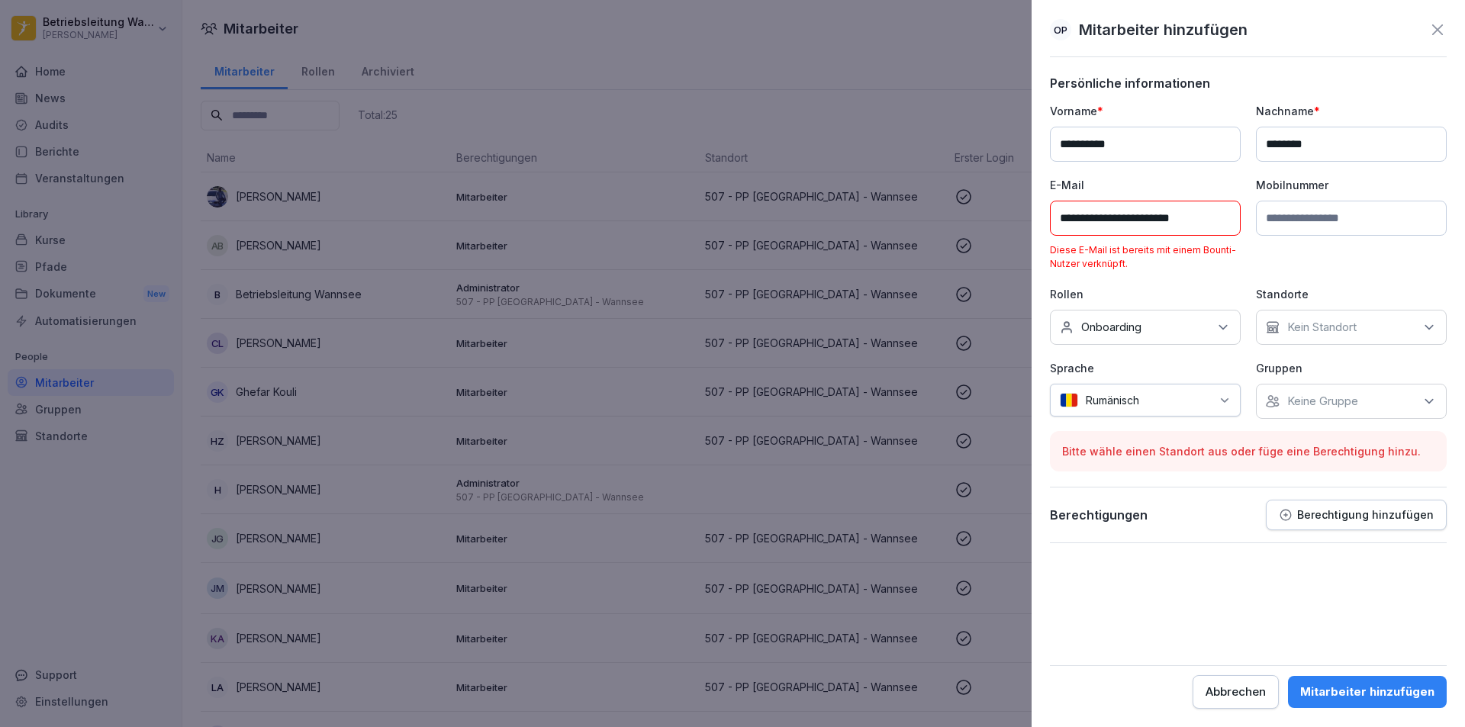
click at [1326, 338] on div "Kein Standort" at bounding box center [1351, 327] width 191 height 35
click at [1275, 404] on button "507 - PP [GEOGRAPHIC_DATA] - Wannsee" at bounding box center [1272, 411] width 10 height 14
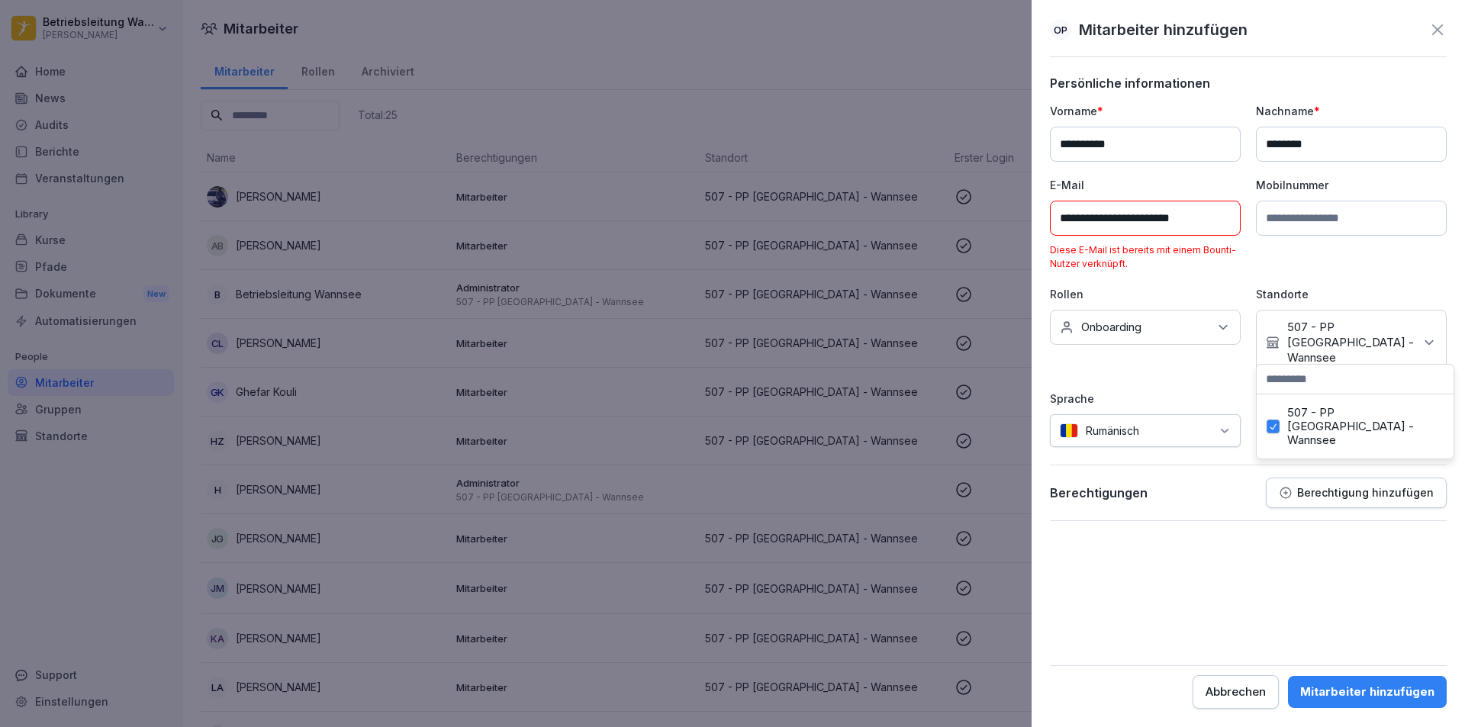
click at [1325, 541] on form "**********" at bounding box center [1248, 392] width 397 height 633
click at [1360, 414] on div "Keine Gruppe" at bounding box center [1351, 431] width 191 height 35
click at [1347, 501] on div "Berechtigungen Berechtigung hinzufügen" at bounding box center [1248, 499] width 397 height 43
click at [1345, 487] on p "Berechtigung hinzufügen" at bounding box center [1365, 493] width 137 height 12
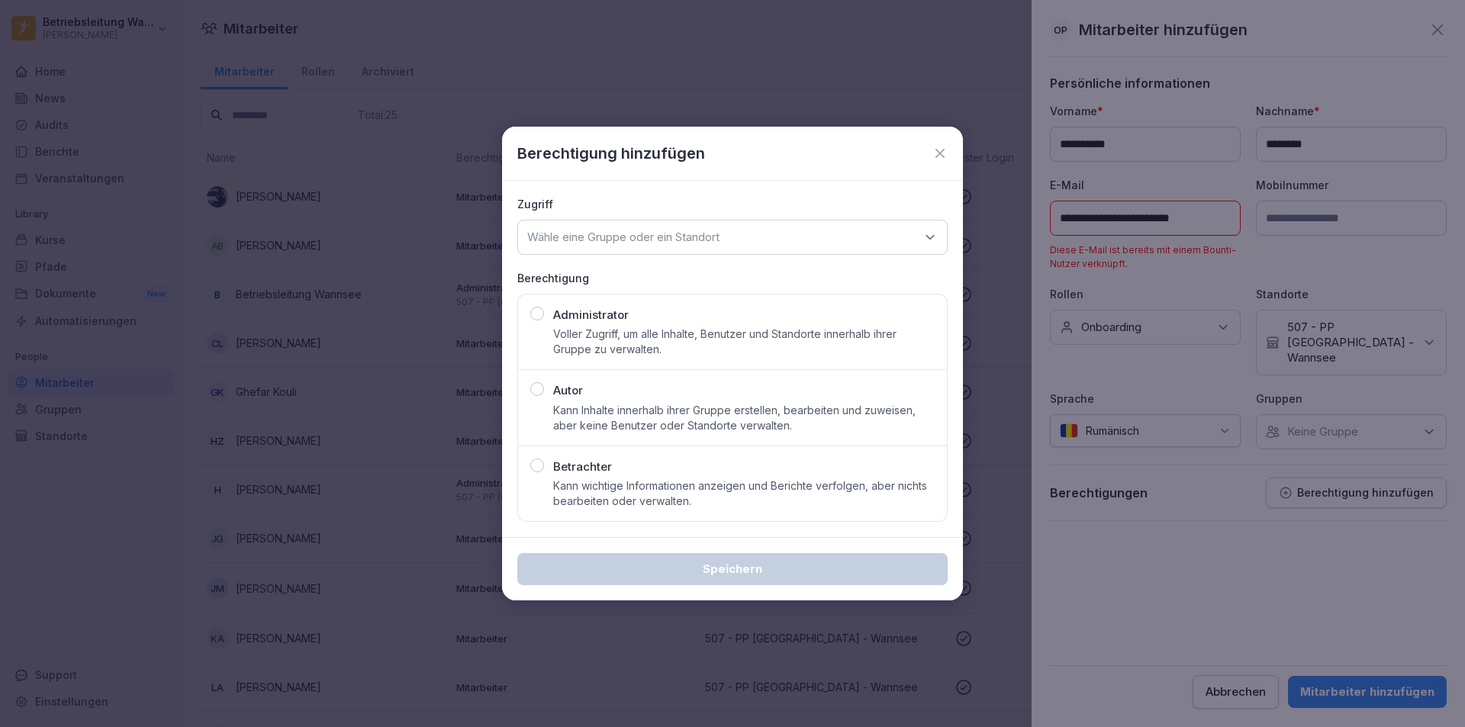
click at [940, 160] on icon at bounding box center [940, 153] width 15 height 15
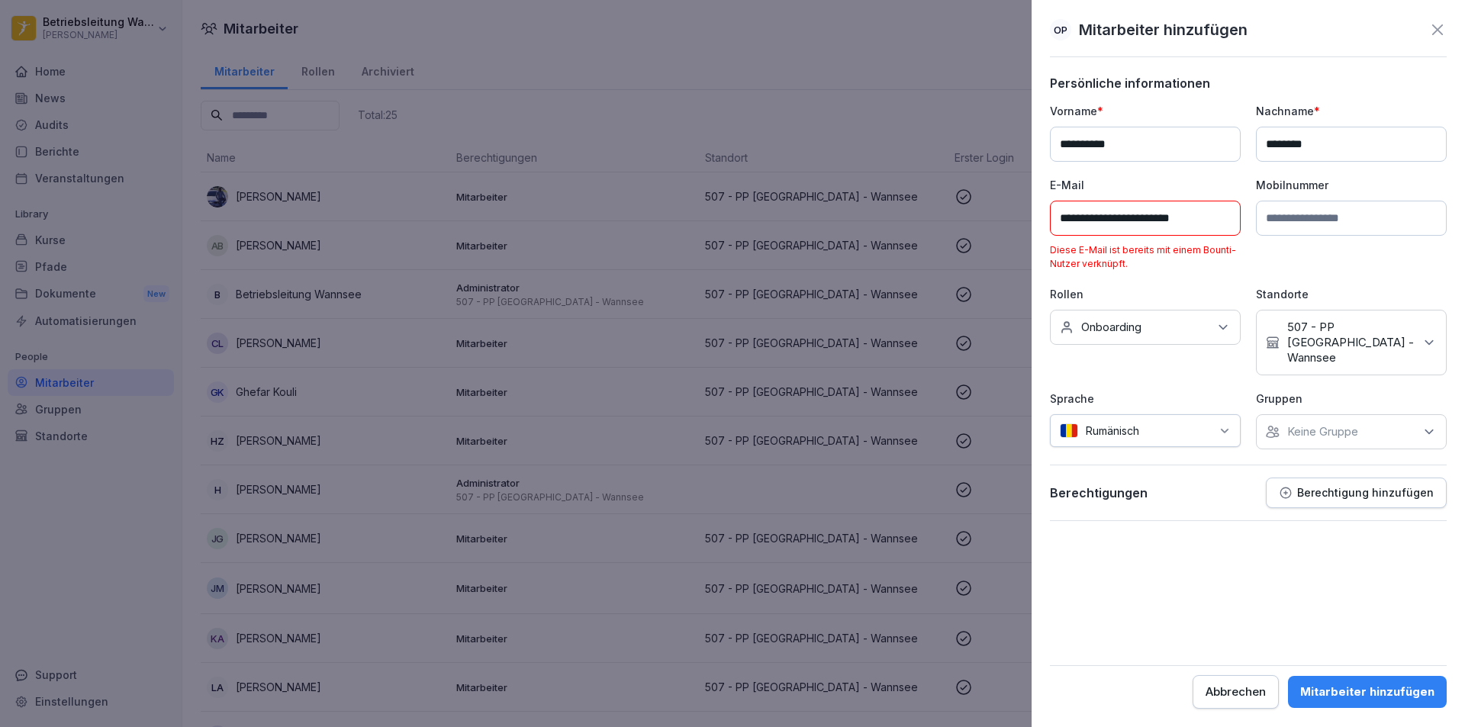
click at [1311, 487] on p "Berechtigung hinzufügen" at bounding box center [1365, 493] width 137 height 12
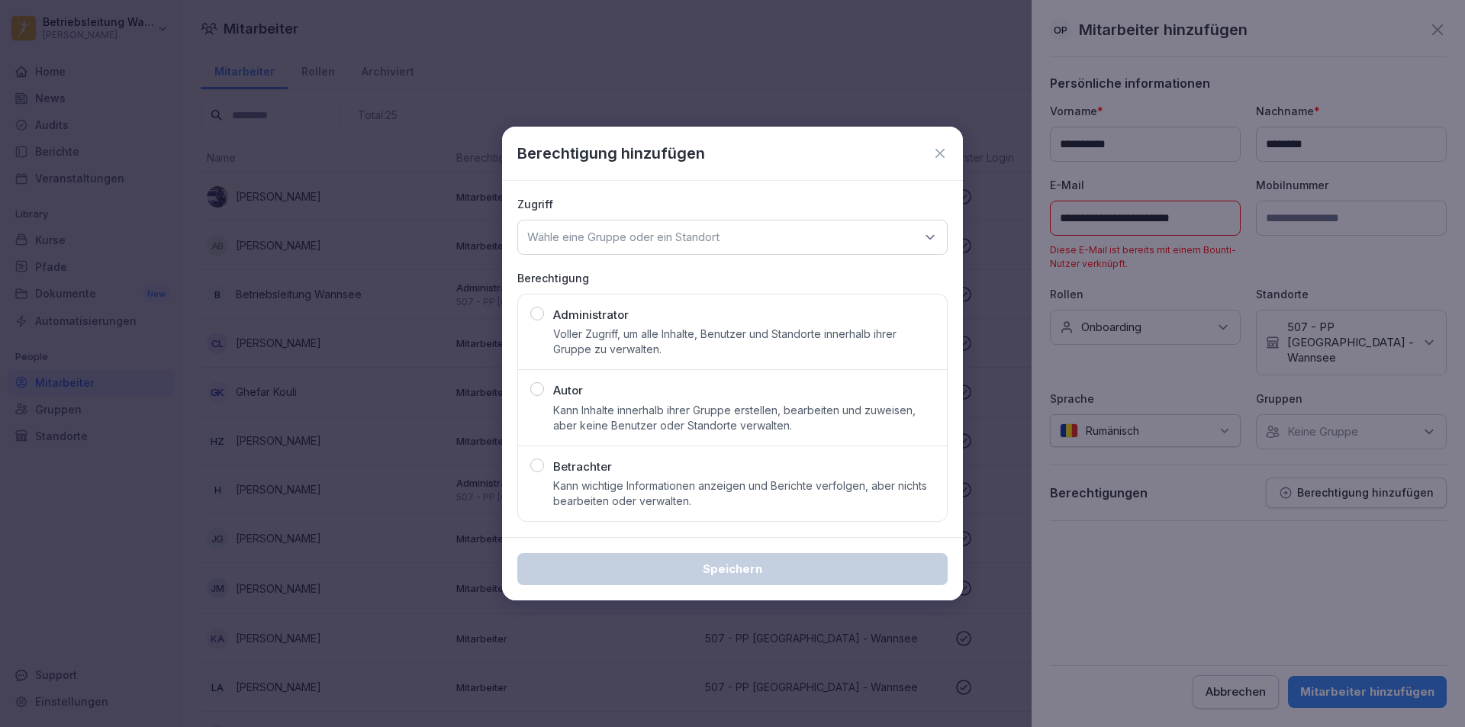
click at [941, 147] on icon at bounding box center [940, 153] width 15 height 15
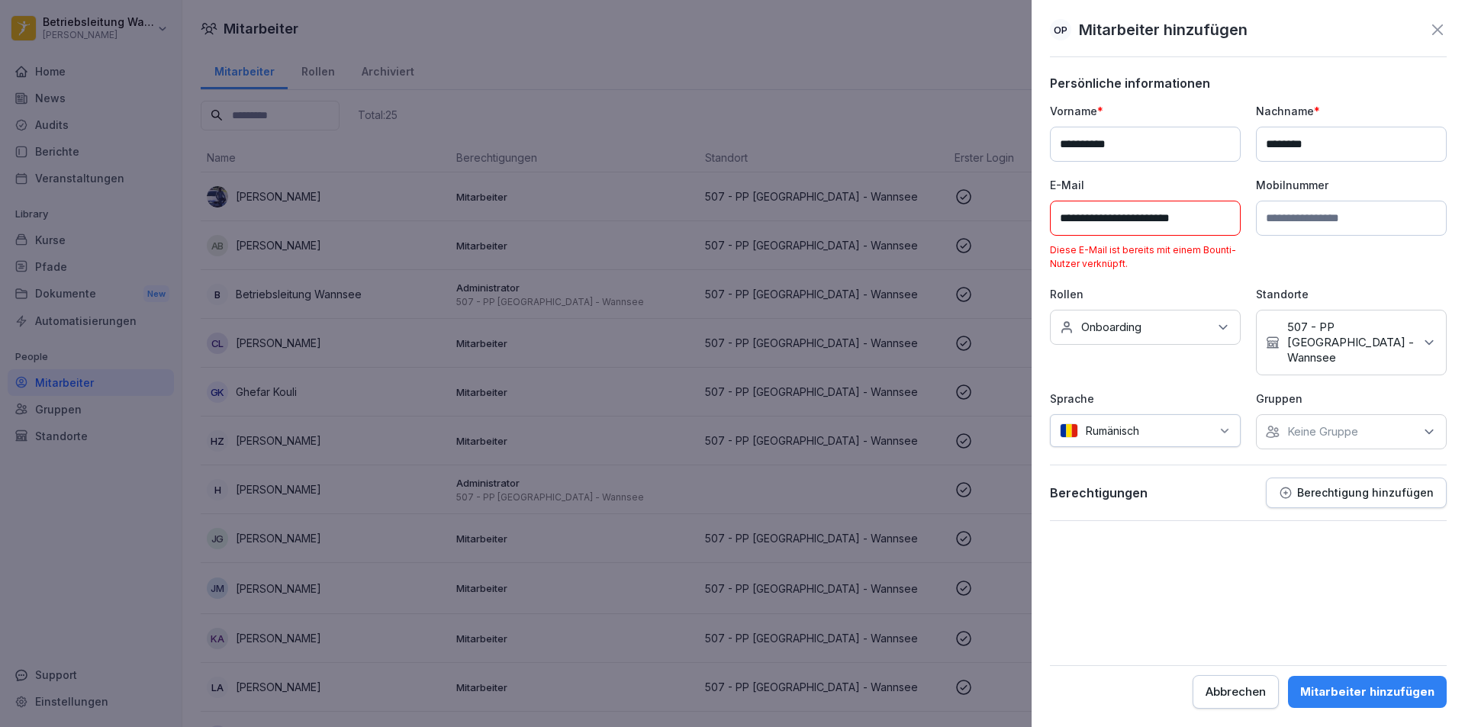
click at [1378, 685] on div "Mitarbeiter hinzufügen" at bounding box center [1367, 692] width 134 height 17
click at [1358, 693] on div "Mitarbeiter hinzufügen" at bounding box center [1367, 692] width 134 height 17
drag, startPoint x: 716, startPoint y: 225, endPoint x: 717, endPoint y: 272, distance: 47.3
click at [711, 229] on div at bounding box center [732, 363] width 1465 height 727
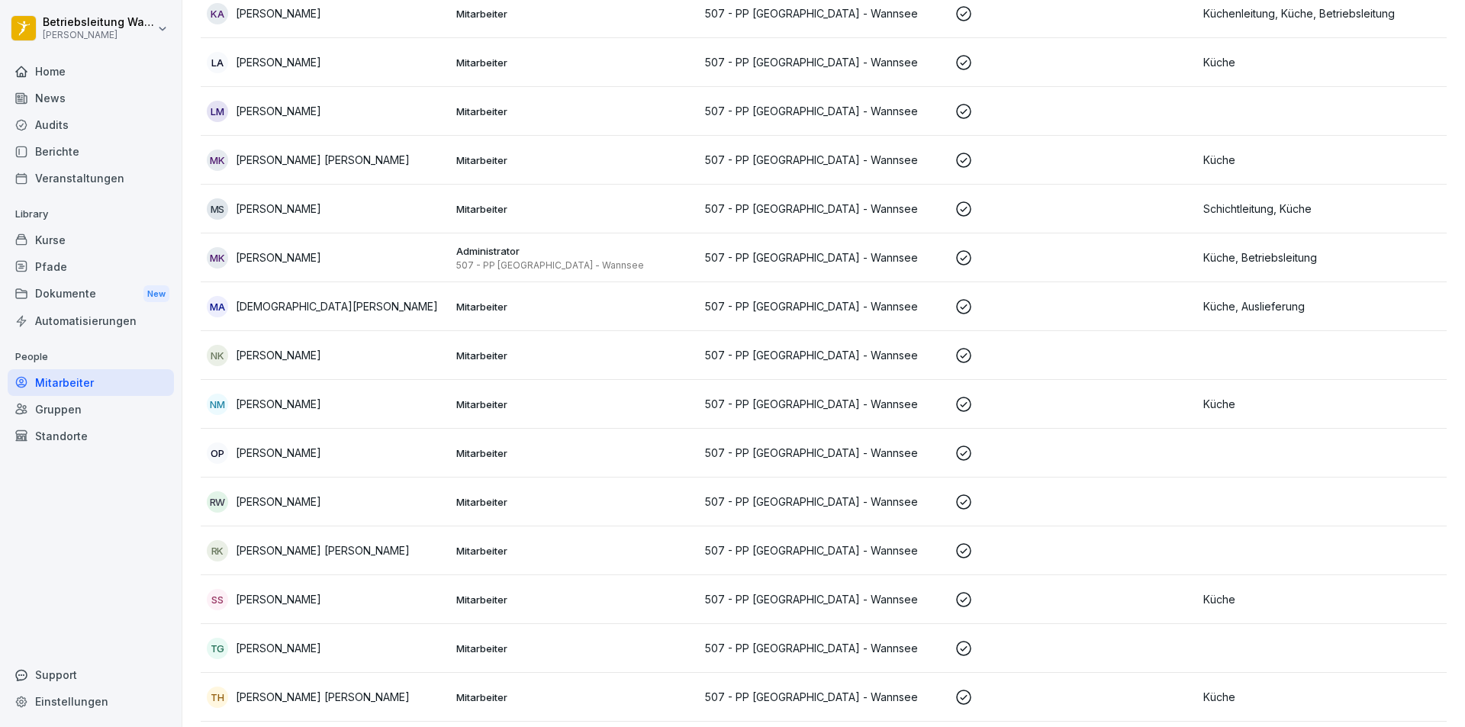
scroll to position [687, 0]
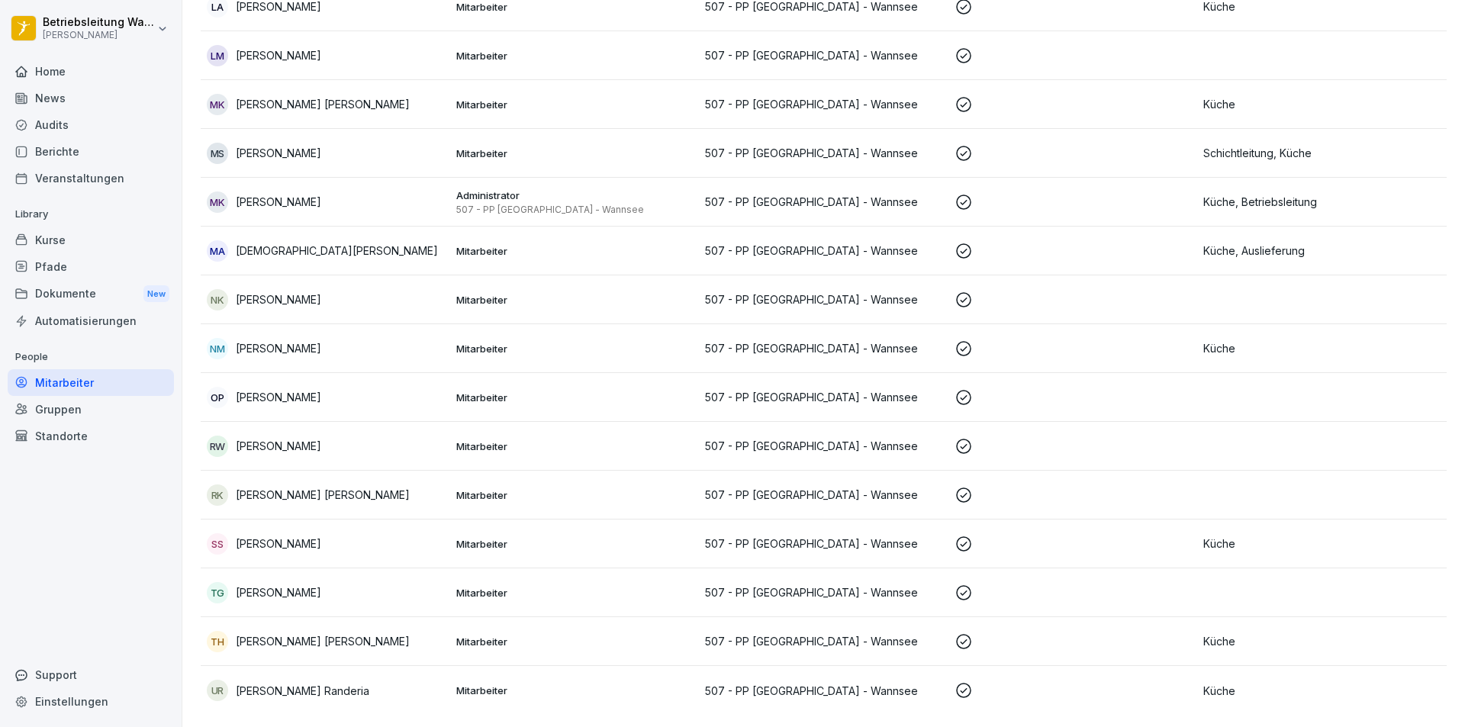
click at [321, 389] on p "[PERSON_NAME]" at bounding box center [278, 397] width 85 height 16
click at [337, 388] on div at bounding box center [732, 363] width 1465 height 727
click at [390, 391] on div "OP [PERSON_NAME]" at bounding box center [325, 397] width 237 height 21
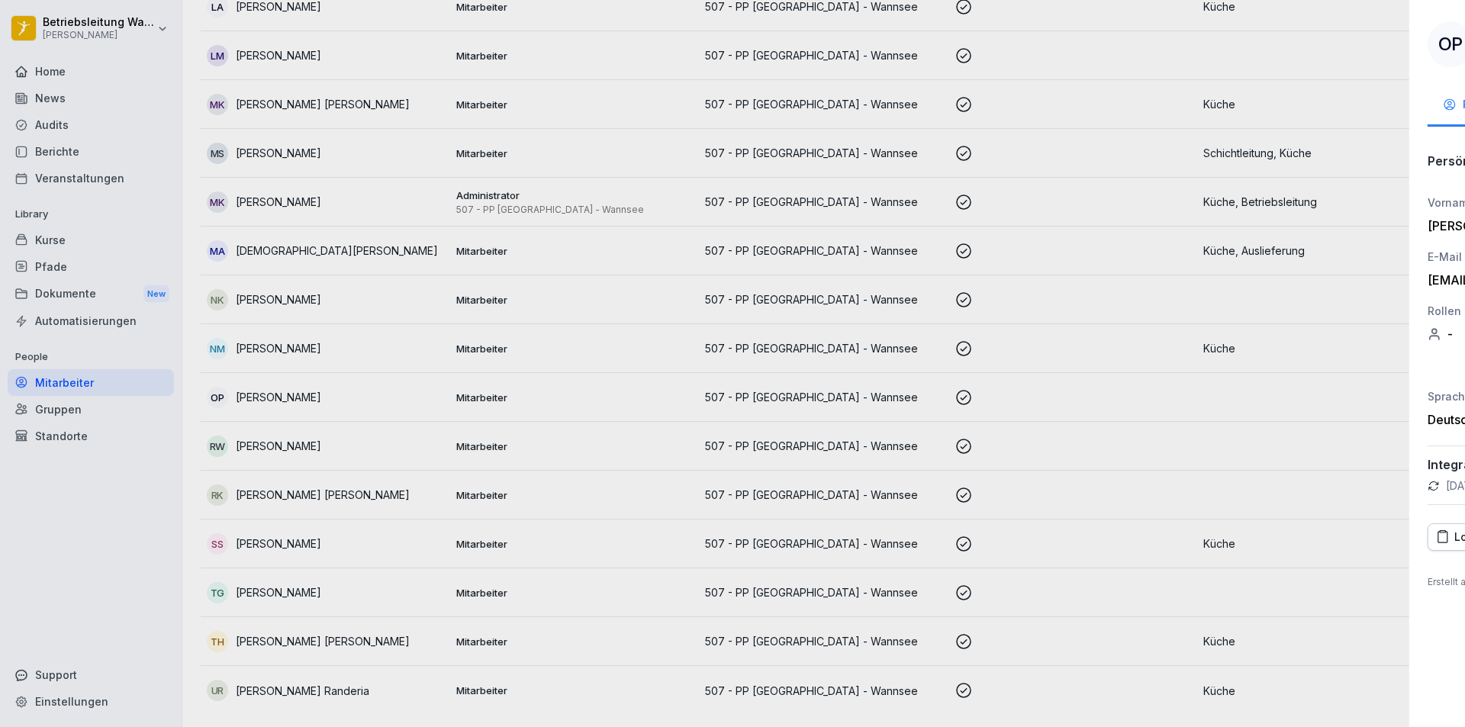
click at [390, 391] on div at bounding box center [732, 363] width 1465 height 727
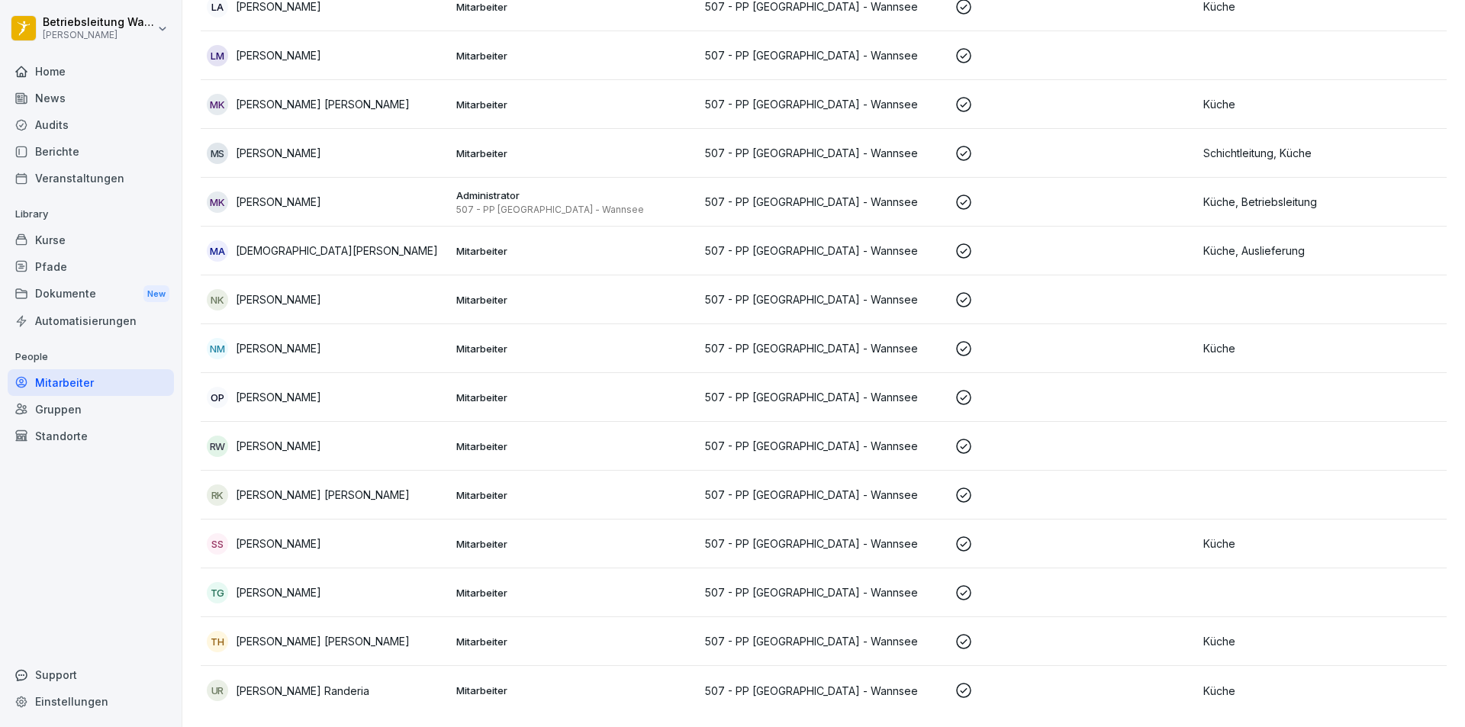
click at [397, 391] on div "OP [PERSON_NAME]" at bounding box center [325, 397] width 237 height 21
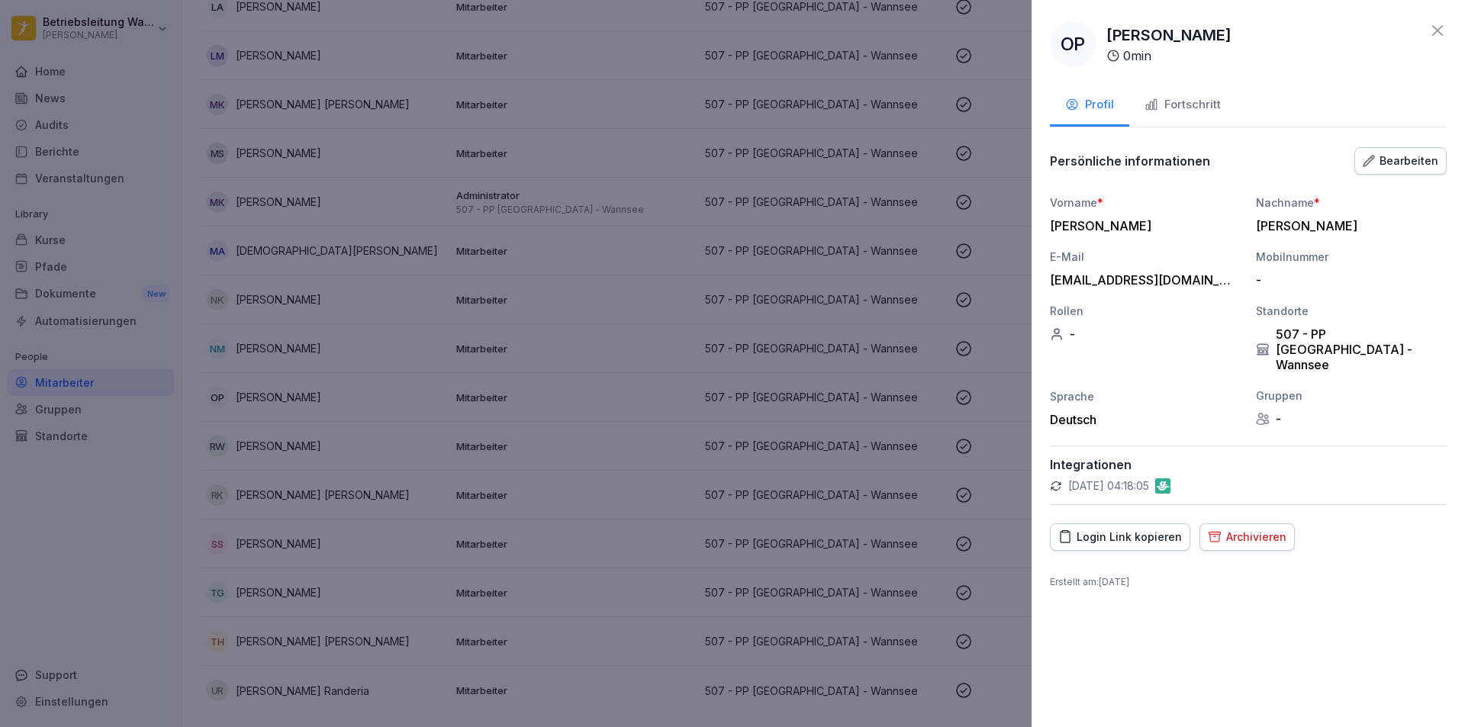
click at [619, 10] on div at bounding box center [732, 363] width 1465 height 727
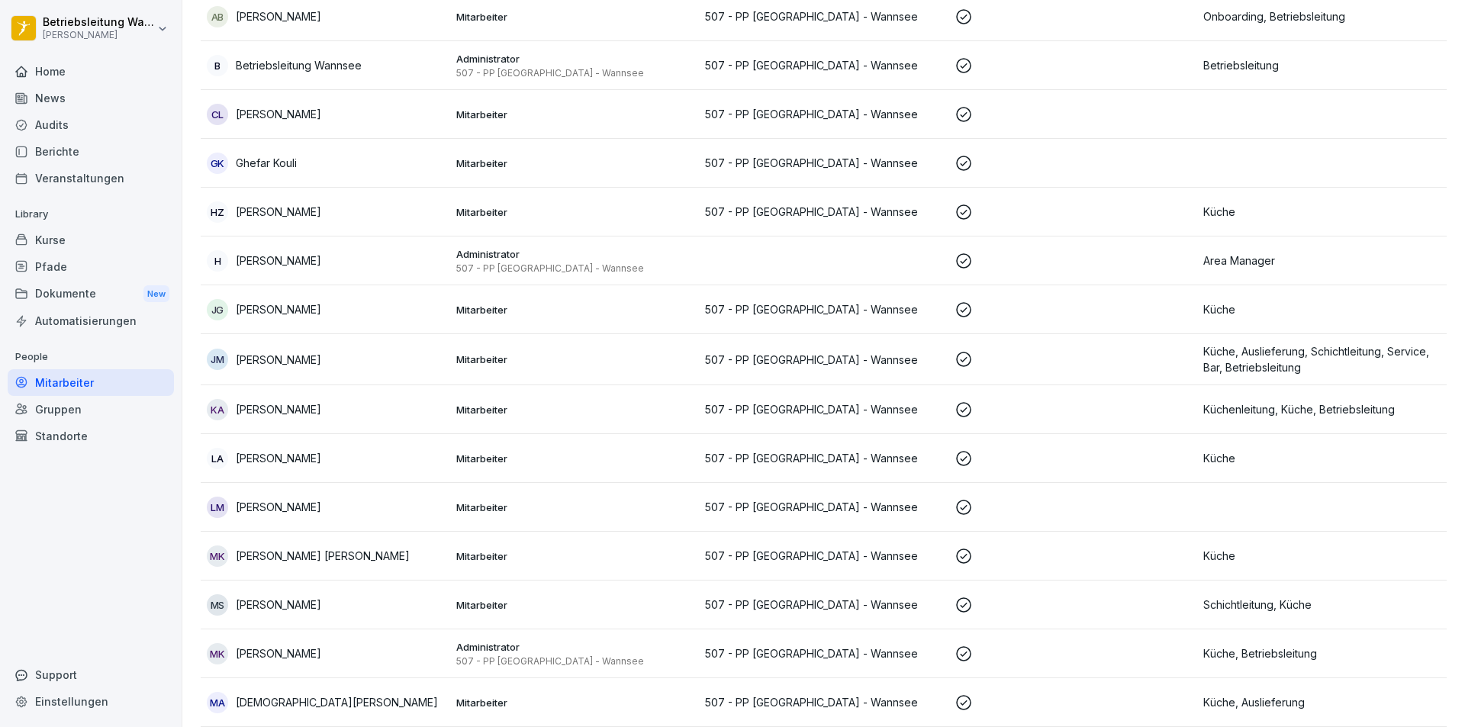
scroll to position [0, 0]
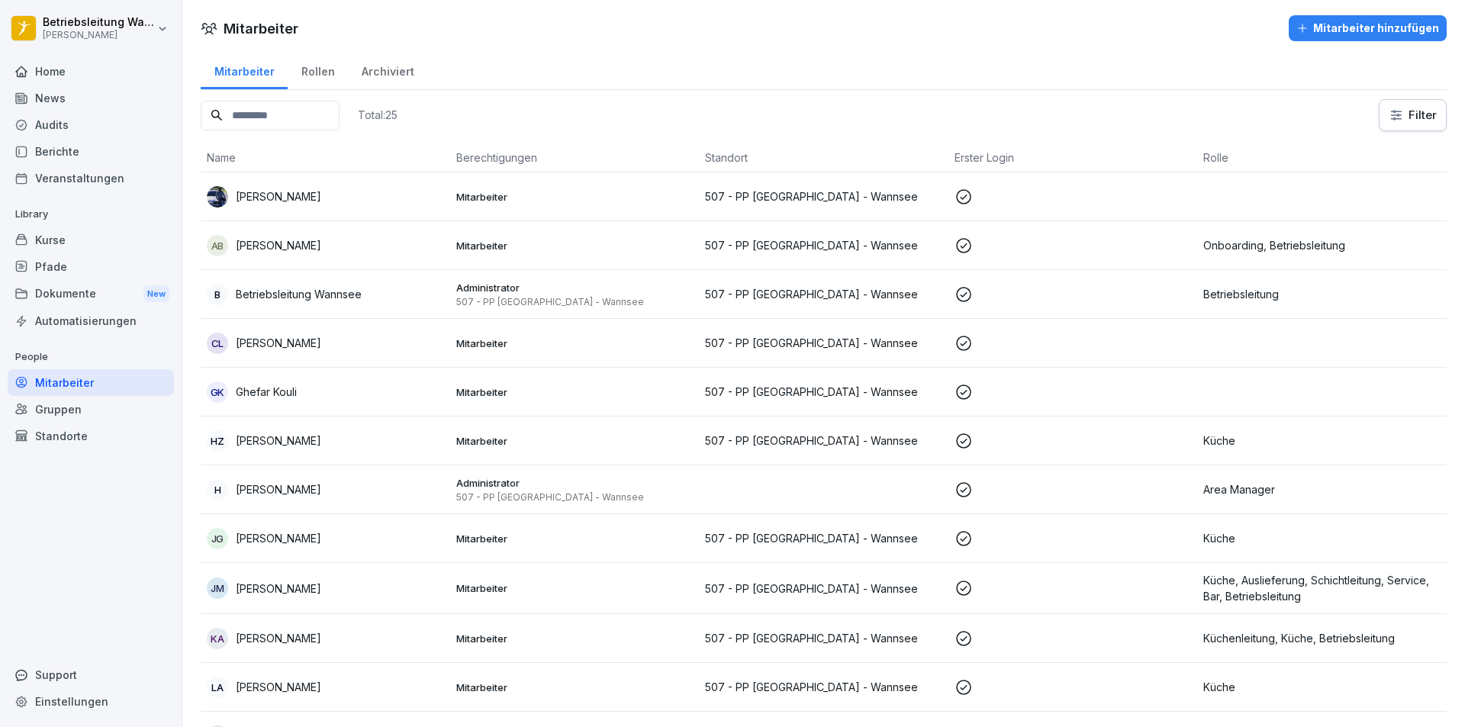
click at [374, 342] on div "CL [PERSON_NAME]" at bounding box center [325, 343] width 237 height 21
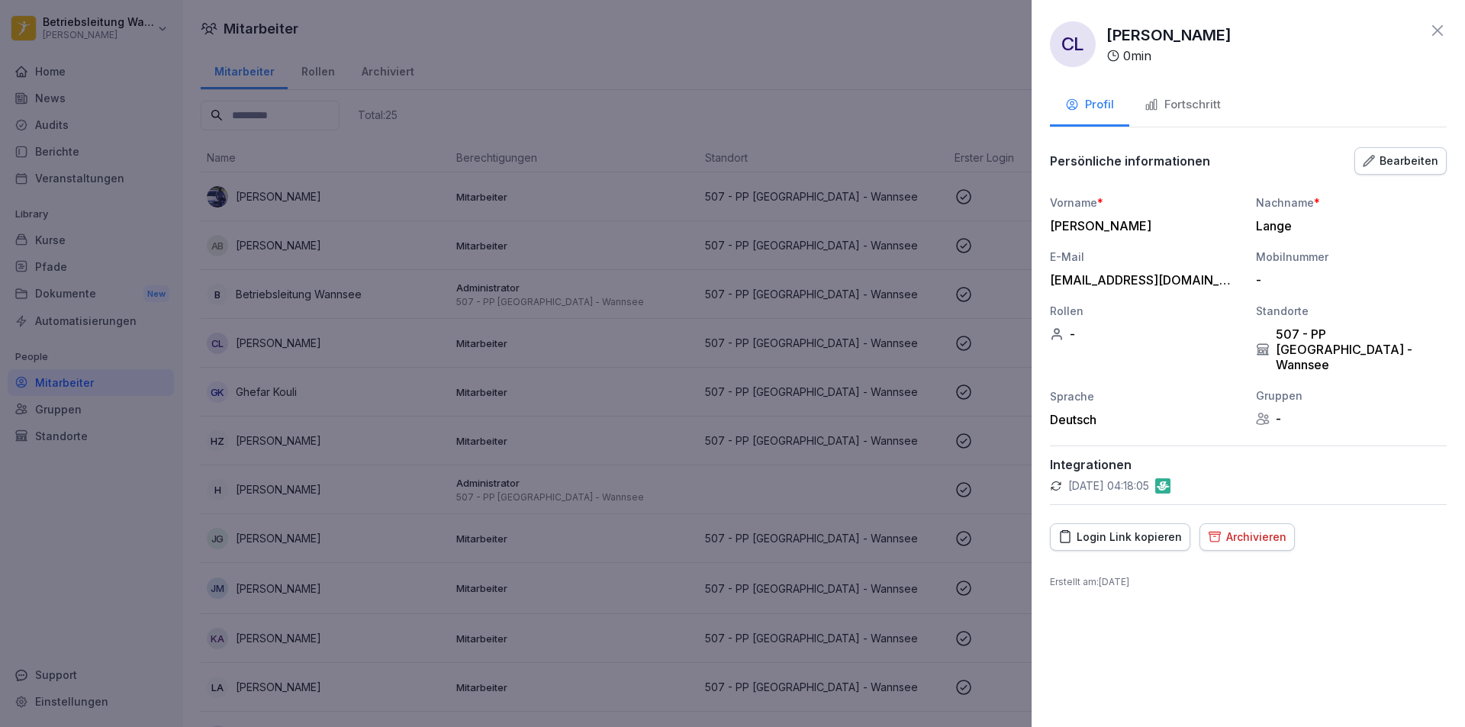
click at [758, 123] on div at bounding box center [732, 363] width 1465 height 727
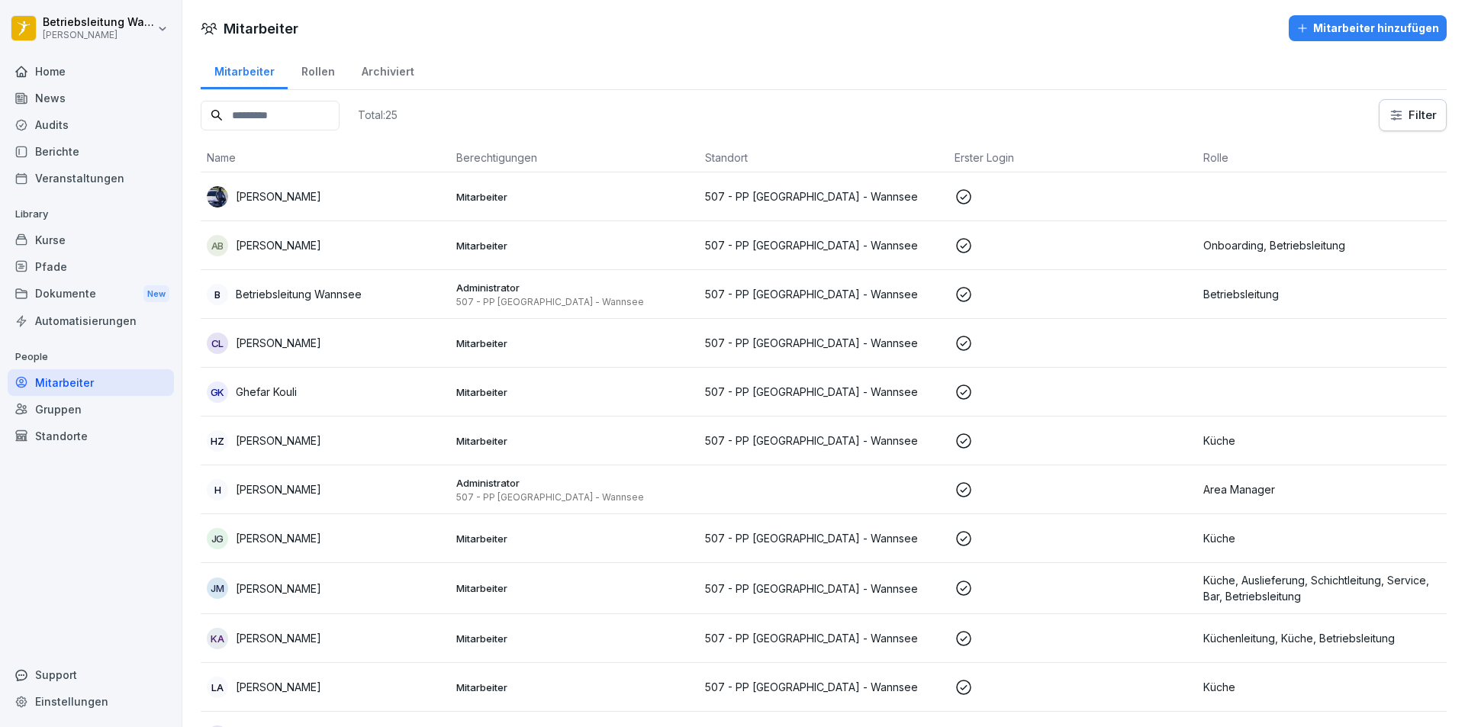
click at [430, 345] on div "CL [PERSON_NAME]" at bounding box center [325, 343] width 237 height 21
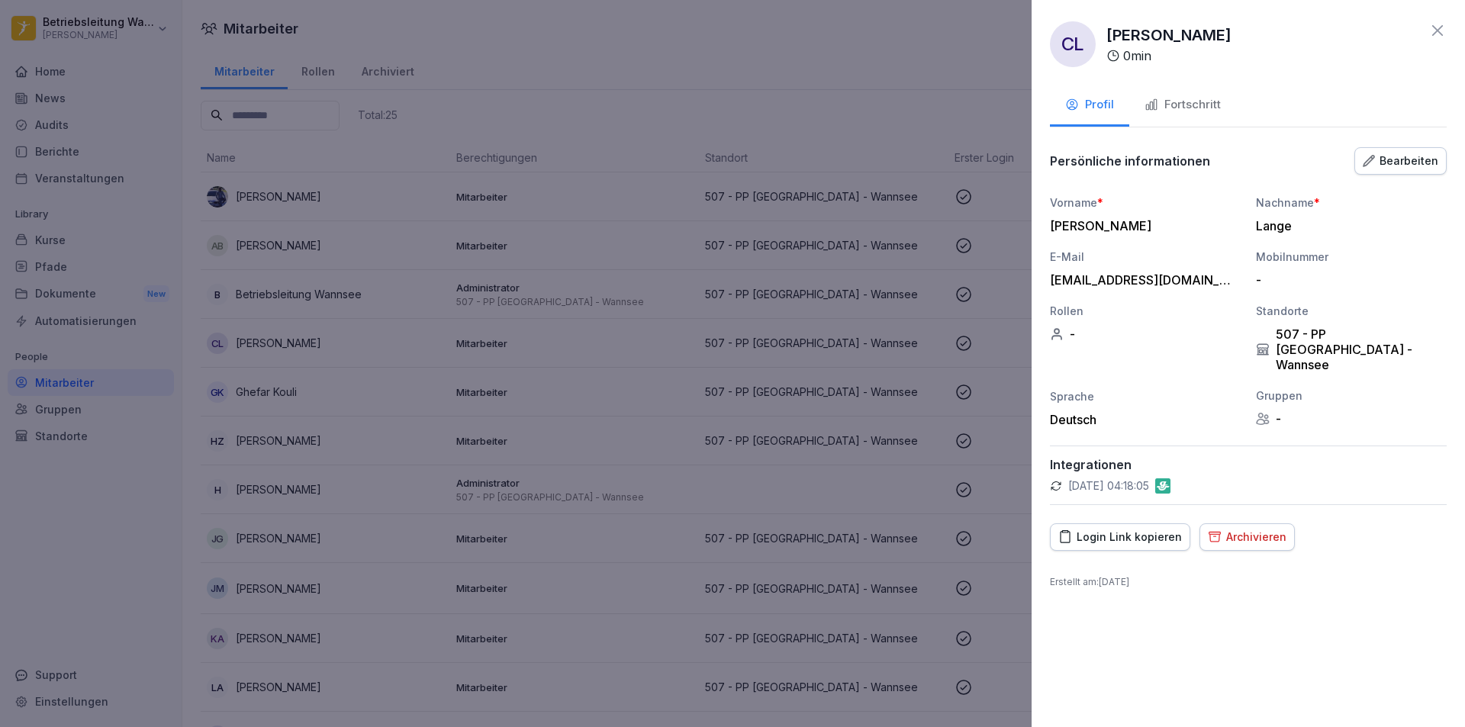
drag, startPoint x: 1403, startPoint y: 172, endPoint x: 1402, endPoint y: 179, distance: 7.8
click at [1404, 172] on button "Bearbeiten" at bounding box center [1401, 160] width 92 height 27
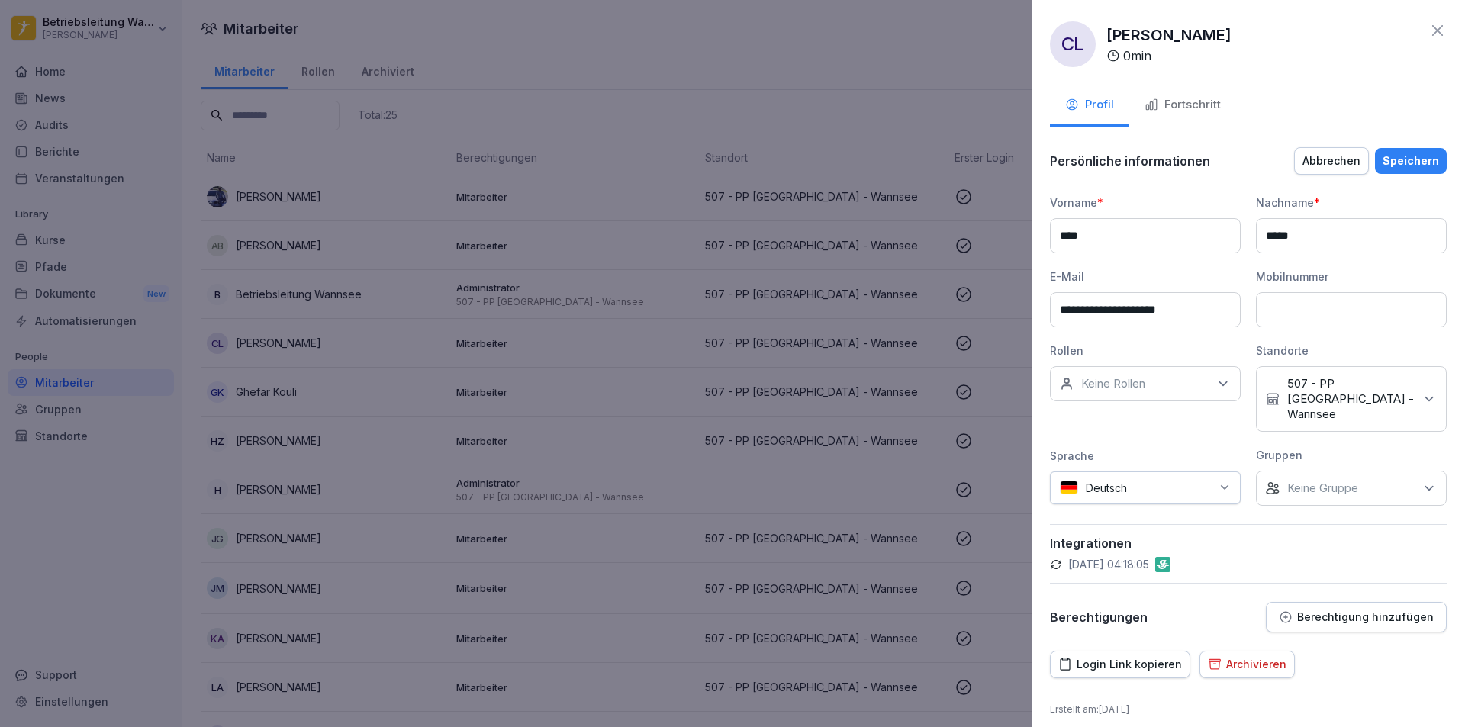
click at [1206, 388] on div "Keine Rollen" at bounding box center [1145, 383] width 191 height 35
click at [1165, 513] on div "Onboarding" at bounding box center [1149, 518] width 189 height 29
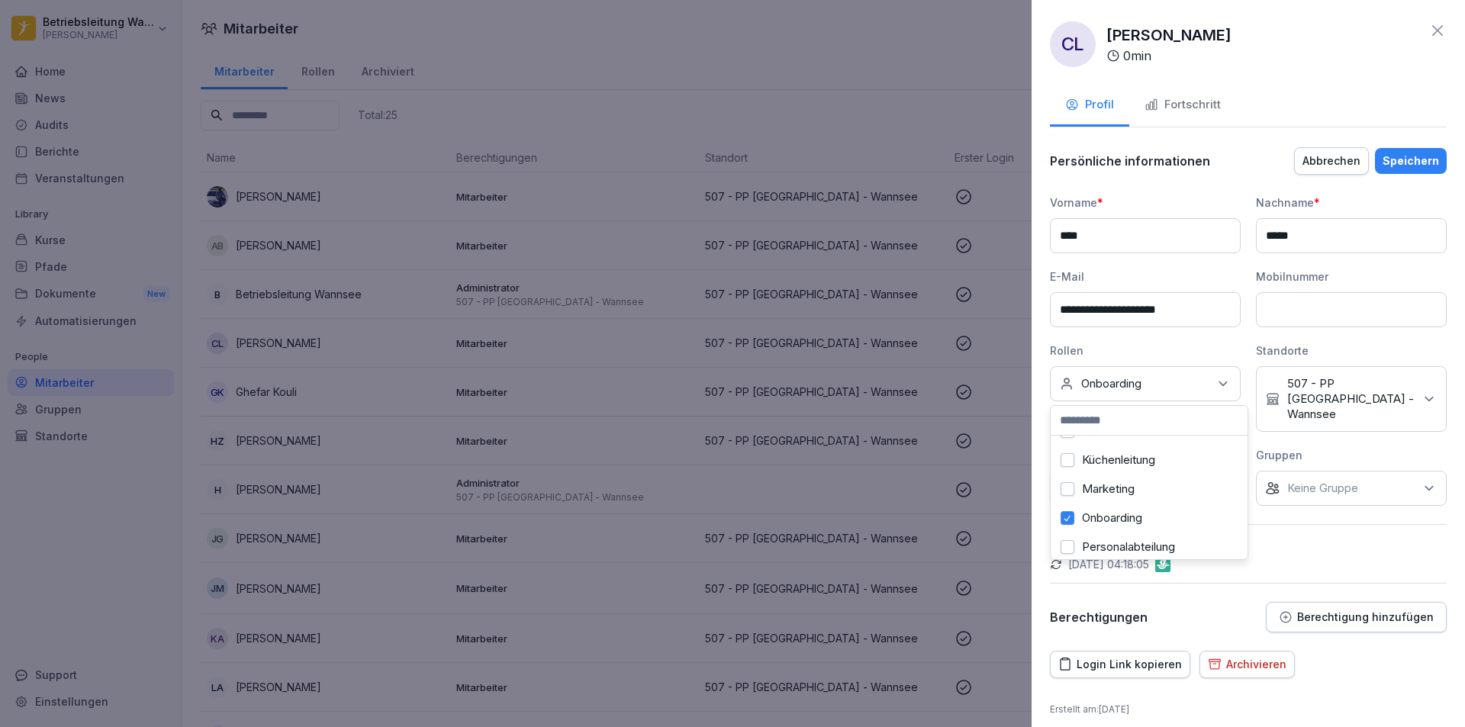
click at [1345, 536] on p "Integrationen" at bounding box center [1248, 543] width 397 height 15
click at [1429, 165] on div "Speichern" at bounding box center [1411, 161] width 56 height 17
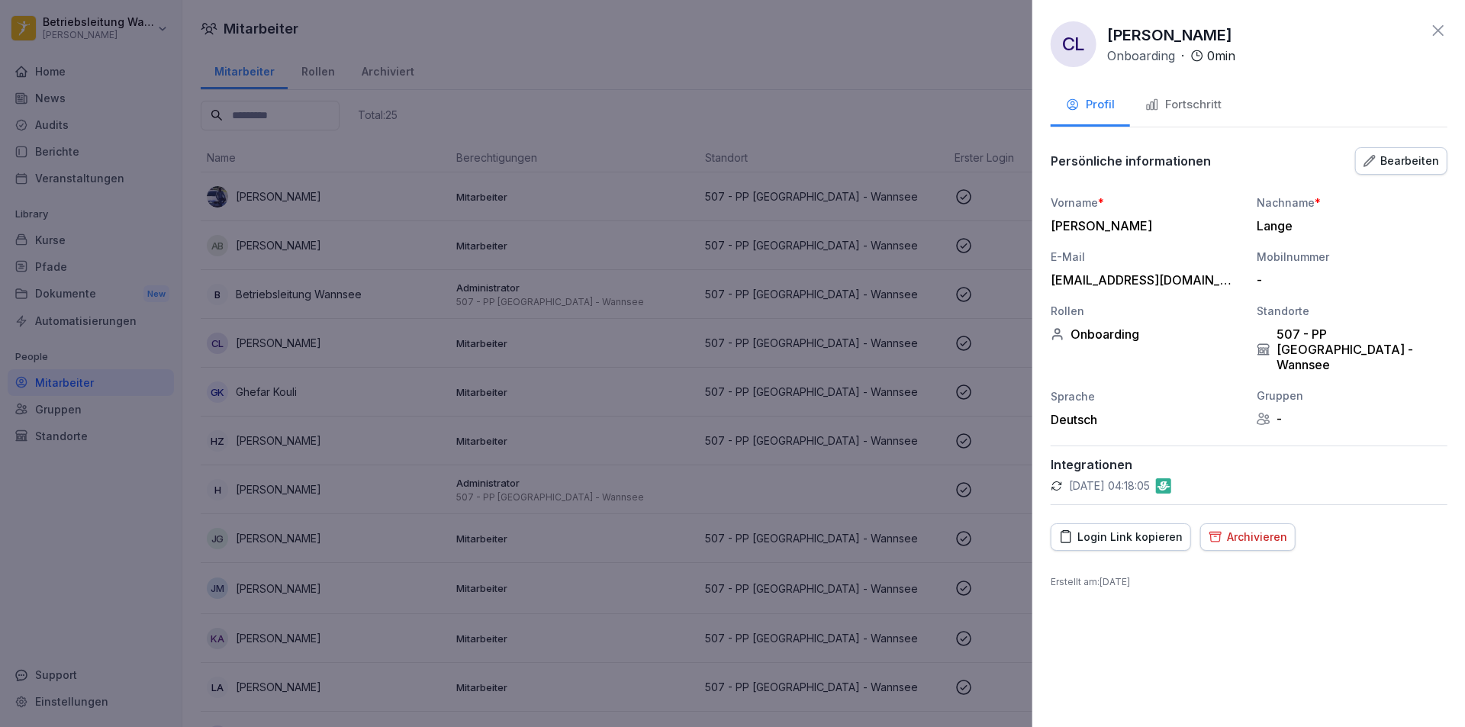
click at [884, 339] on div at bounding box center [732, 363] width 1465 height 727
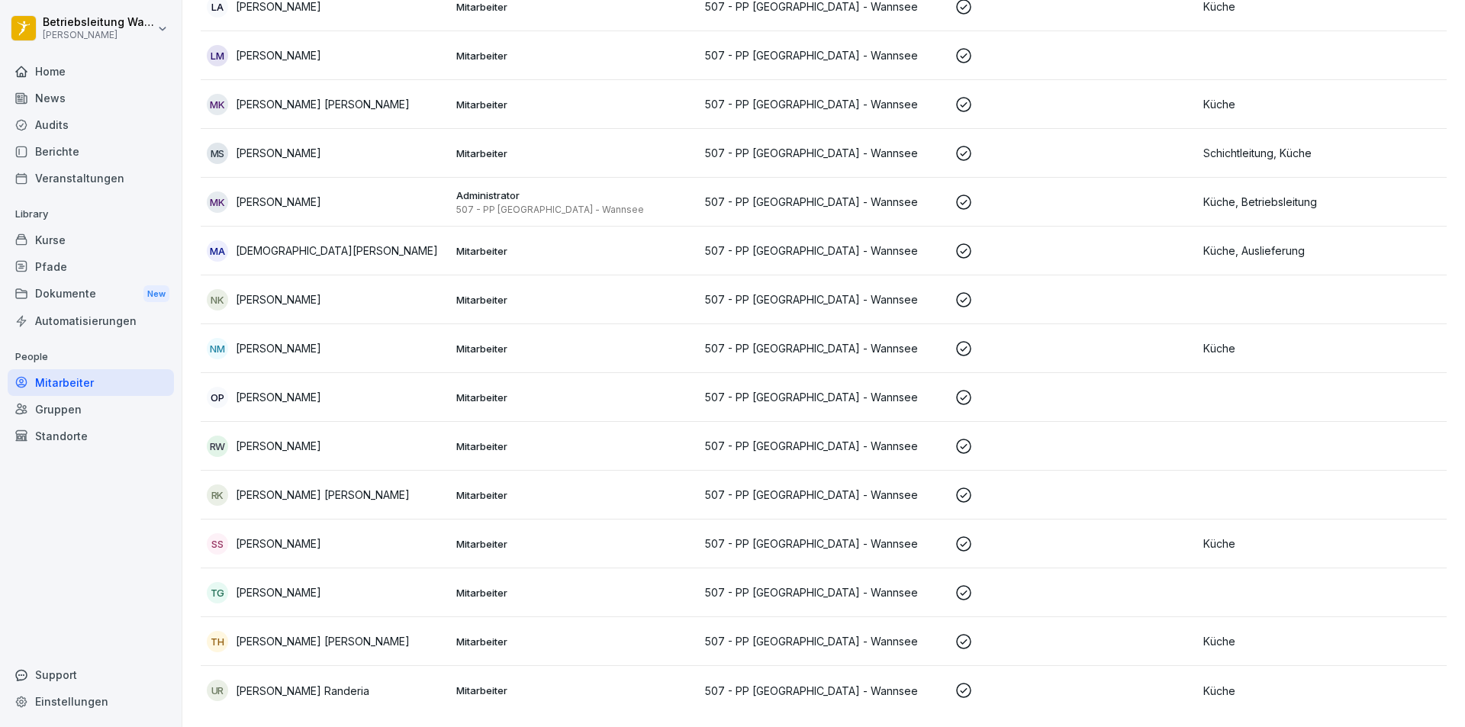
scroll to position [692, 0]
click at [329, 584] on div "TG Tejas Gaikwad" at bounding box center [325, 592] width 237 height 21
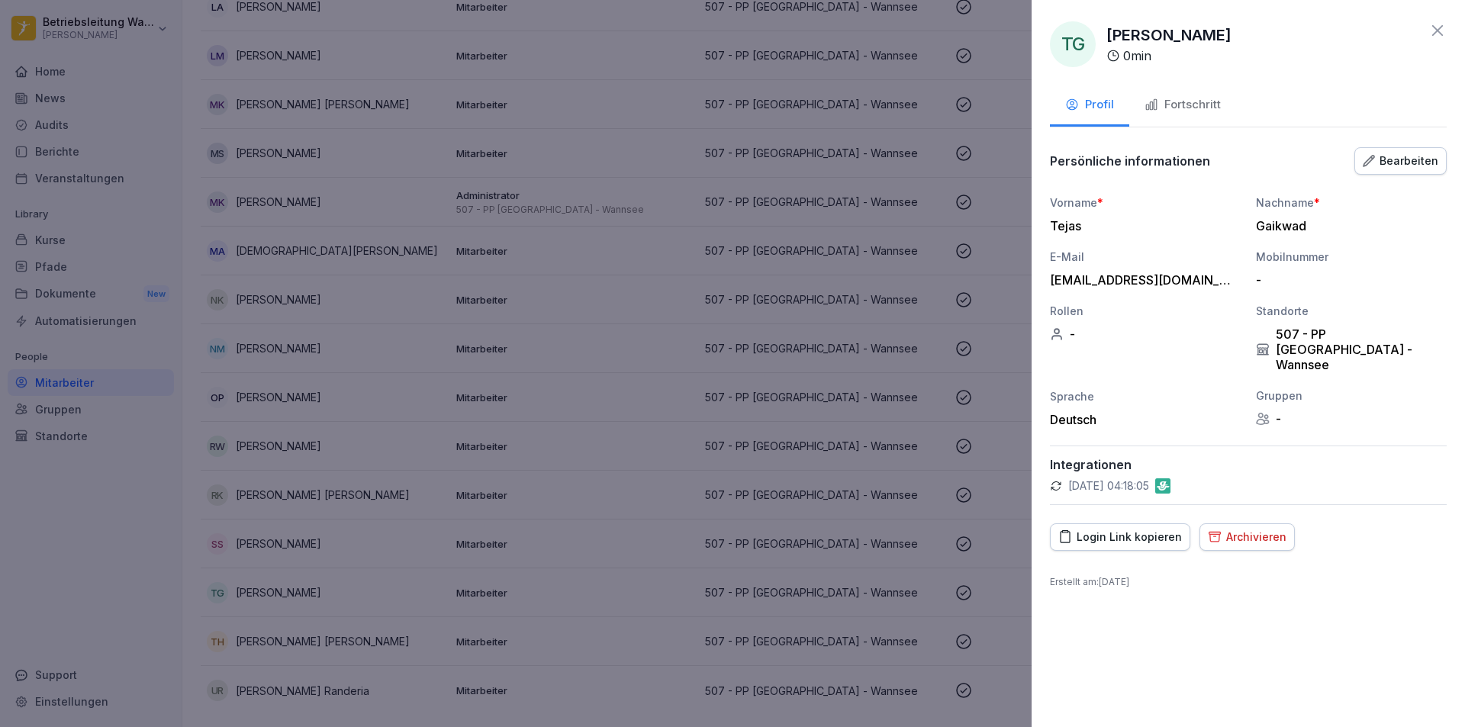
click at [1361, 166] on button "Bearbeiten" at bounding box center [1401, 160] width 92 height 27
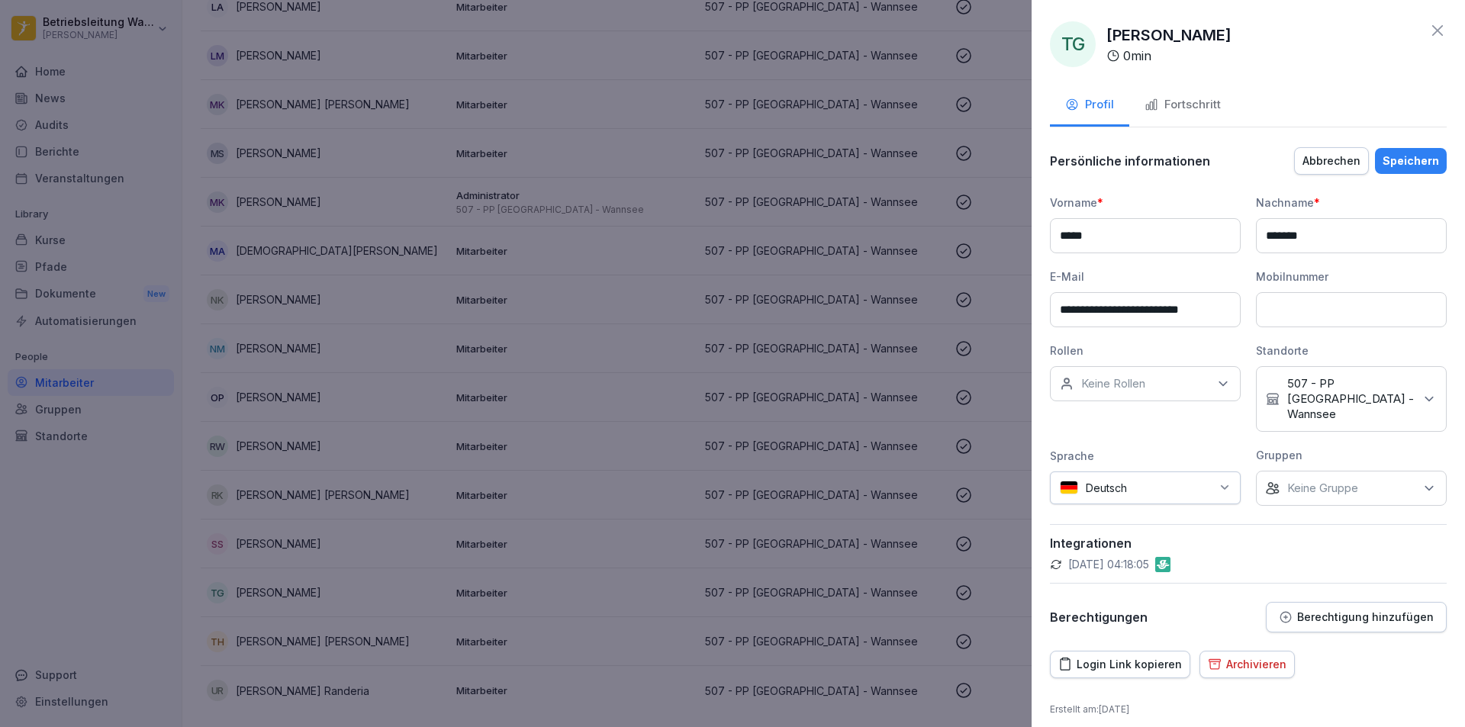
click at [1152, 394] on div "Keine Rollen" at bounding box center [1145, 383] width 191 height 35
click at [1130, 444] on label "Onboarding" at bounding box center [1112, 442] width 60 height 14
click at [1334, 536] on p "Integrationen" at bounding box center [1248, 543] width 397 height 15
click at [1414, 153] on div "Speichern" at bounding box center [1411, 161] width 56 height 17
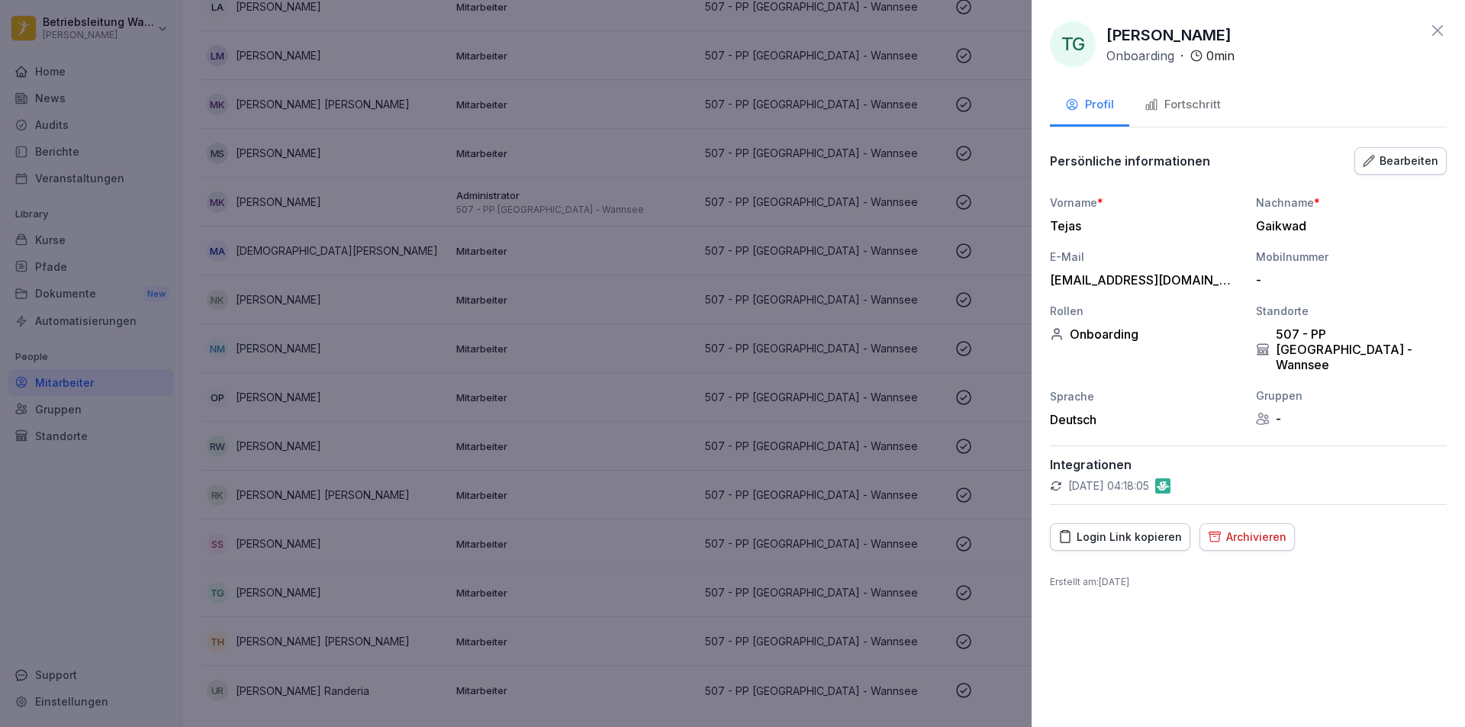
click at [568, 493] on div at bounding box center [732, 363] width 1465 height 727
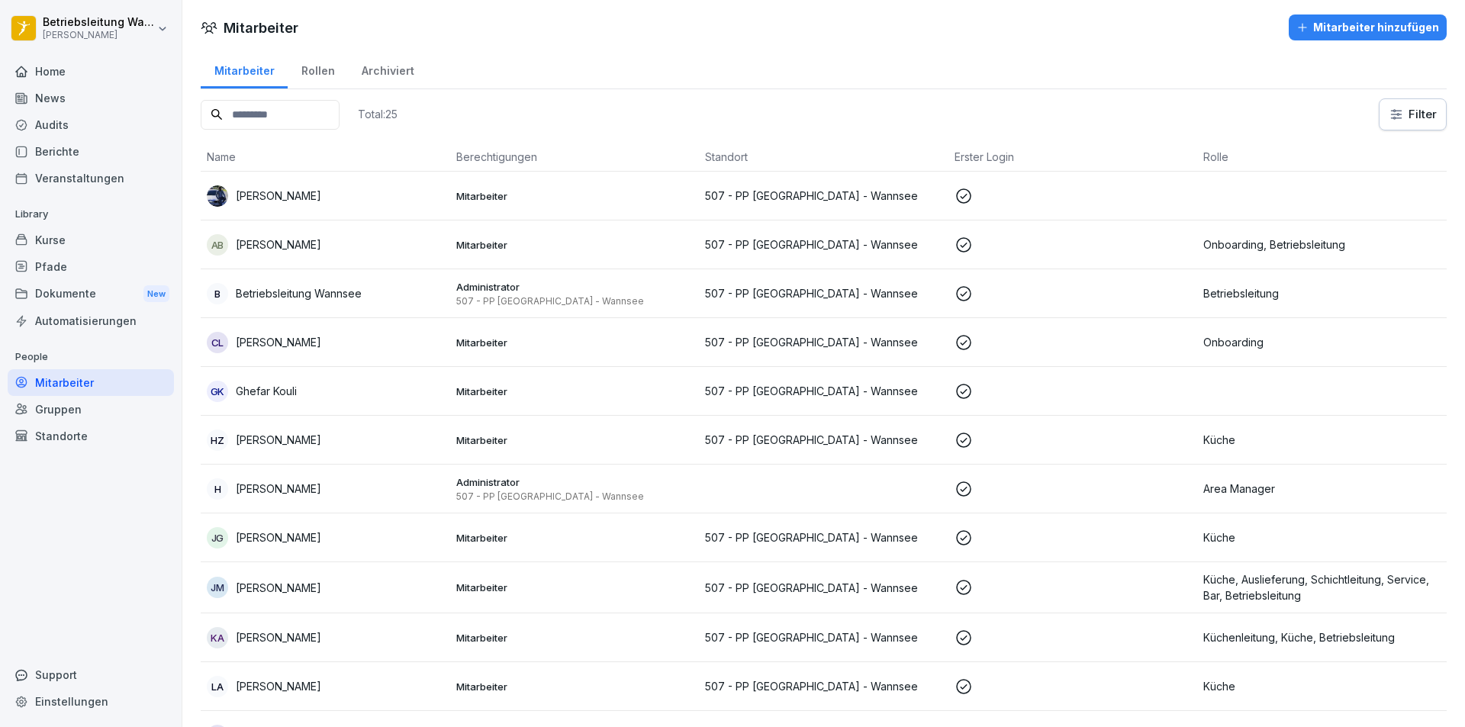
scroll to position [0, 0]
click at [114, 669] on div "Support" at bounding box center [91, 675] width 166 height 27
click at [35, 677] on div "Support" at bounding box center [91, 675] width 166 height 27
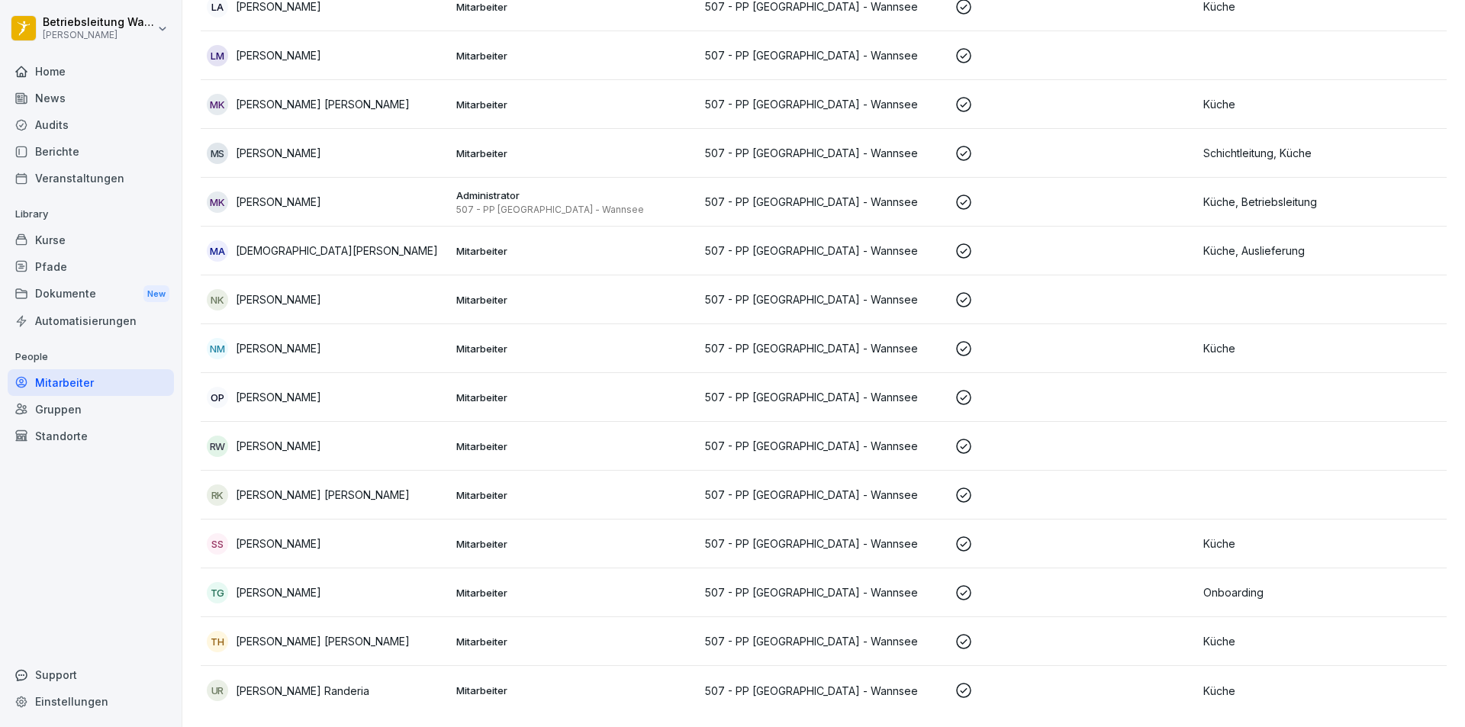
scroll to position [692, 0]
click at [483, 586] on p "Mitarbeiter" at bounding box center [574, 593] width 237 height 14
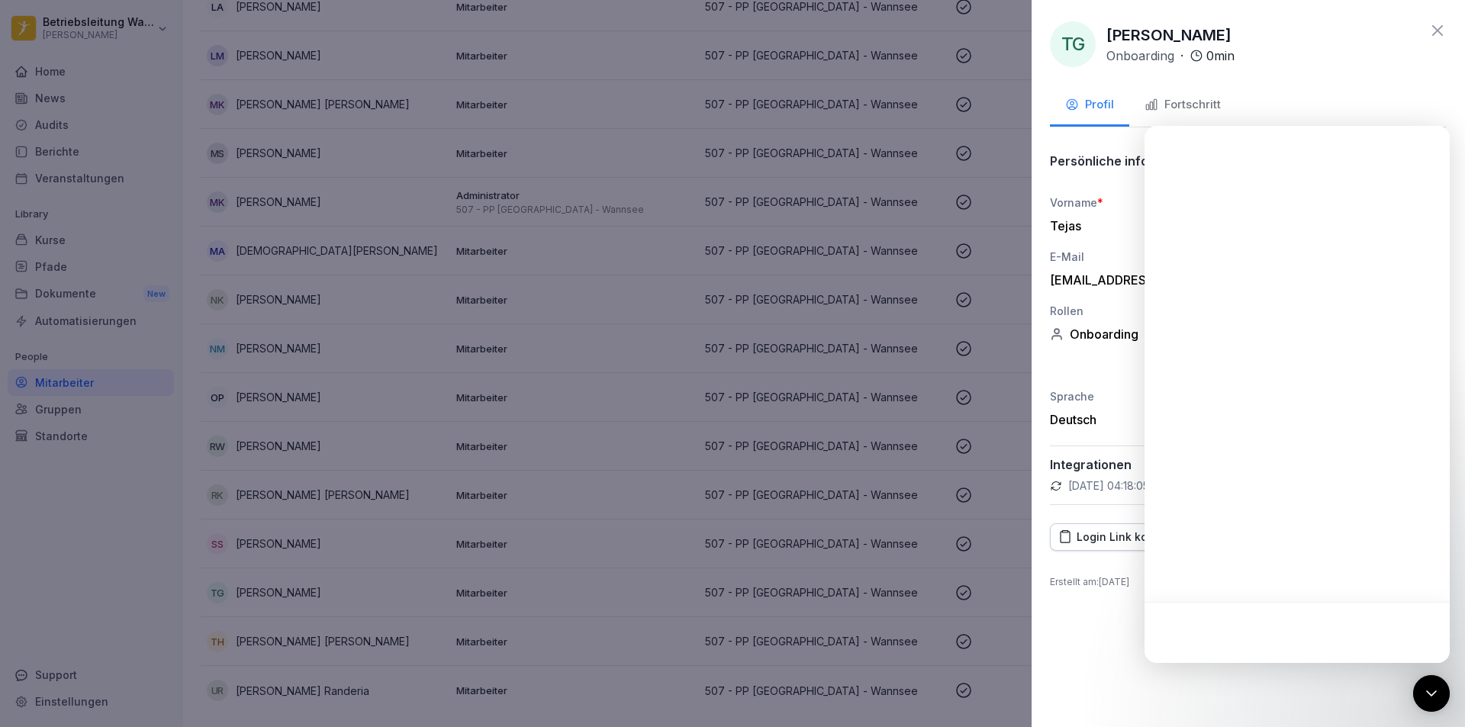
scroll to position [0, 0]
click at [1097, 327] on div "Onboarding" at bounding box center [1145, 334] width 191 height 15
click at [1098, 272] on div "[EMAIL_ADDRESS][DOMAIN_NAME]" at bounding box center [1141, 279] width 183 height 15
click at [1092, 285] on div "[EMAIL_ADDRESS][DOMAIN_NAME]" at bounding box center [1141, 279] width 183 height 15
click at [1108, 594] on div "TG Tejas Gaikwad Onboarding · 0 min Profil Fortschritt Persönliche informatione…" at bounding box center [1248, 363] width 433 height 727
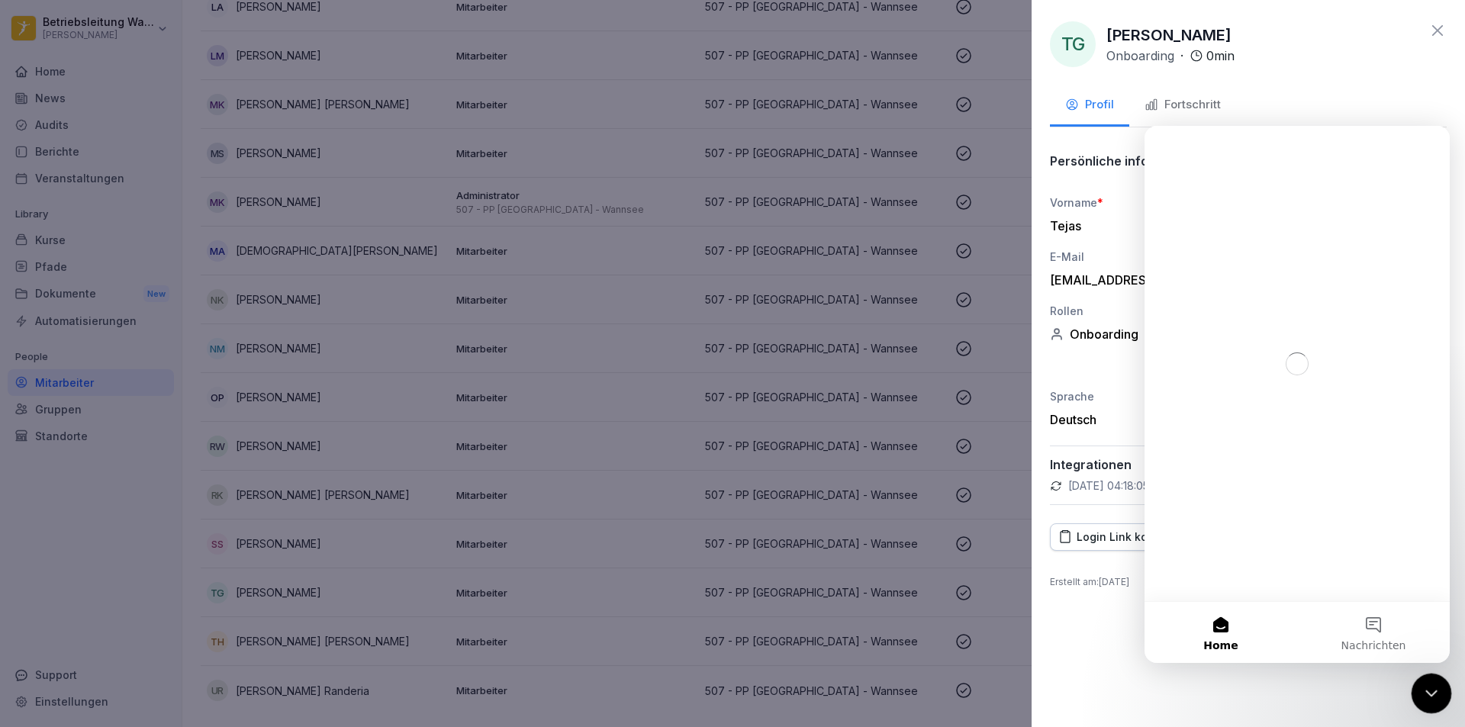
click at [1426, 689] on icon "Intercom-Nachrichtendienst schließen" at bounding box center [1429, 691] width 18 height 18
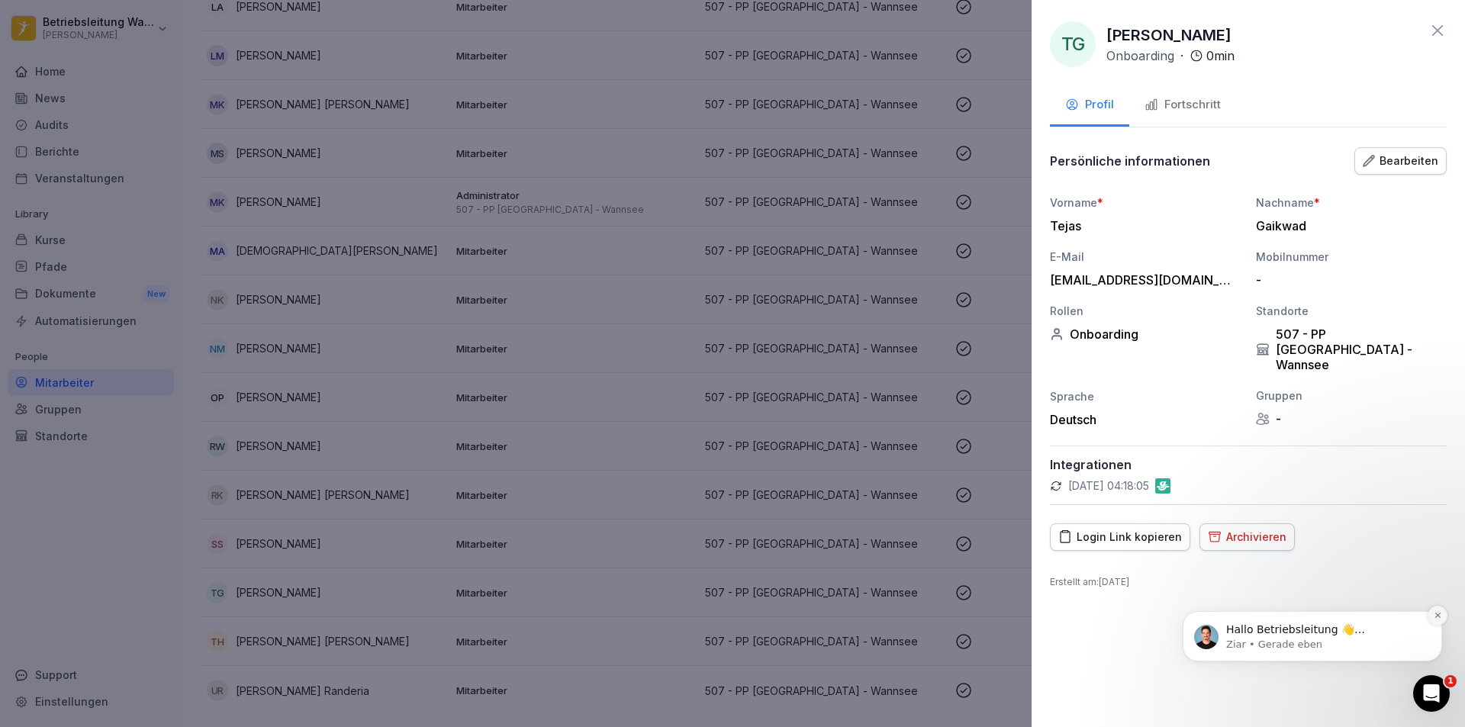
click at [1434, 614] on icon "Dismiss notification" at bounding box center [1438, 615] width 8 height 8
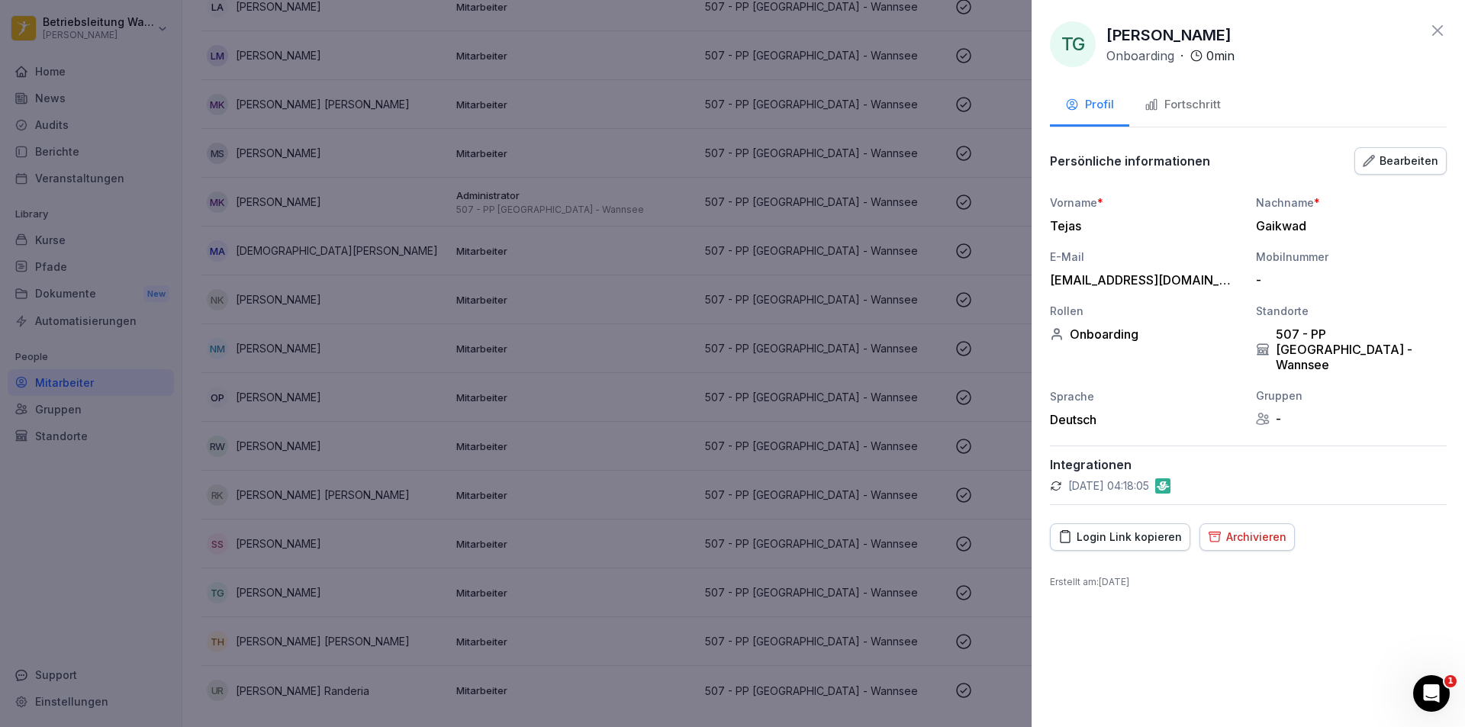
click at [1270, 610] on div "TG Tejas Gaikwad Onboarding · 0 min Profil Fortschritt Persönliche informatione…" at bounding box center [1248, 363] width 433 height 727
click at [611, 455] on div at bounding box center [732, 363] width 1465 height 727
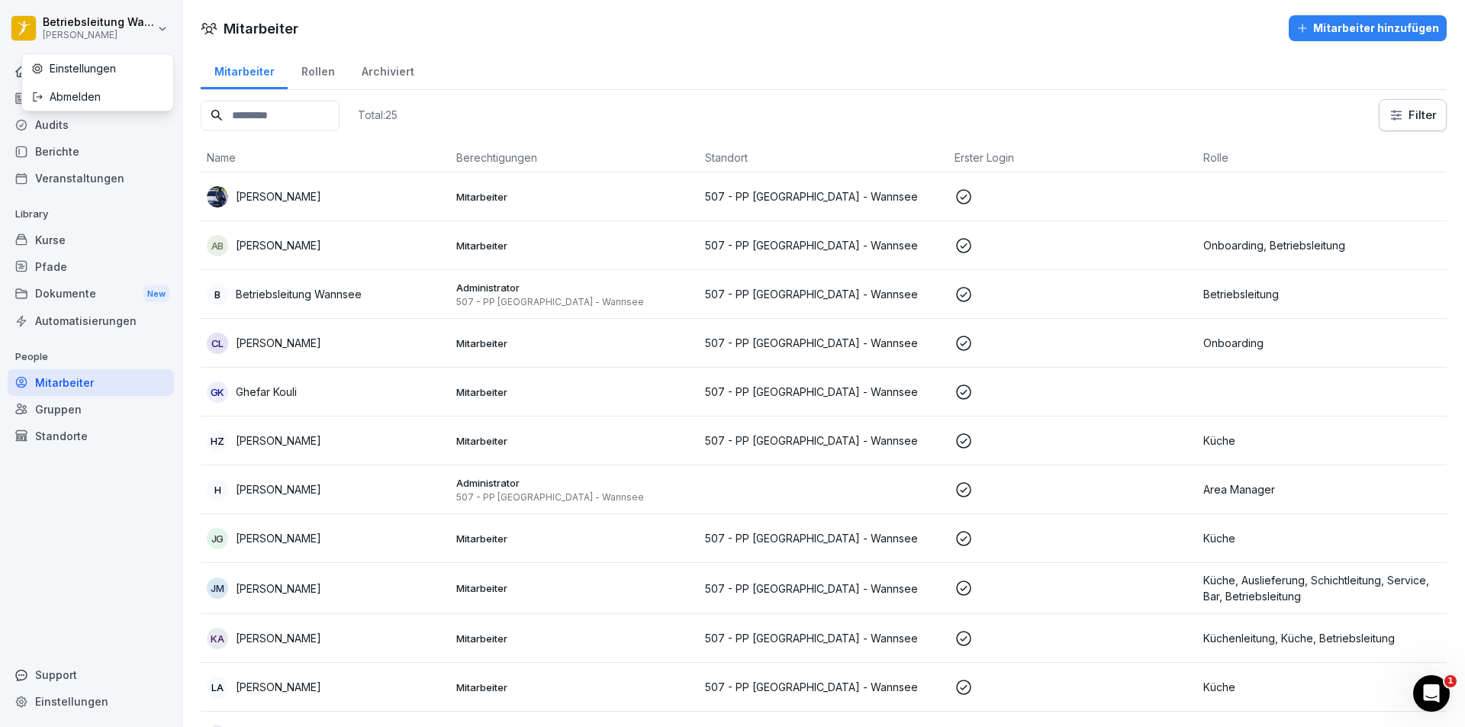
click at [151, 26] on html "Betriebsleitung Wannsee Peter Pane Home News Audits Berichte Veranstaltungen Li…" at bounding box center [732, 363] width 1465 height 727
click at [590, 34] on div "Mitarbeiter Mitarbeiter hinzufügen" at bounding box center [823, 28] width 1283 height 26
click at [141, 298] on div "Dokumente New" at bounding box center [91, 294] width 166 height 28
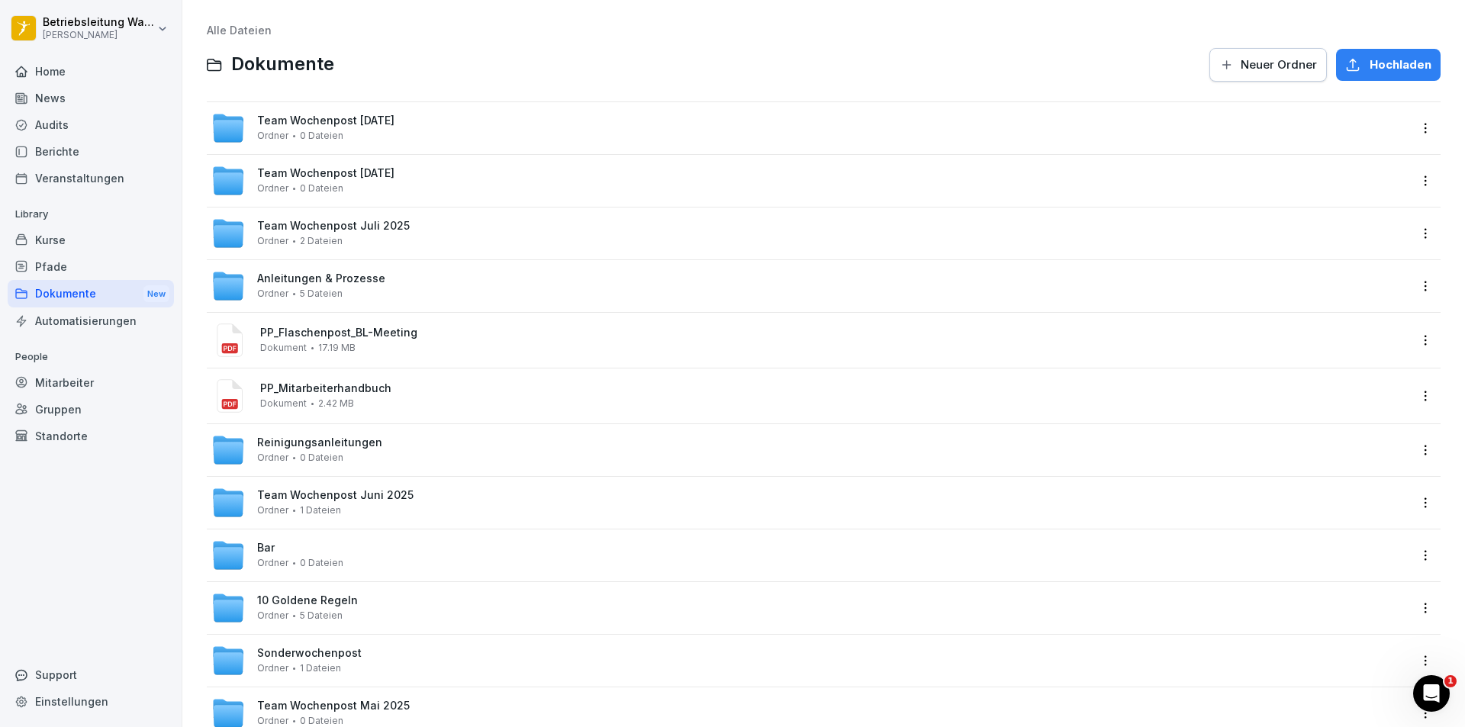
click at [68, 393] on div "Mitarbeiter" at bounding box center [91, 382] width 166 height 27
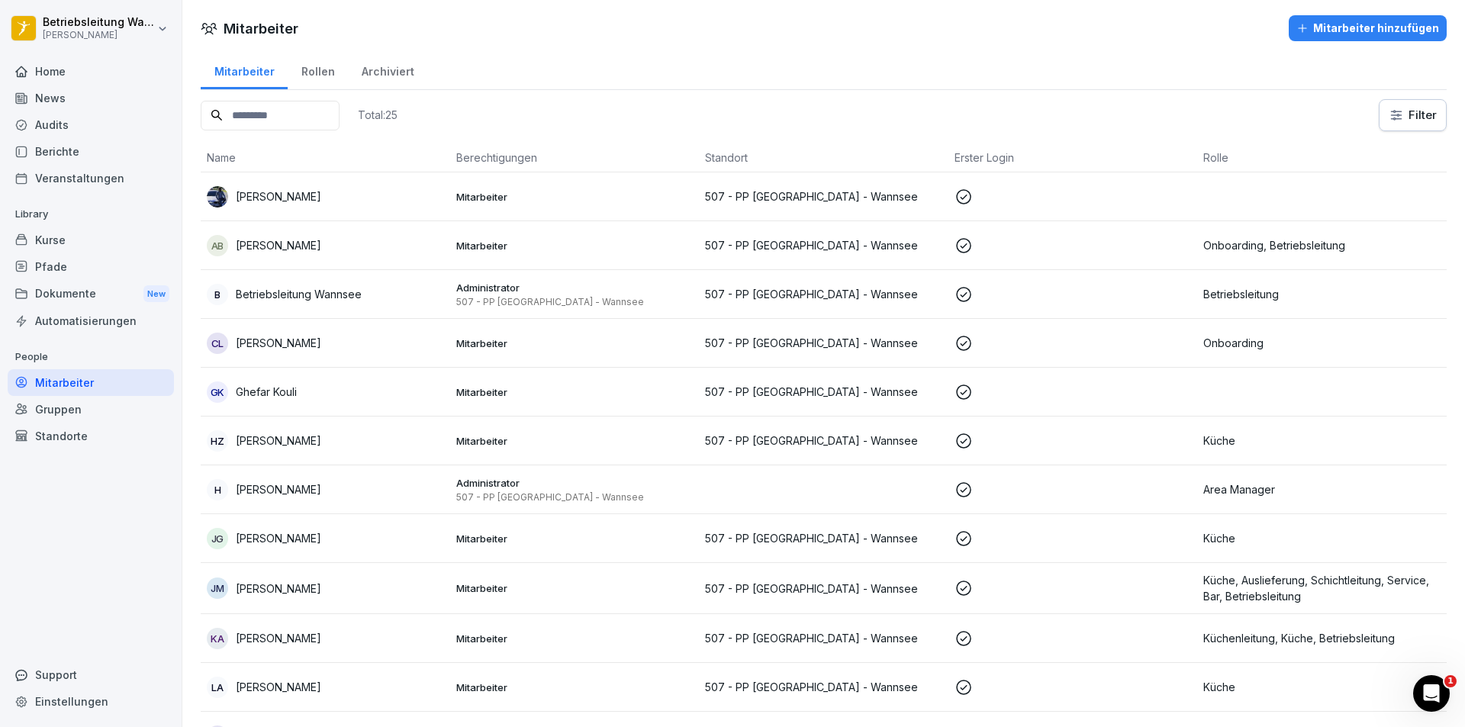
click at [307, 55] on div "Rollen" at bounding box center [318, 69] width 60 height 39
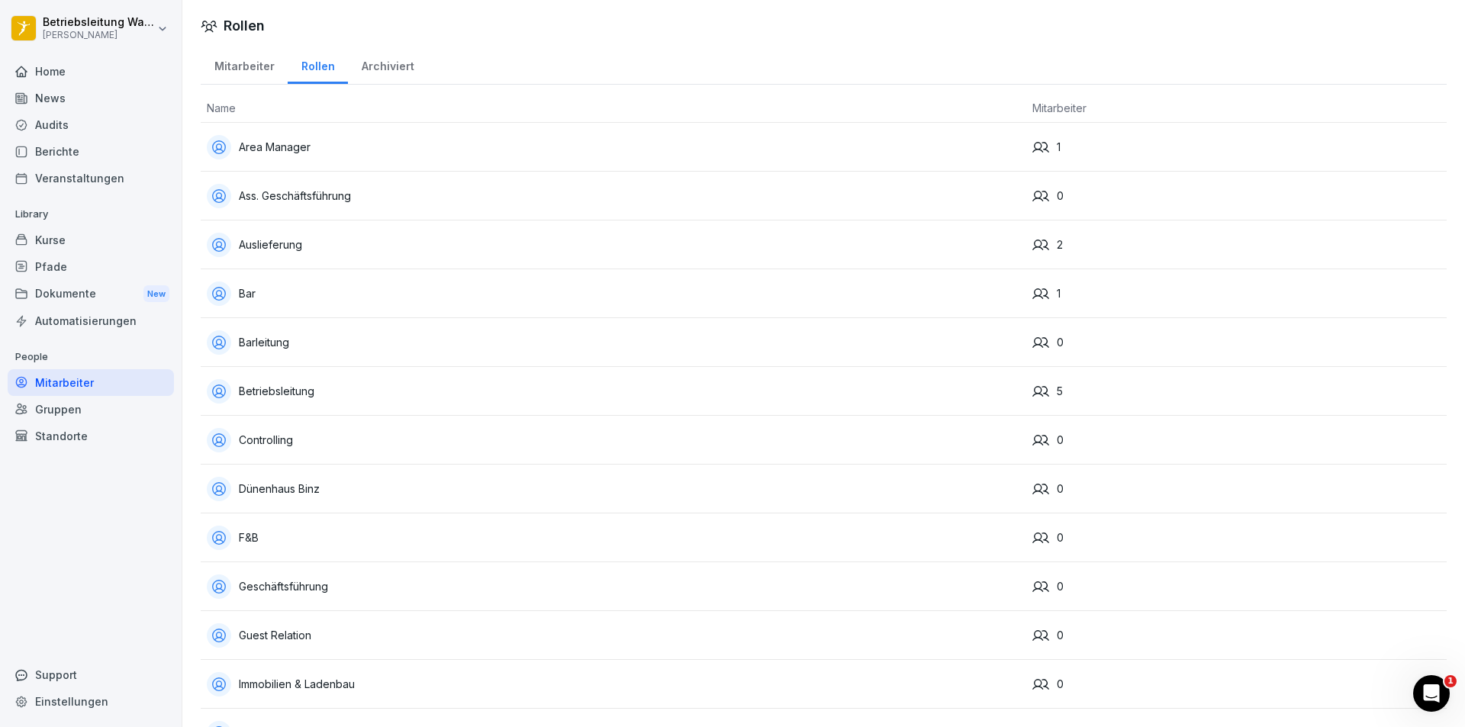
click at [665, 388] on div "Betriebsleitung" at bounding box center [614, 391] width 814 height 24
click at [246, 64] on div "Mitarbeiter" at bounding box center [244, 64] width 87 height 39
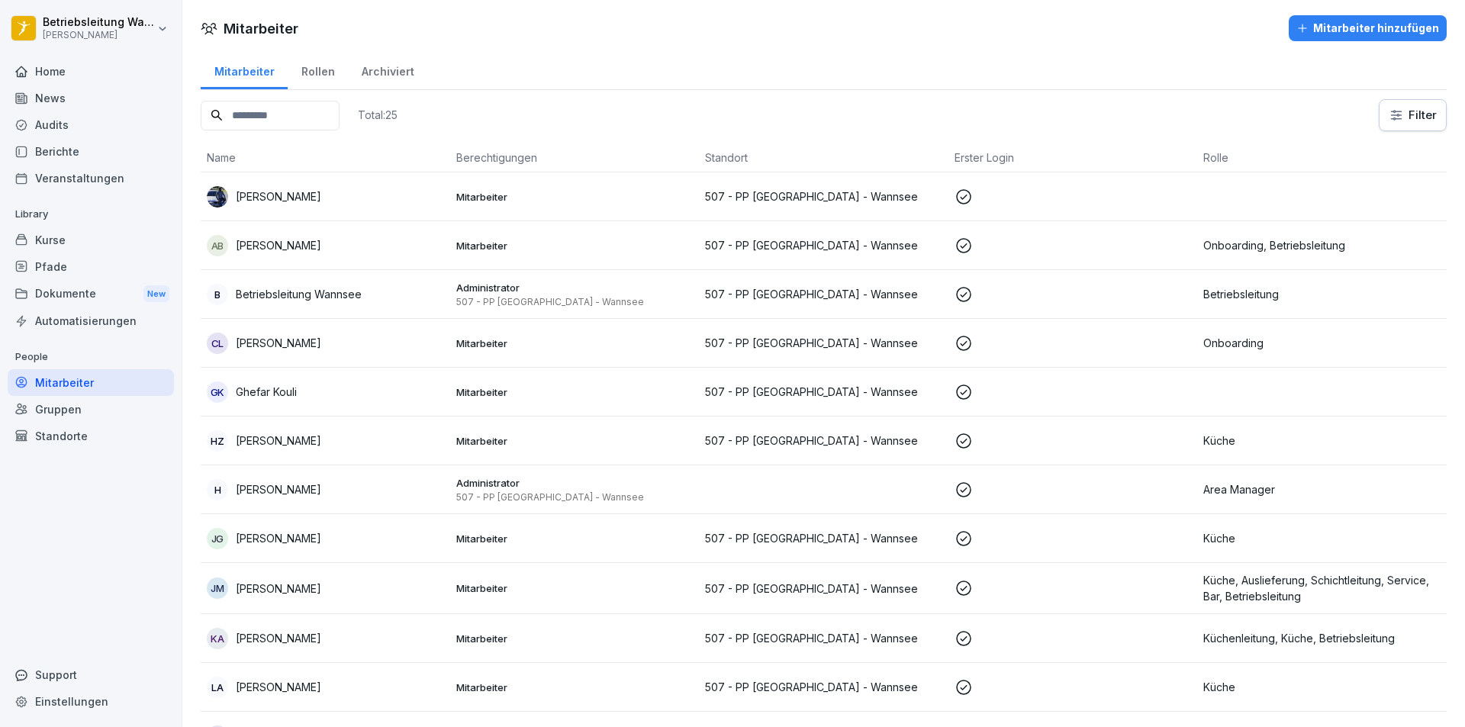
click at [153, 240] on div "Kurse" at bounding box center [91, 240] width 166 height 27
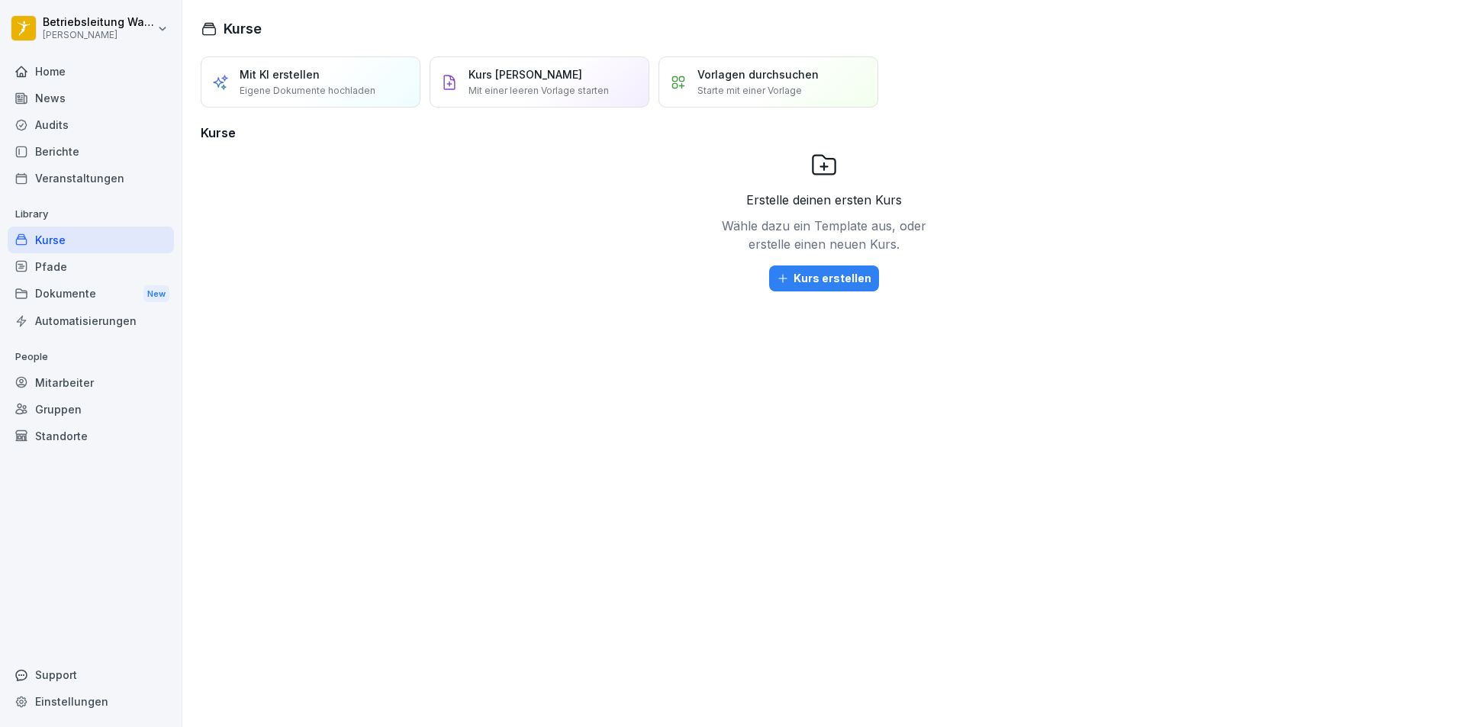
click at [93, 143] on div "Berichte" at bounding box center [91, 151] width 166 height 27
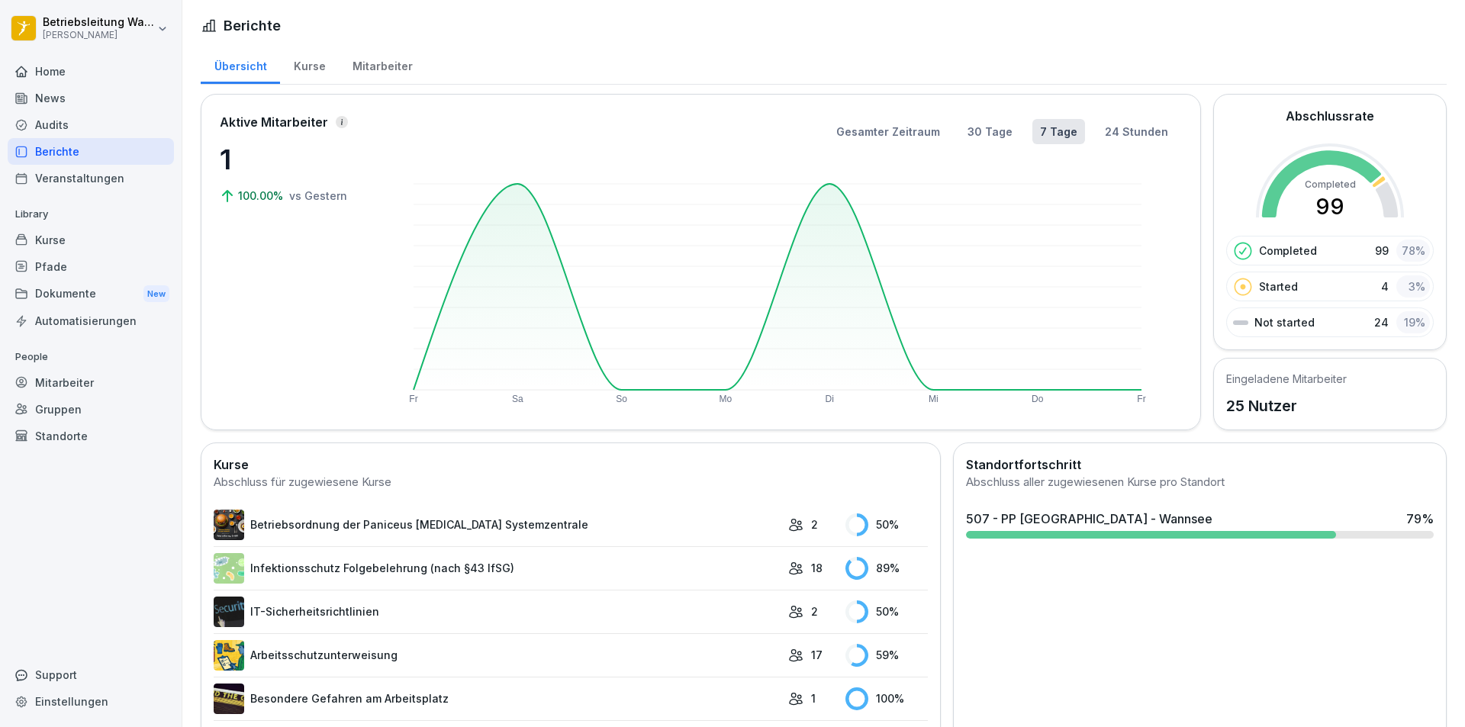
drag, startPoint x: 924, startPoint y: 395, endPoint x: 944, endPoint y: 398, distance: 20.1
click at [944, 398] on rect at bounding box center [778, 287] width 774 height 237
click at [144, 71] on div "Home" at bounding box center [91, 71] width 166 height 27
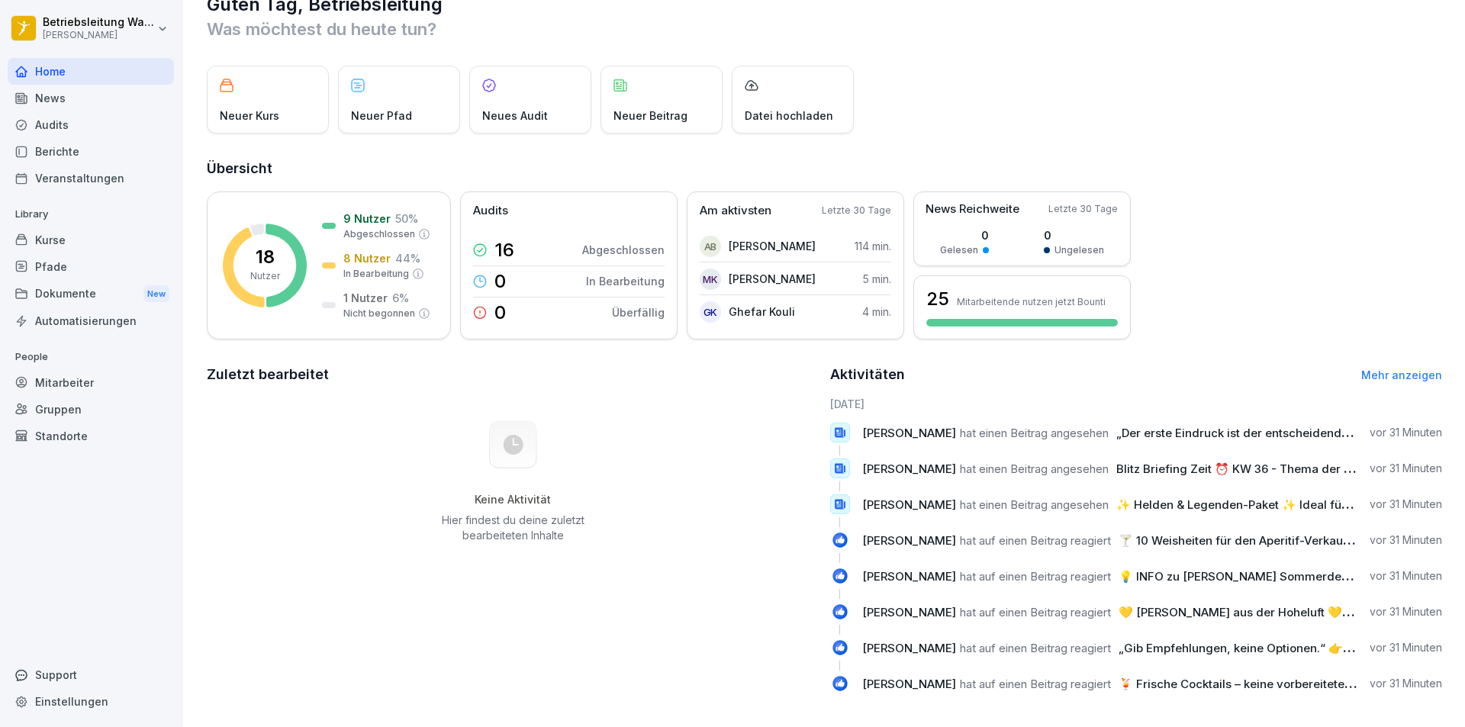
scroll to position [53, 0]
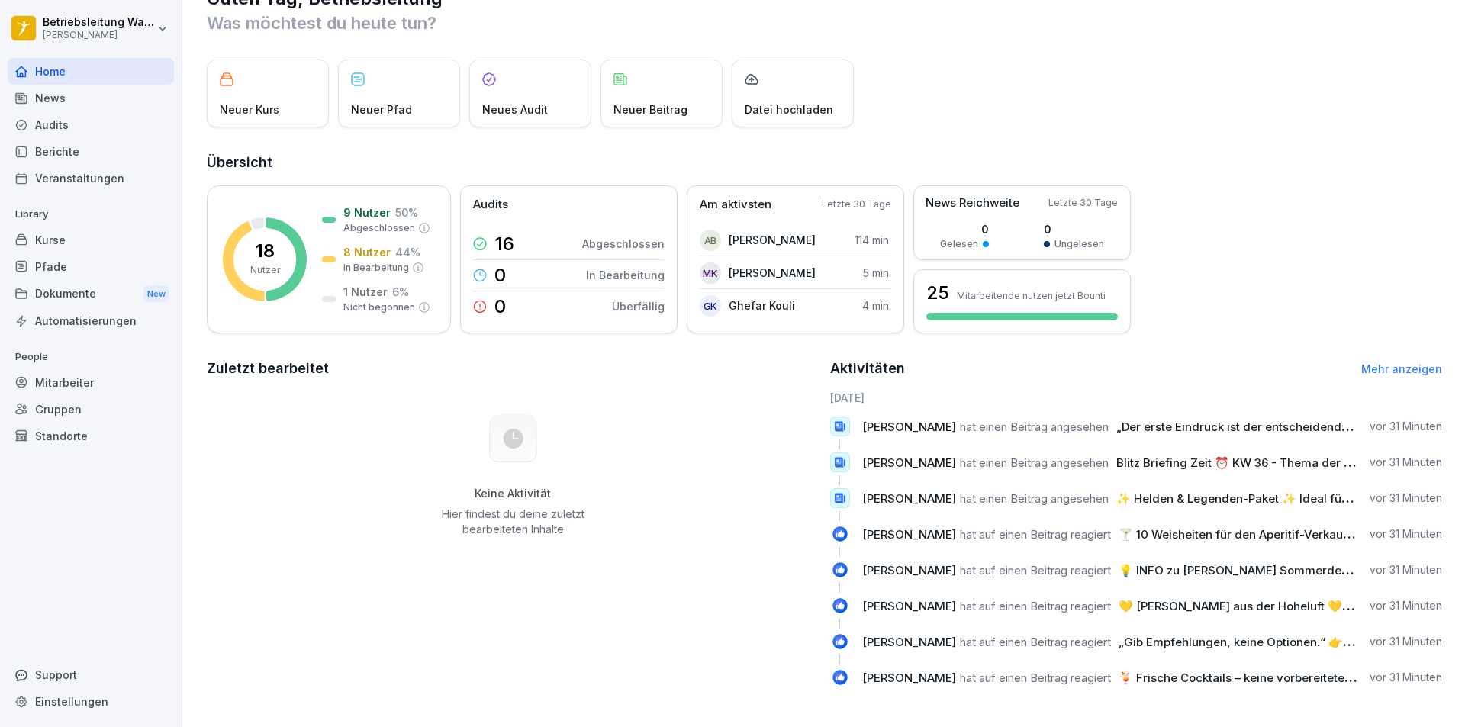
click at [1237, 420] on span "„Der erste Eindruck ist der entscheidende.“ 👉 Fakt: Die ersten 7 Sekunden sind …" at bounding box center [1400, 427] width 568 height 14
click at [1394, 362] on link "Mehr anzeigen" at bounding box center [1401, 368] width 81 height 13
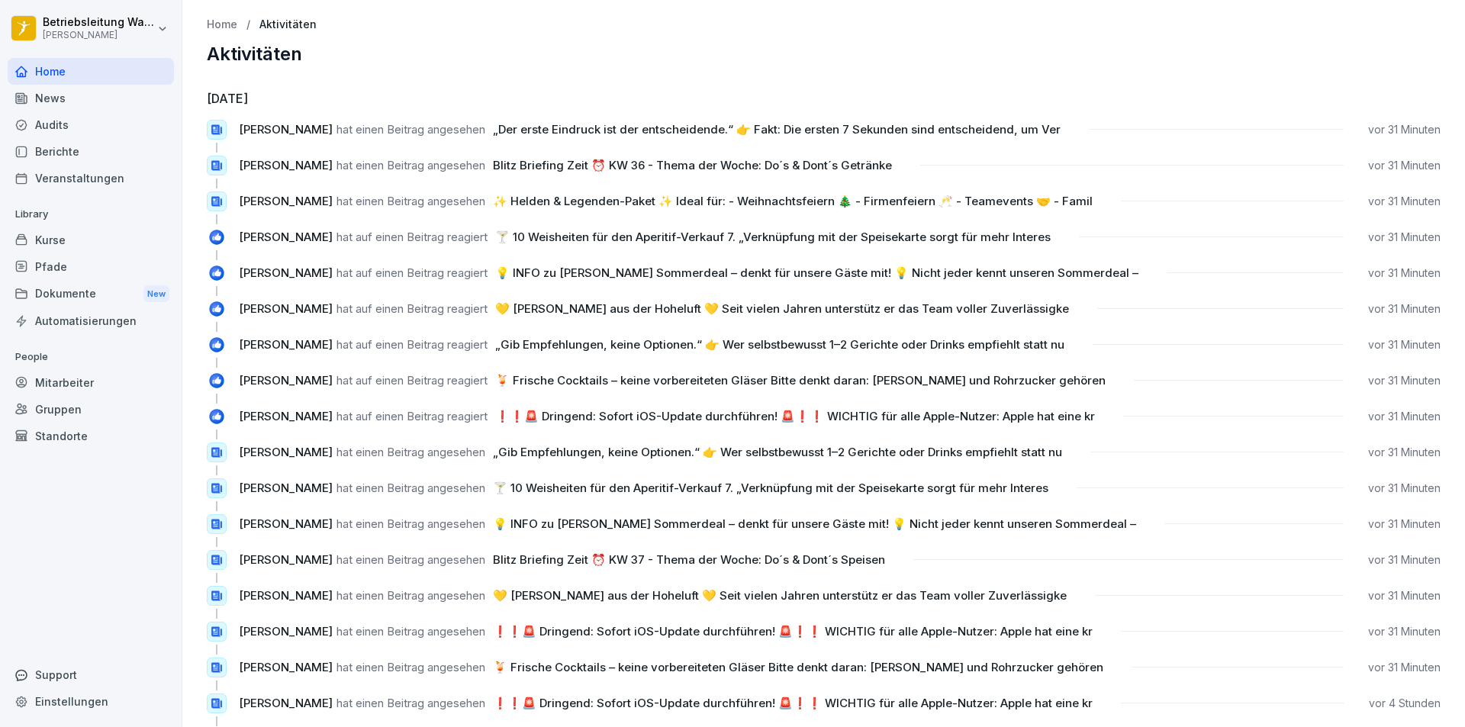
drag, startPoint x: 1373, startPoint y: 106, endPoint x: 1387, endPoint y: 112, distance: 15.7
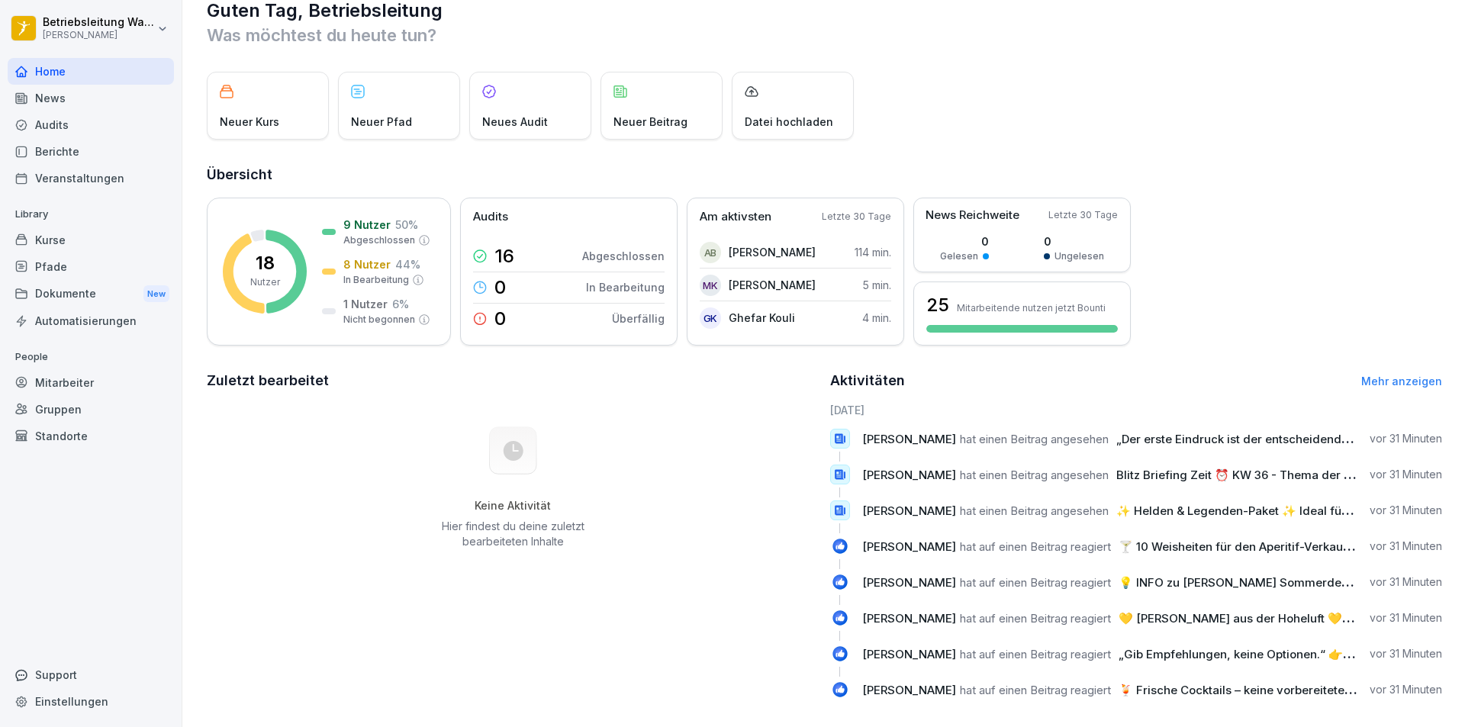
scroll to position [53, 0]
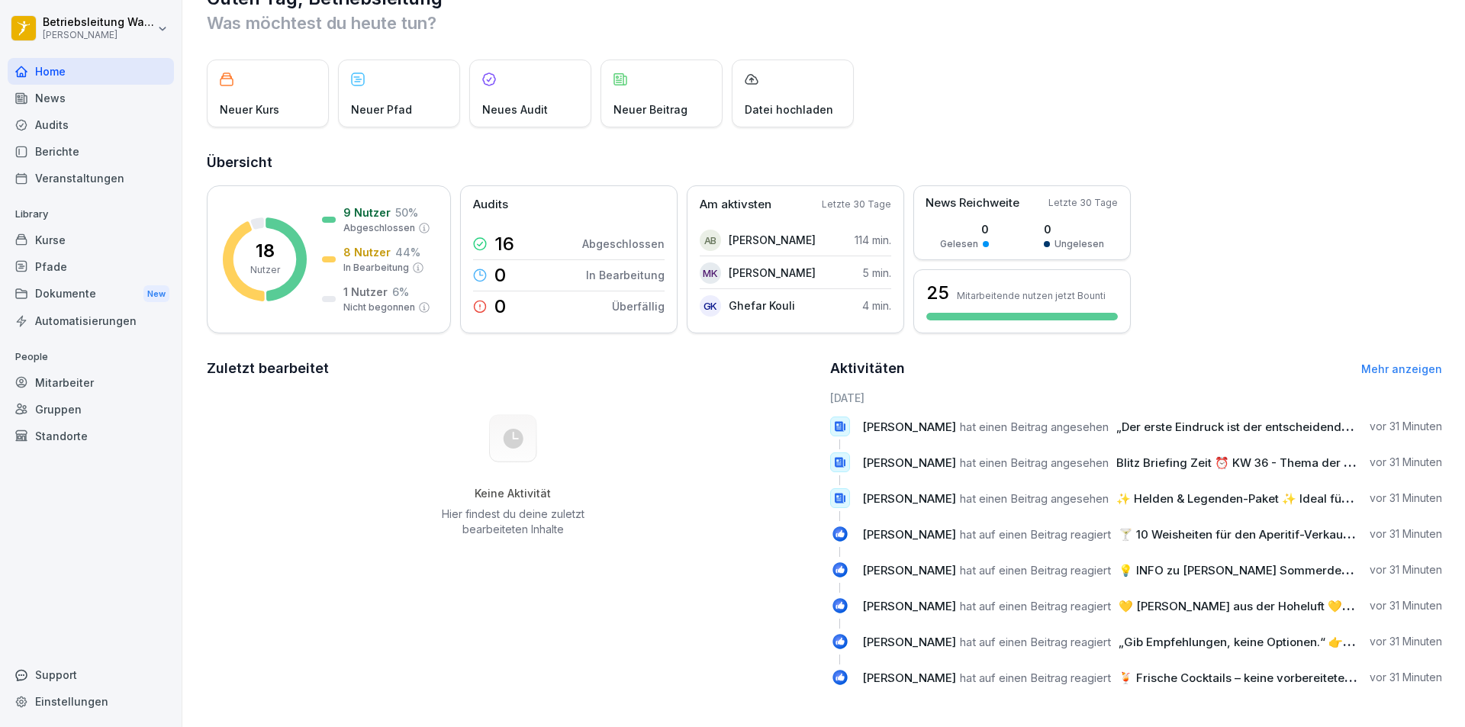
click at [1238, 598] on p "Heyo Janßen hat auf einen Beitrag reagiert 💛 Francis Prempeh aus der Hoheluft 💛…" at bounding box center [1110, 606] width 496 height 16
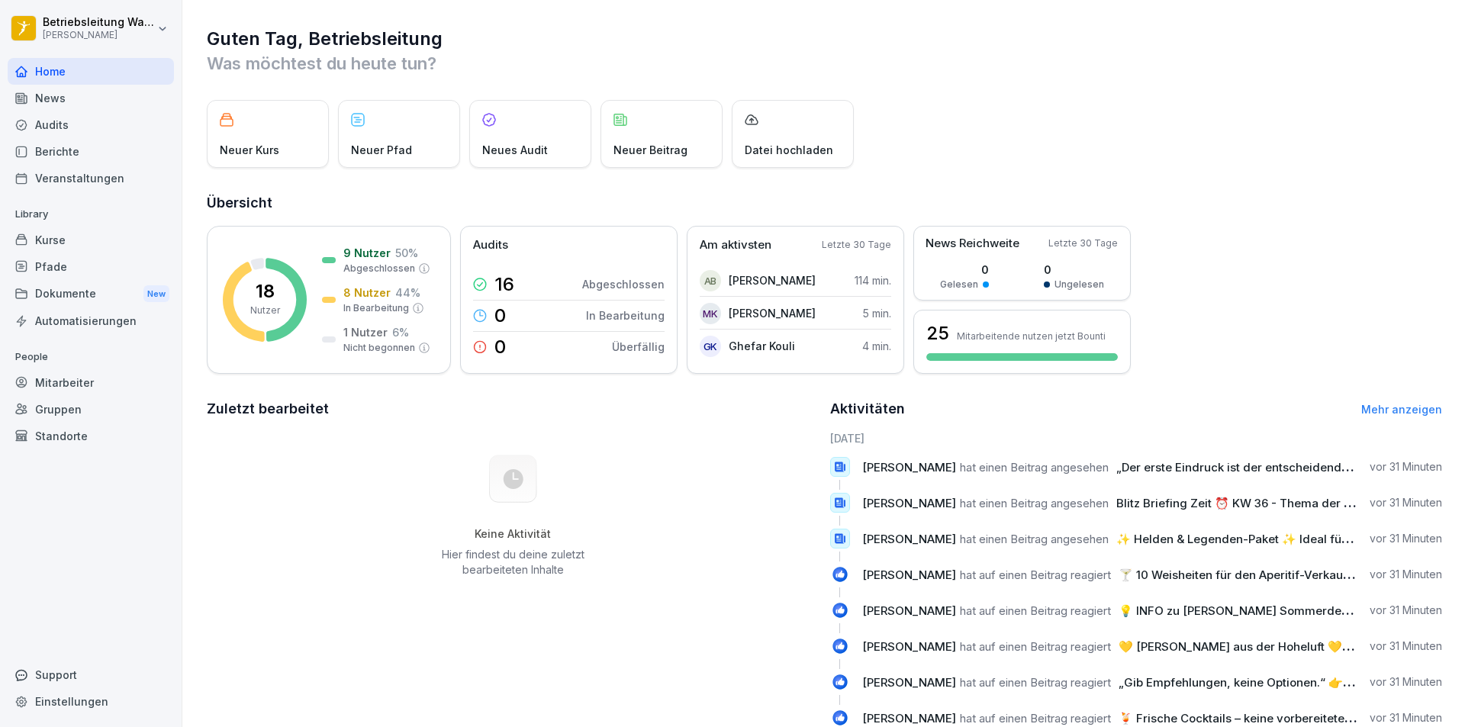
scroll to position [0, 0]
click at [67, 89] on div "News" at bounding box center [91, 98] width 166 height 27
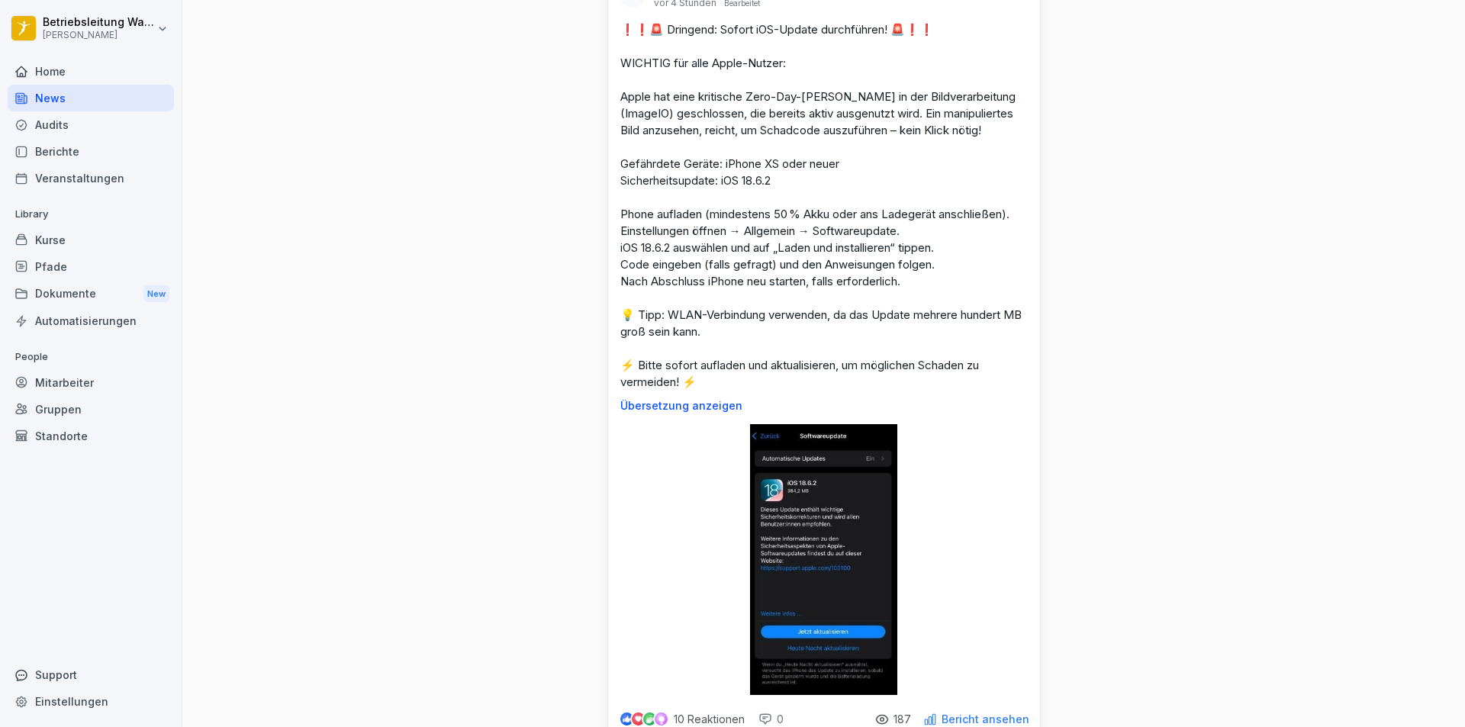
scroll to position [229, 0]
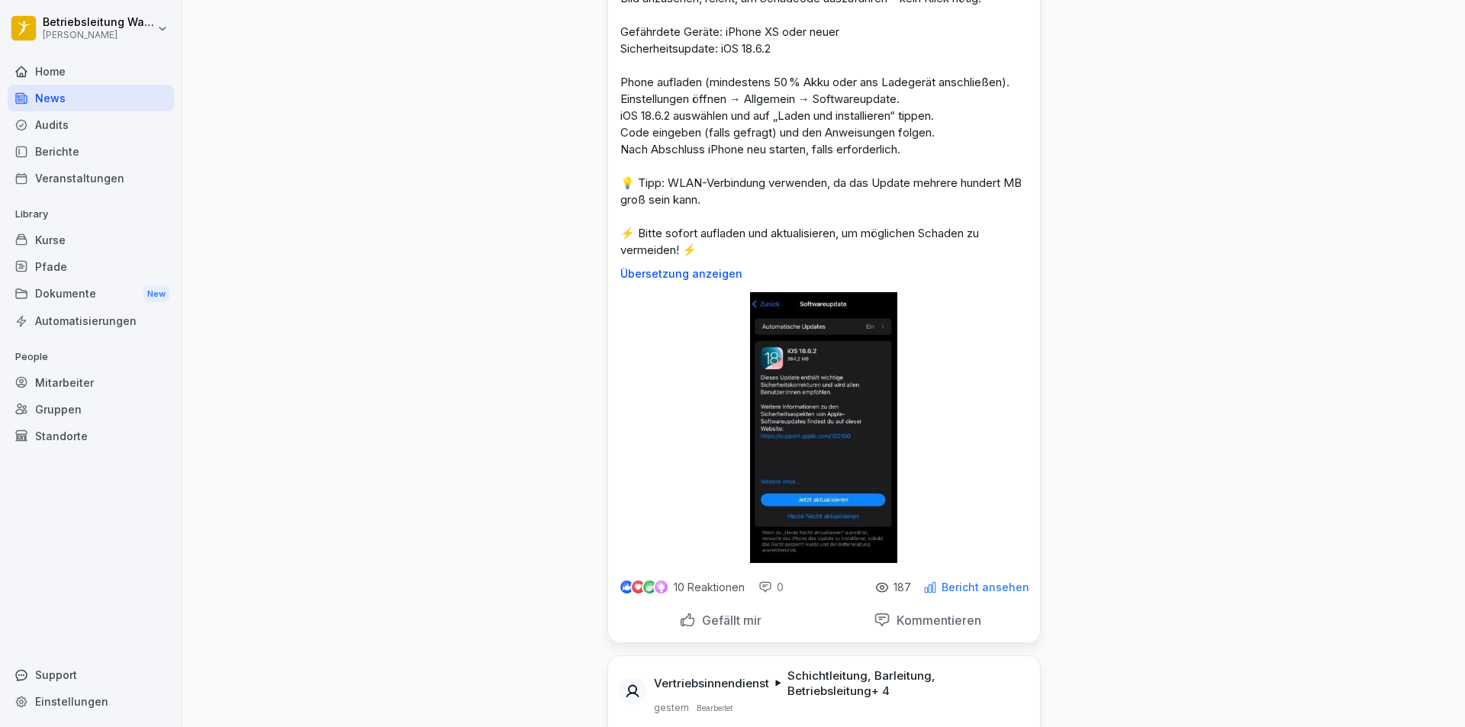
click at [694, 585] on p "10 Reaktionen" at bounding box center [709, 588] width 71 height 12
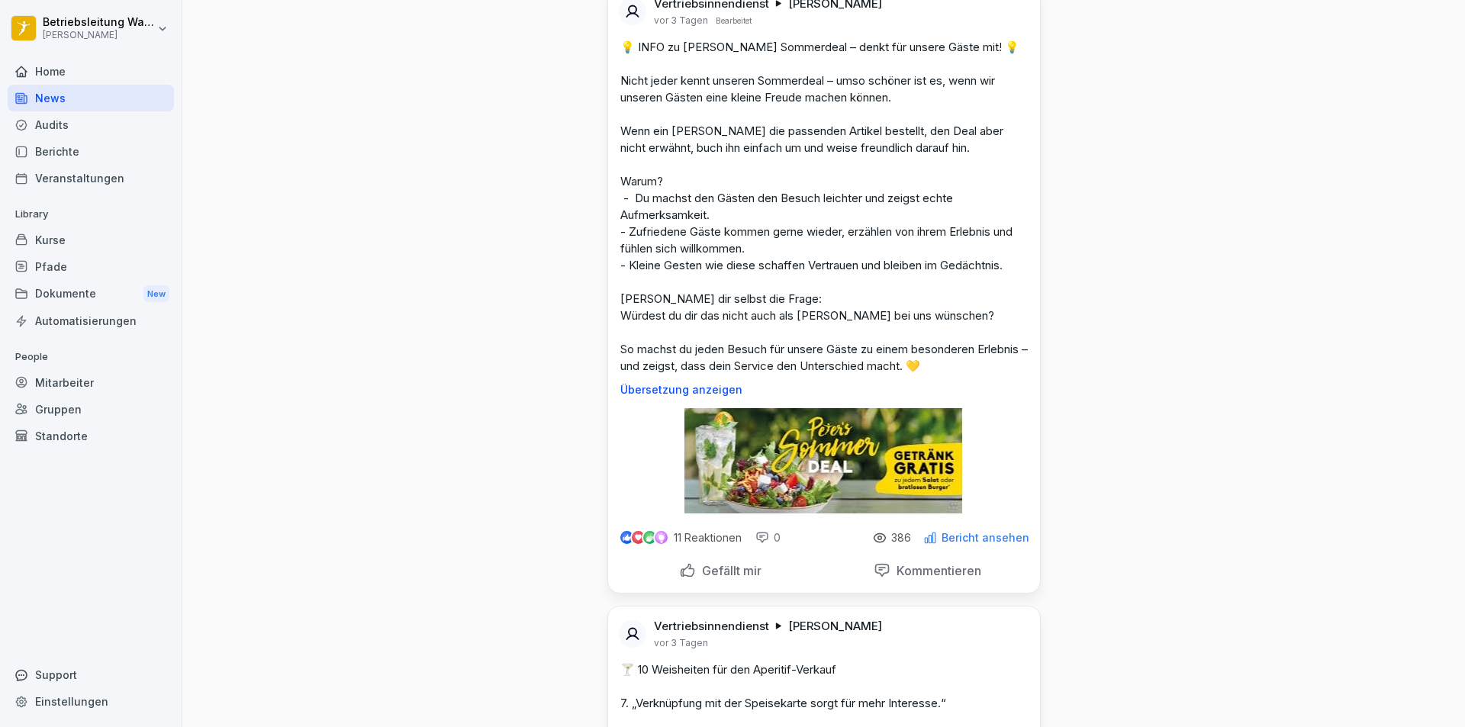
scroll to position [2595, 0]
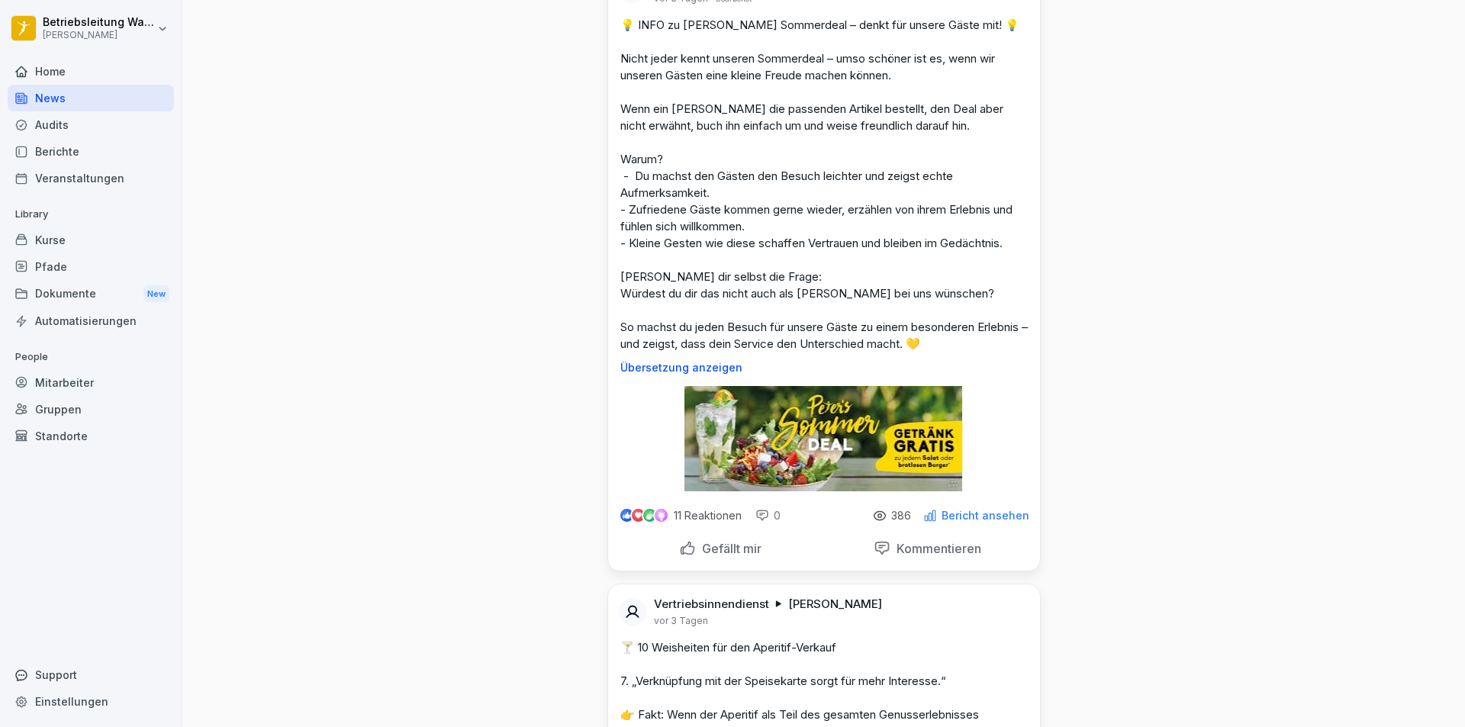
click at [644, 522] on img at bounding box center [649, 515] width 13 height 13
click at [719, 522] on p "11 Reaktionen" at bounding box center [708, 516] width 68 height 12
click at [988, 522] on p "Bericht ansehen" at bounding box center [986, 516] width 88 height 12
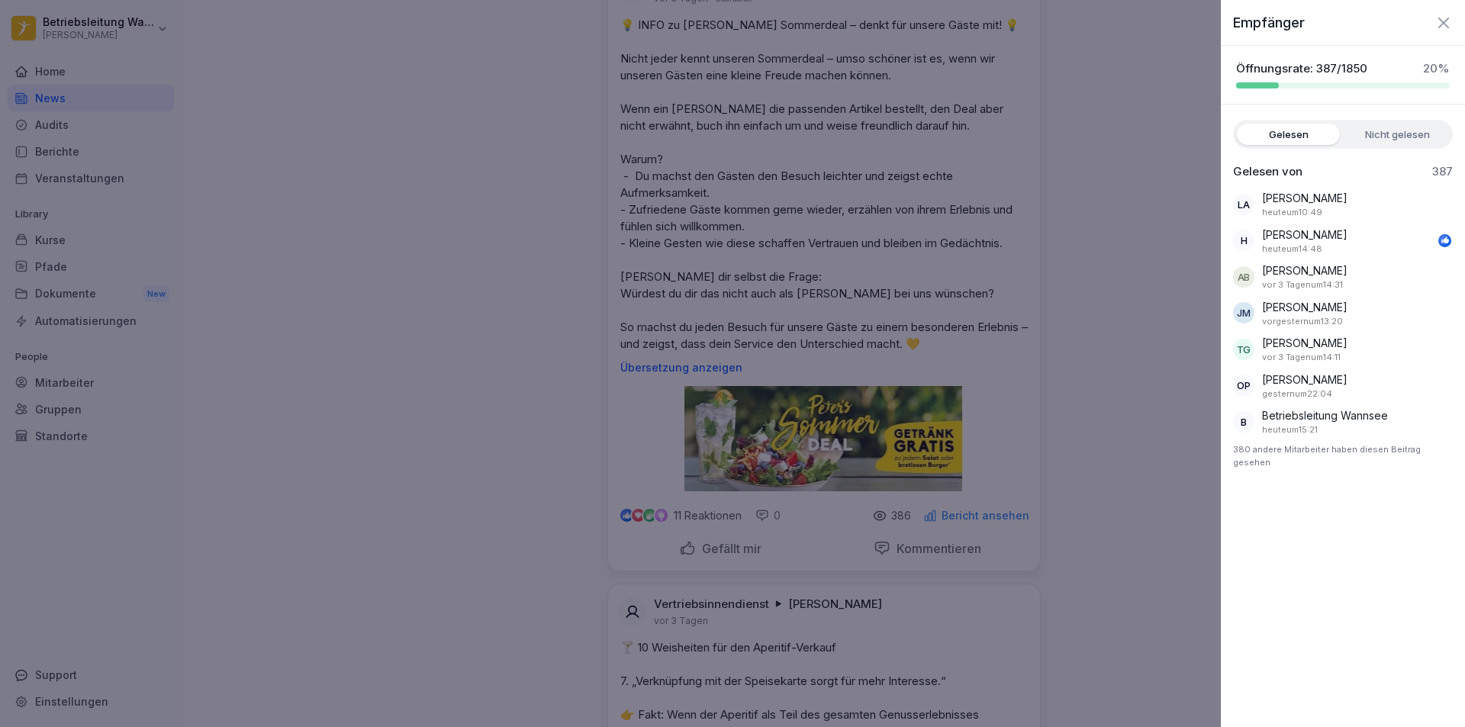
click at [1090, 335] on div at bounding box center [732, 363] width 1465 height 727
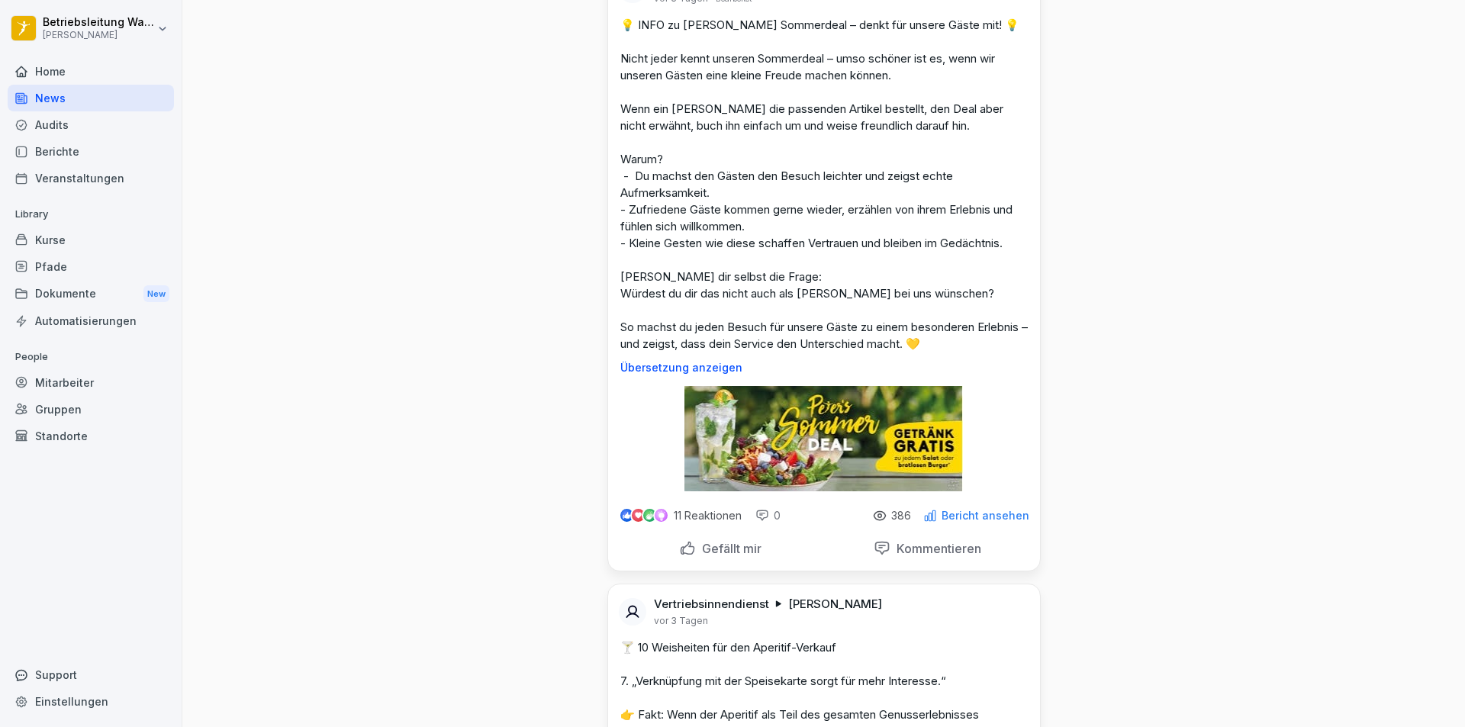
scroll to position [2824, 0]
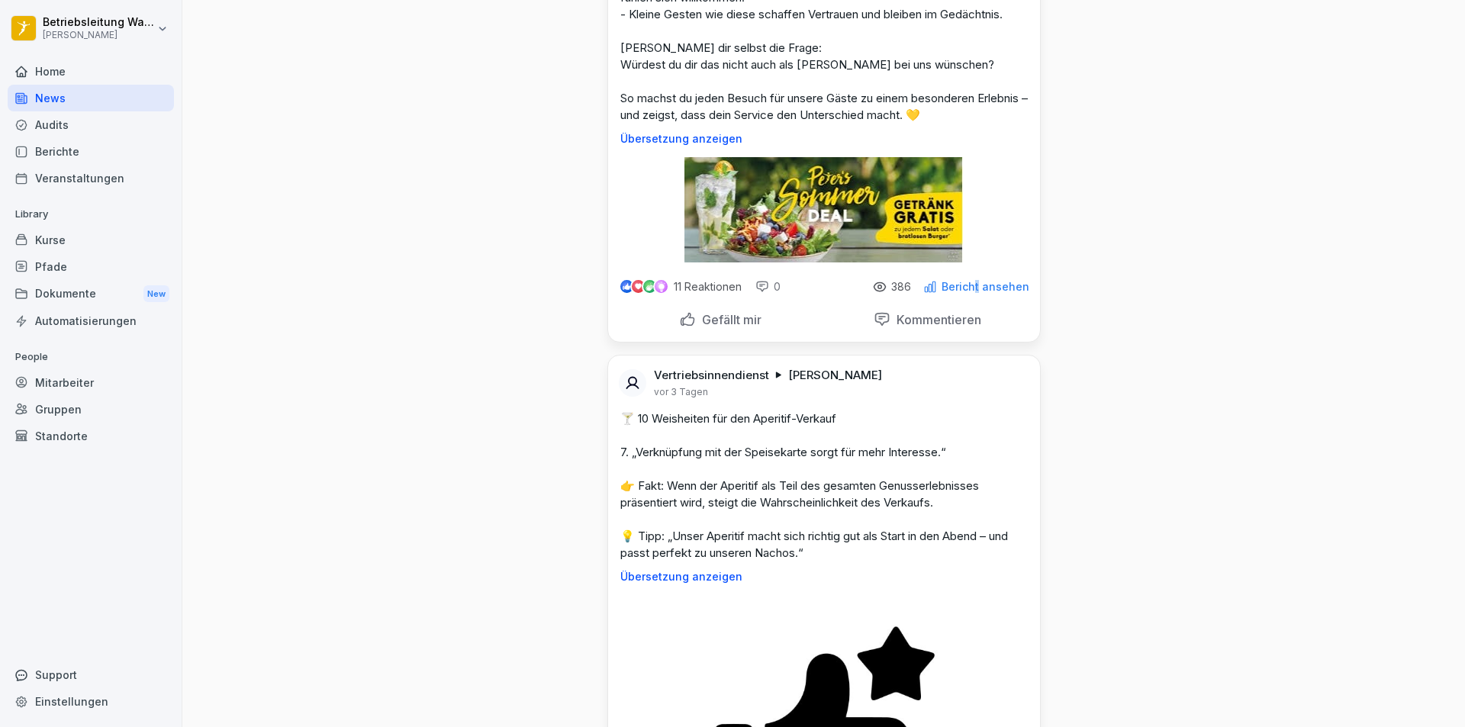
click at [975, 293] on p "Bericht ansehen" at bounding box center [986, 287] width 88 height 12
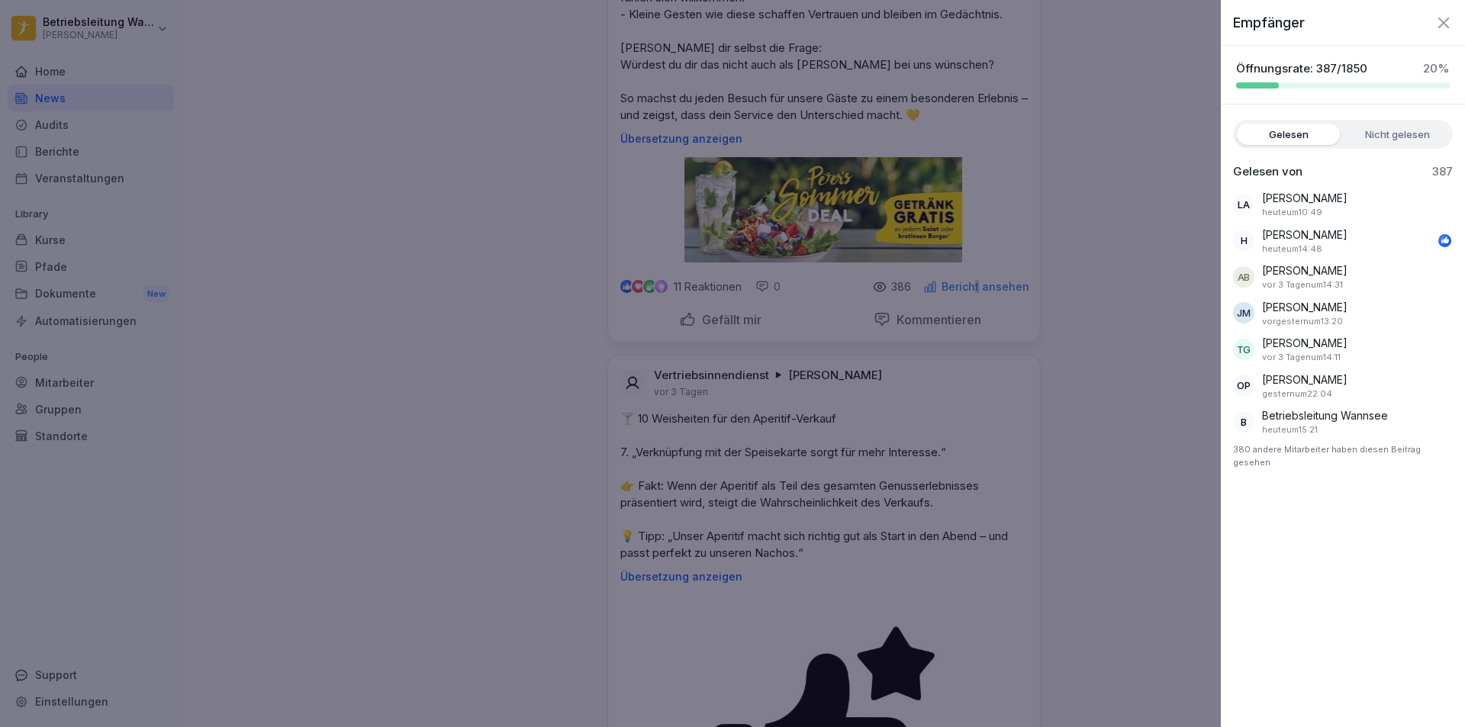
click at [1382, 140] on label "Nicht gelesen" at bounding box center [1397, 134] width 103 height 21
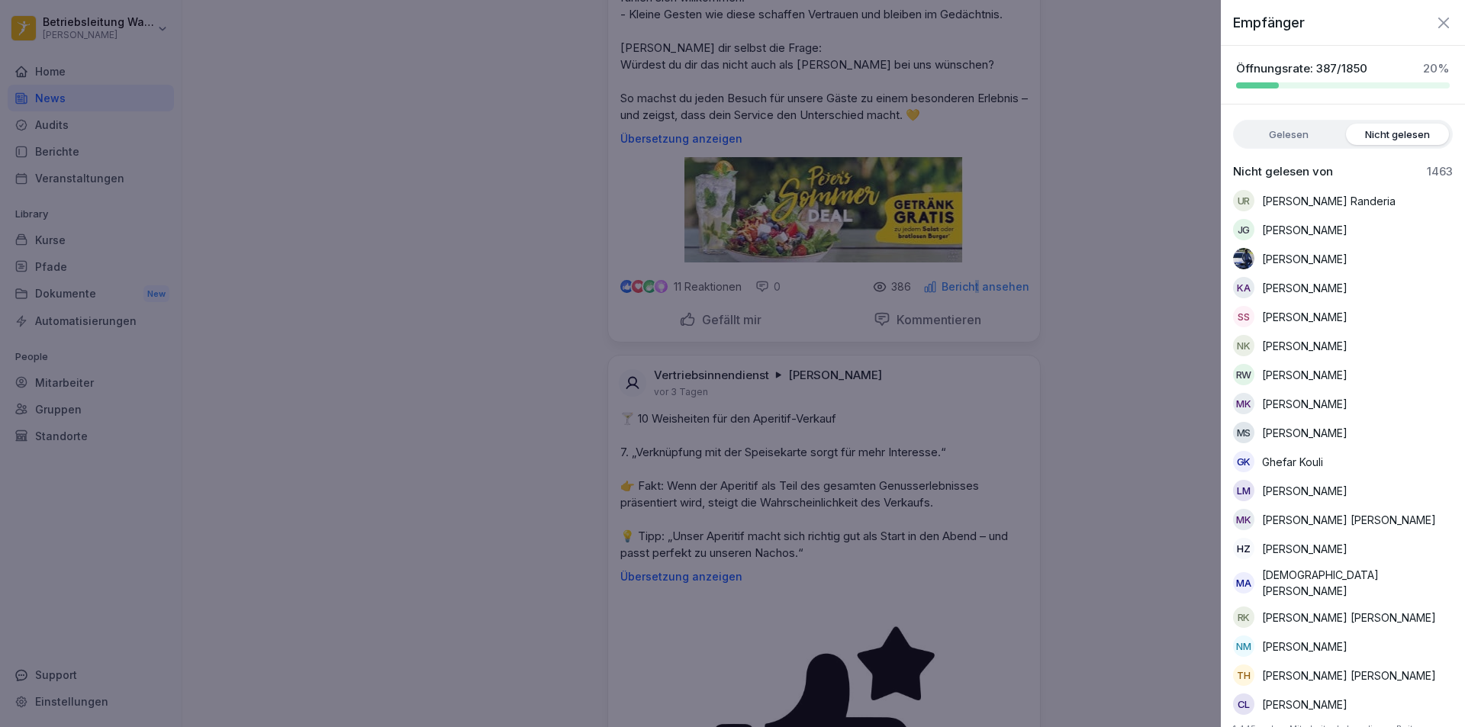
click at [1290, 137] on label "Gelesen" at bounding box center [1288, 134] width 103 height 21
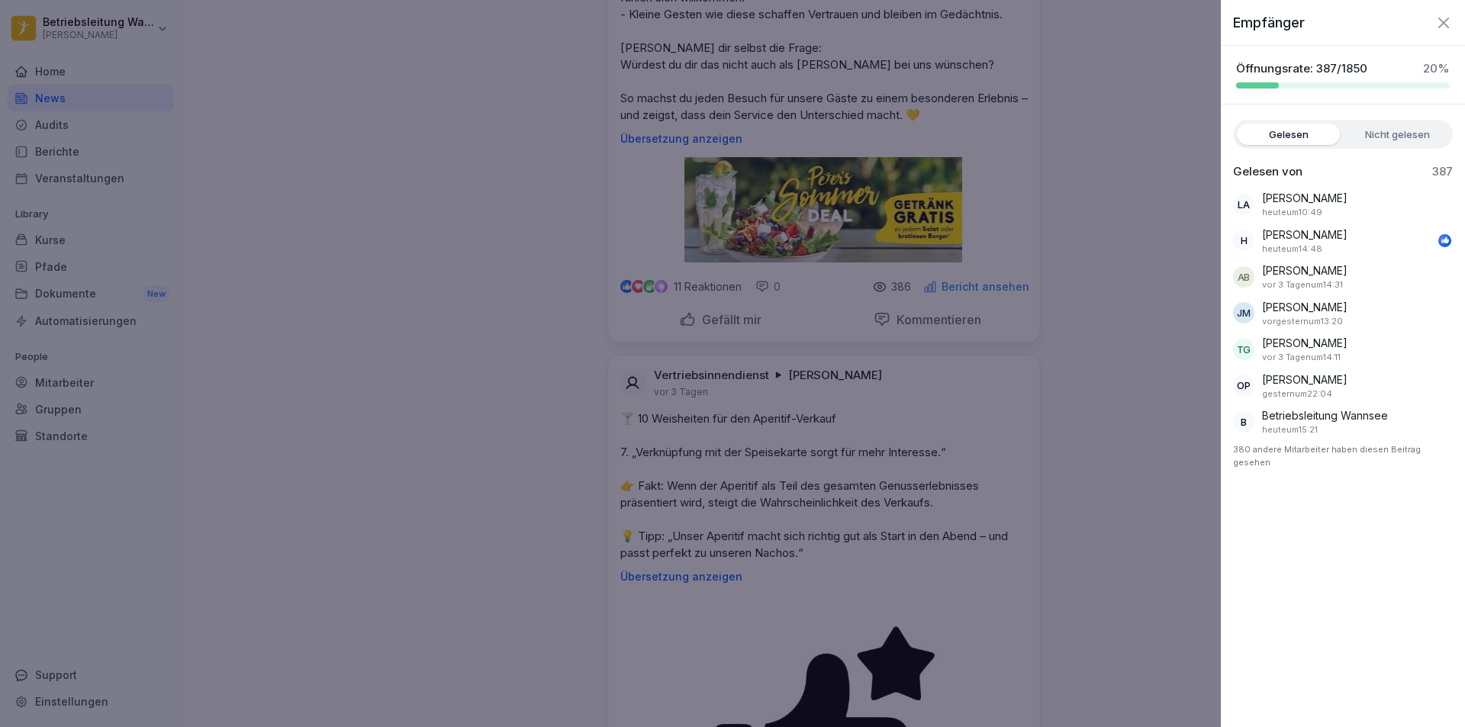
click at [1113, 176] on div at bounding box center [732, 363] width 1465 height 727
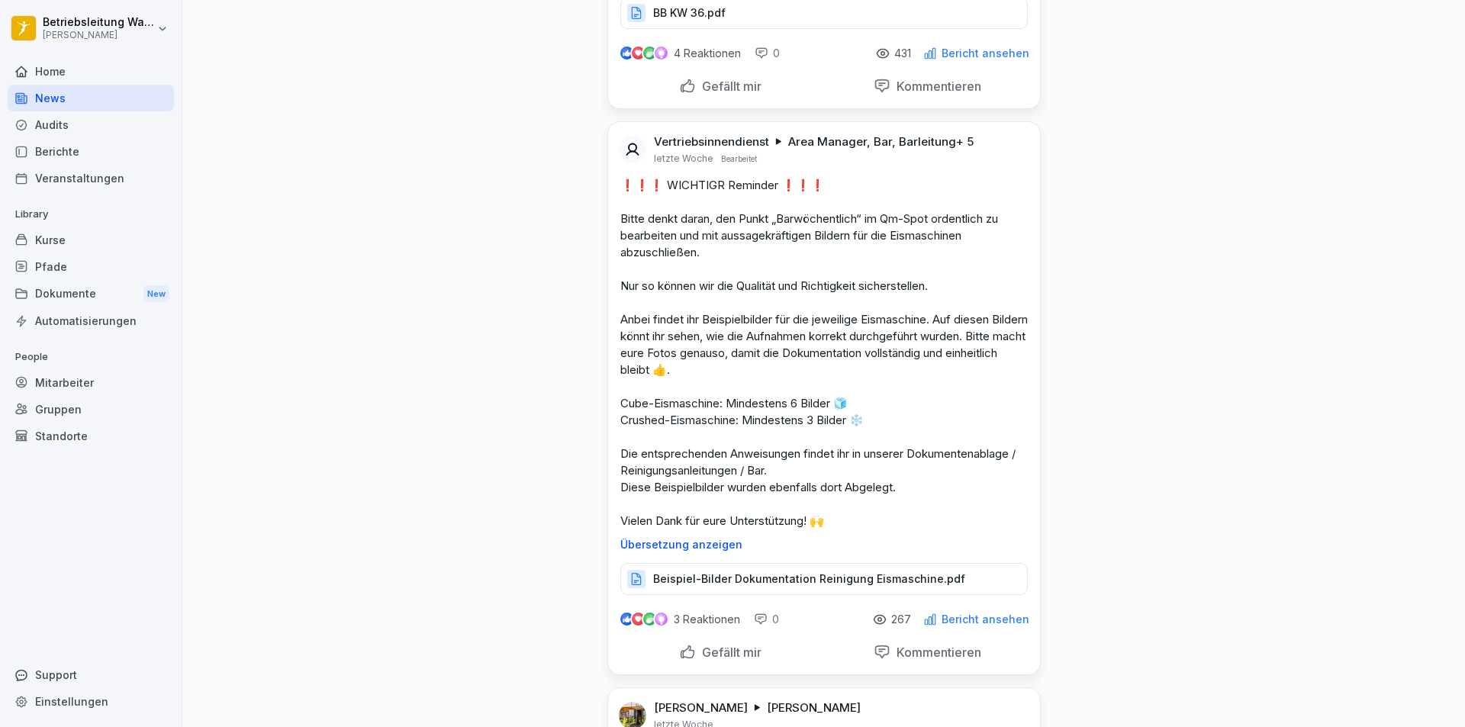
scroll to position [6563, 0]
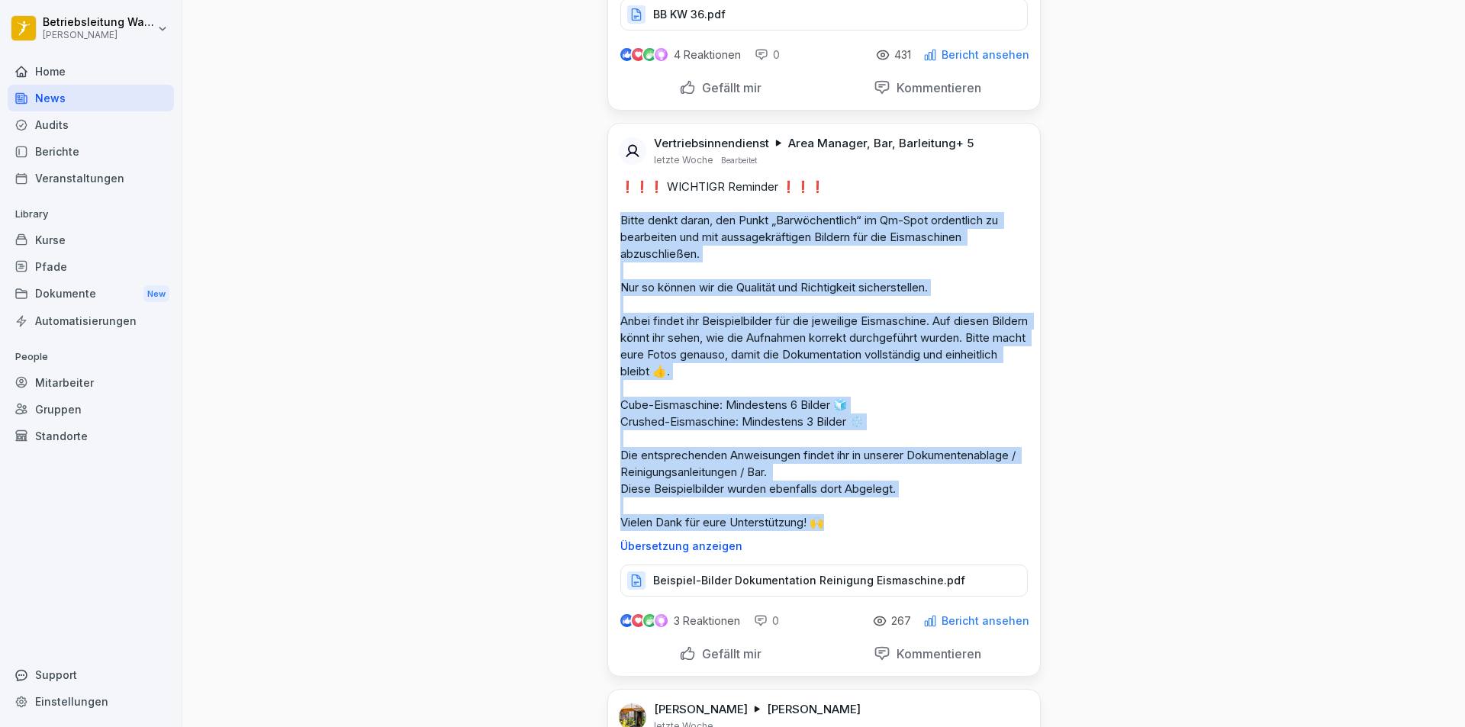
drag, startPoint x: 617, startPoint y: 231, endPoint x: 1010, endPoint y: 543, distance: 502.0
click at [1010, 531] on p "❗❗❗ WICHTIGR Reminder ❗❗❗ Bitte denkt daran, den Punkt „Barwöchentlich“ im Qm-S…" at bounding box center [824, 355] width 408 height 353
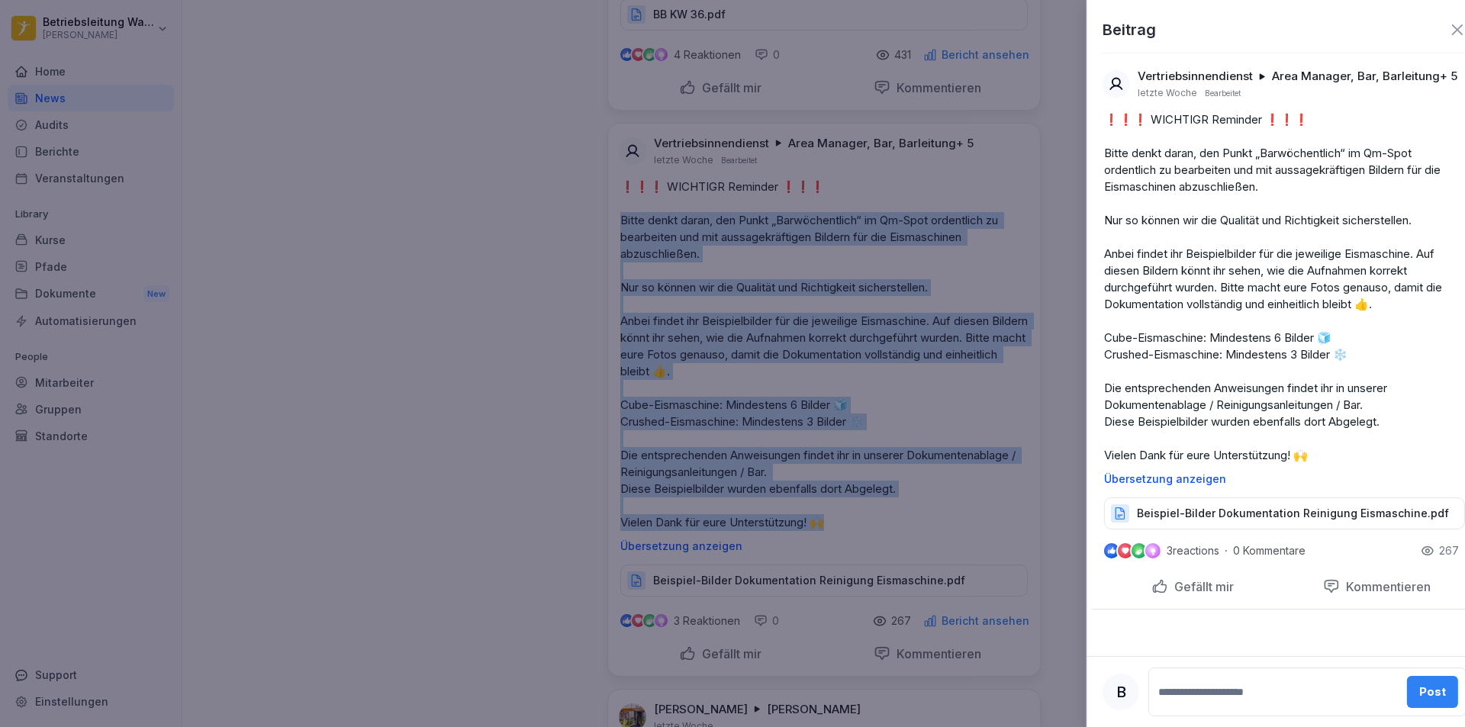
click at [1148, 477] on p "Übersetzung anzeigen" at bounding box center [1284, 479] width 361 height 12
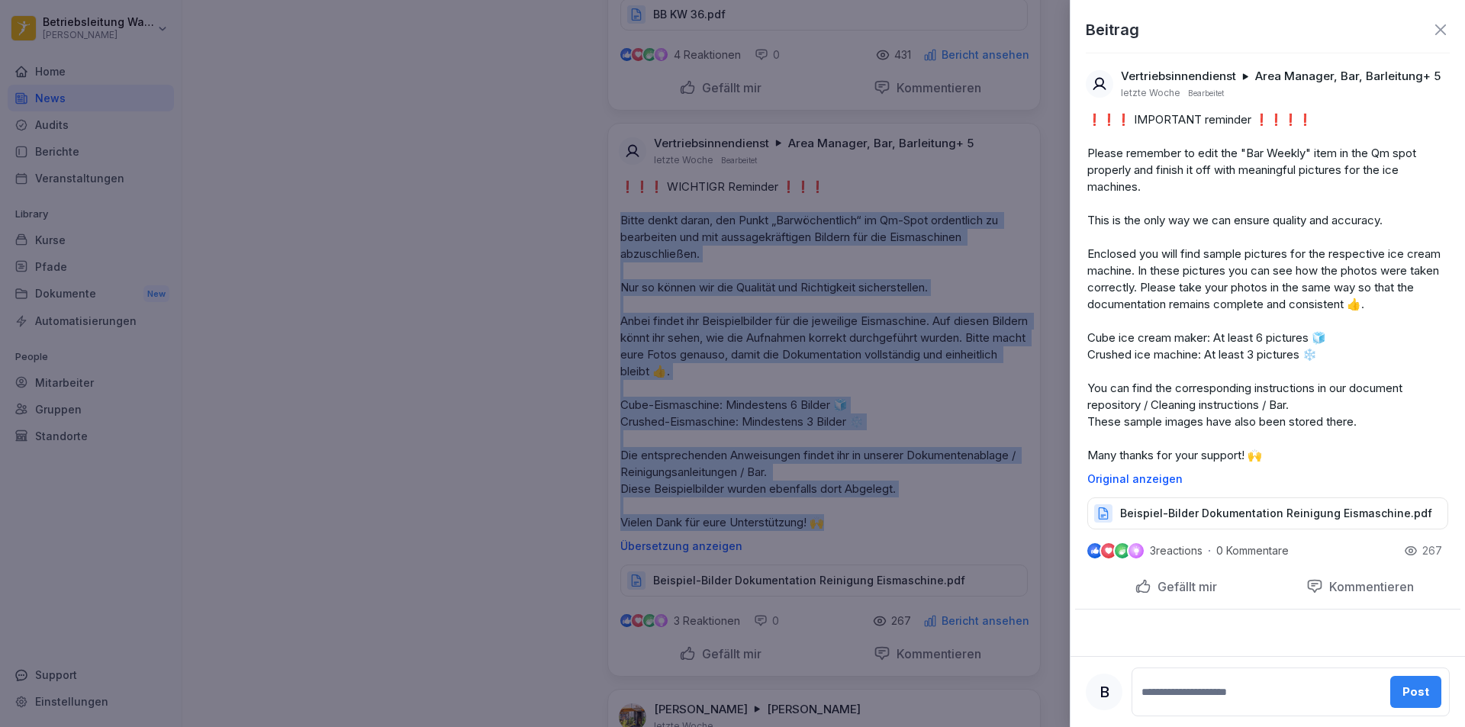
click at [1148, 477] on p "Original anzeigen" at bounding box center [1267, 479] width 361 height 12
click at [1164, 475] on p "Übersetzung anzeigen" at bounding box center [1267, 479] width 361 height 12
click at [1158, 474] on p "Original anzeigen" at bounding box center [1267, 479] width 361 height 12
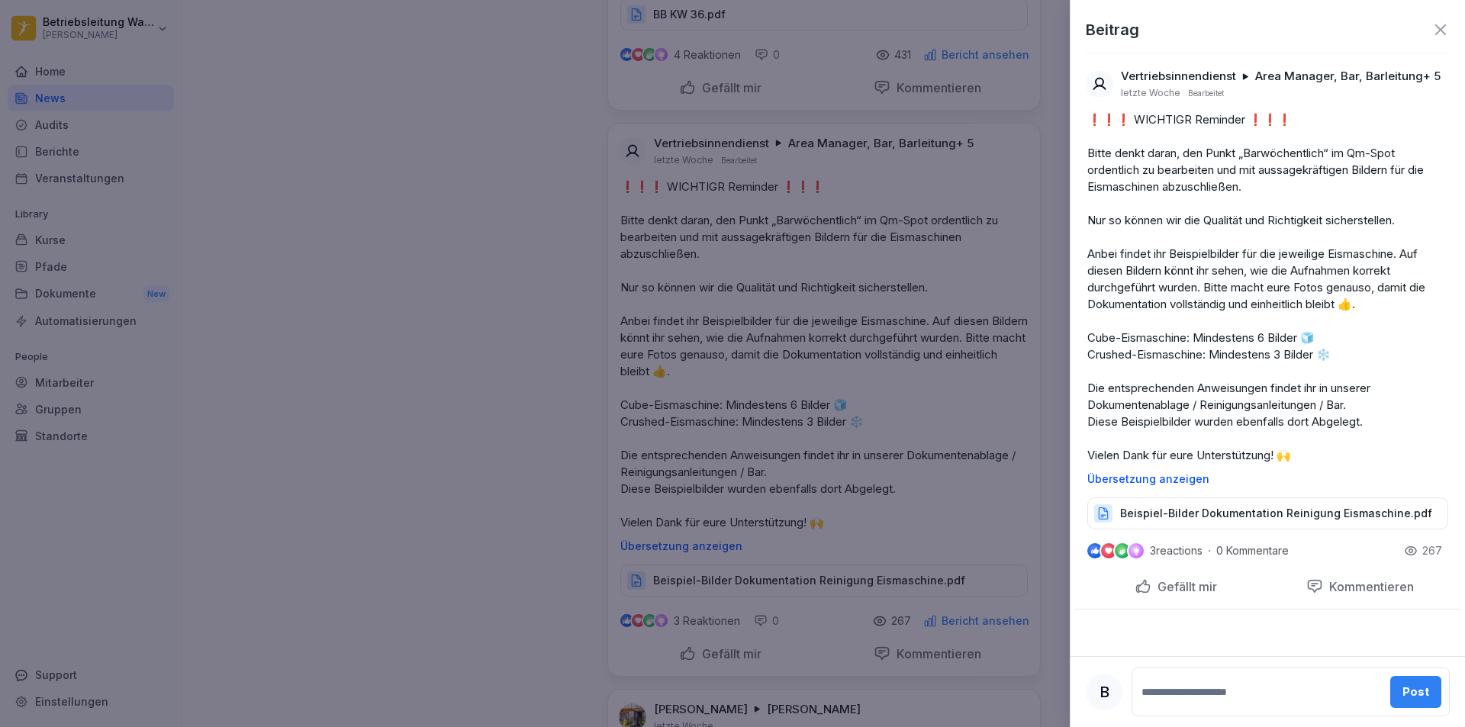
click at [534, 422] on div at bounding box center [732, 363] width 1465 height 727
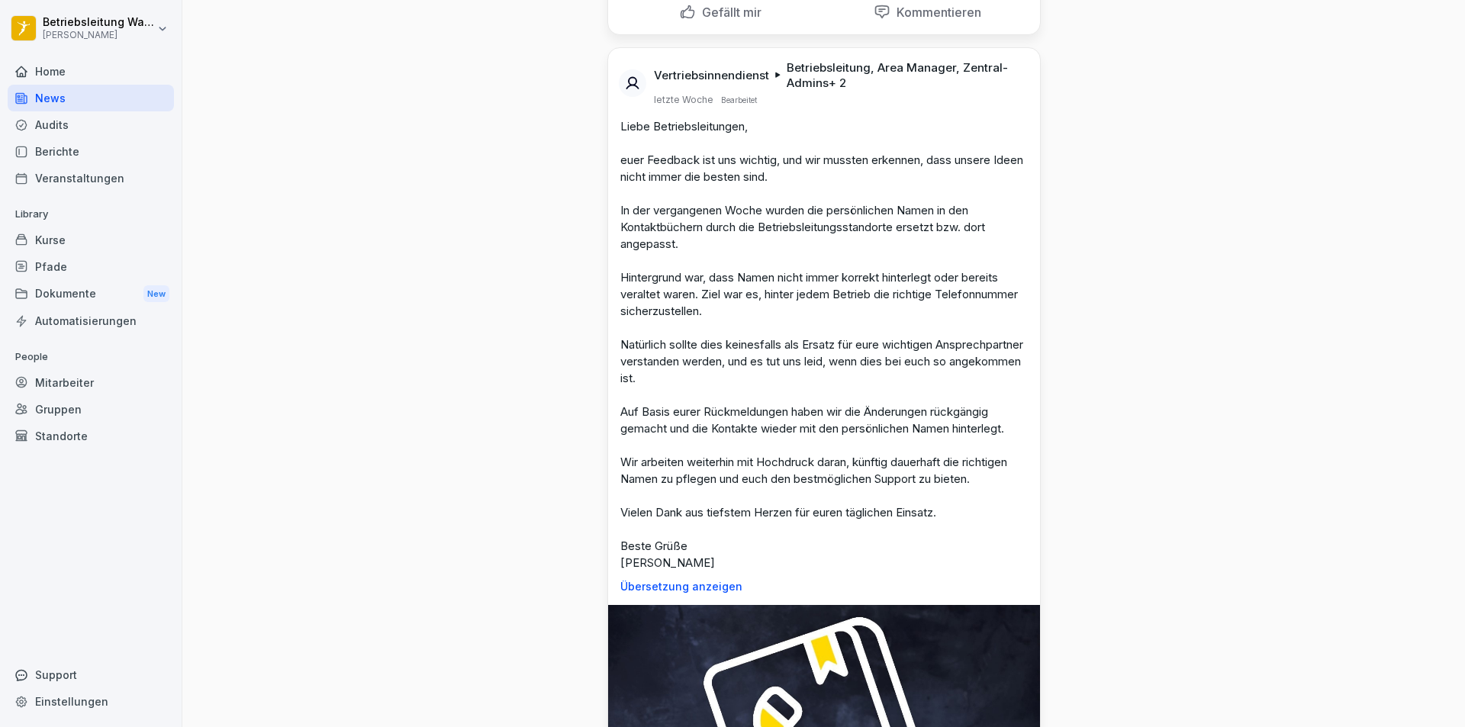
scroll to position [7479, 0]
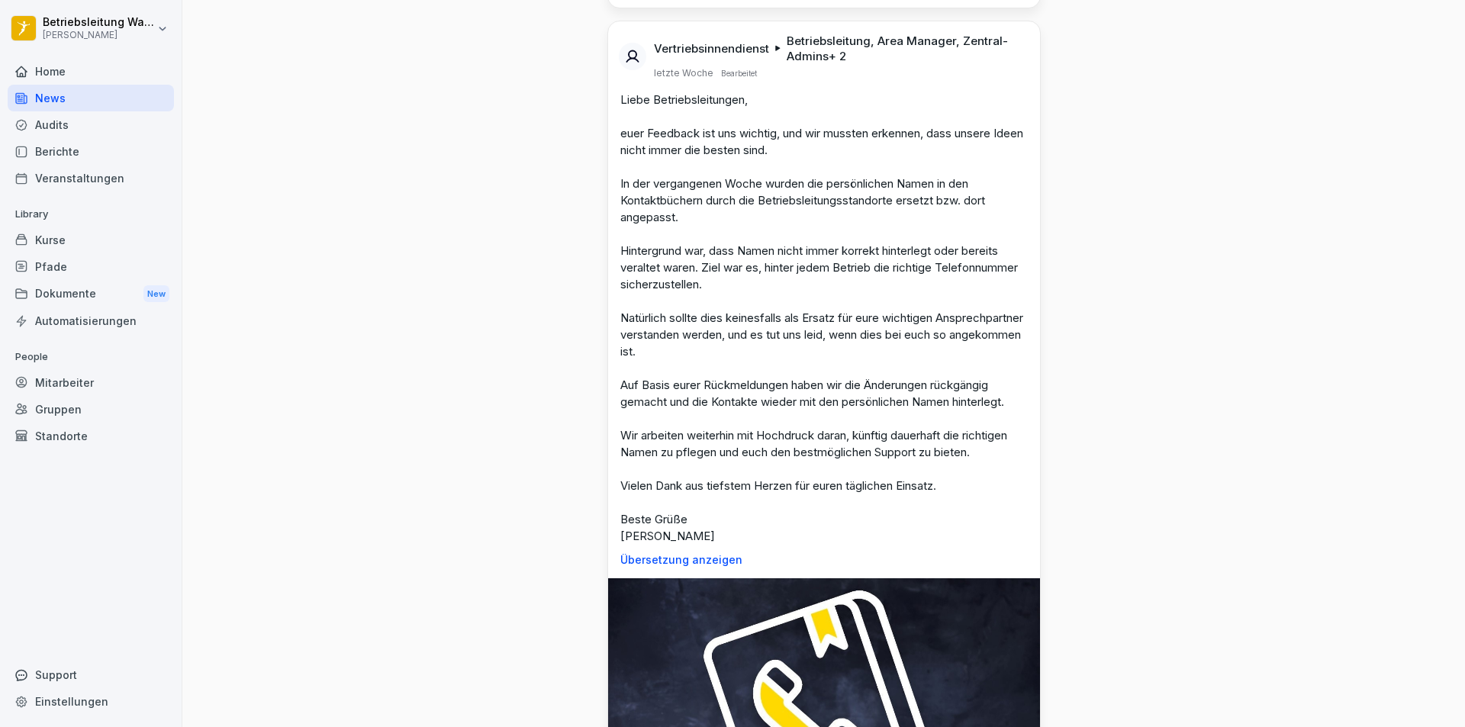
click at [690, 566] on div "Liebe Betriebsleitungen, euer Feedback ist uns wichtig, und wir mussten erkenne…" at bounding box center [824, 329] width 432 height 475
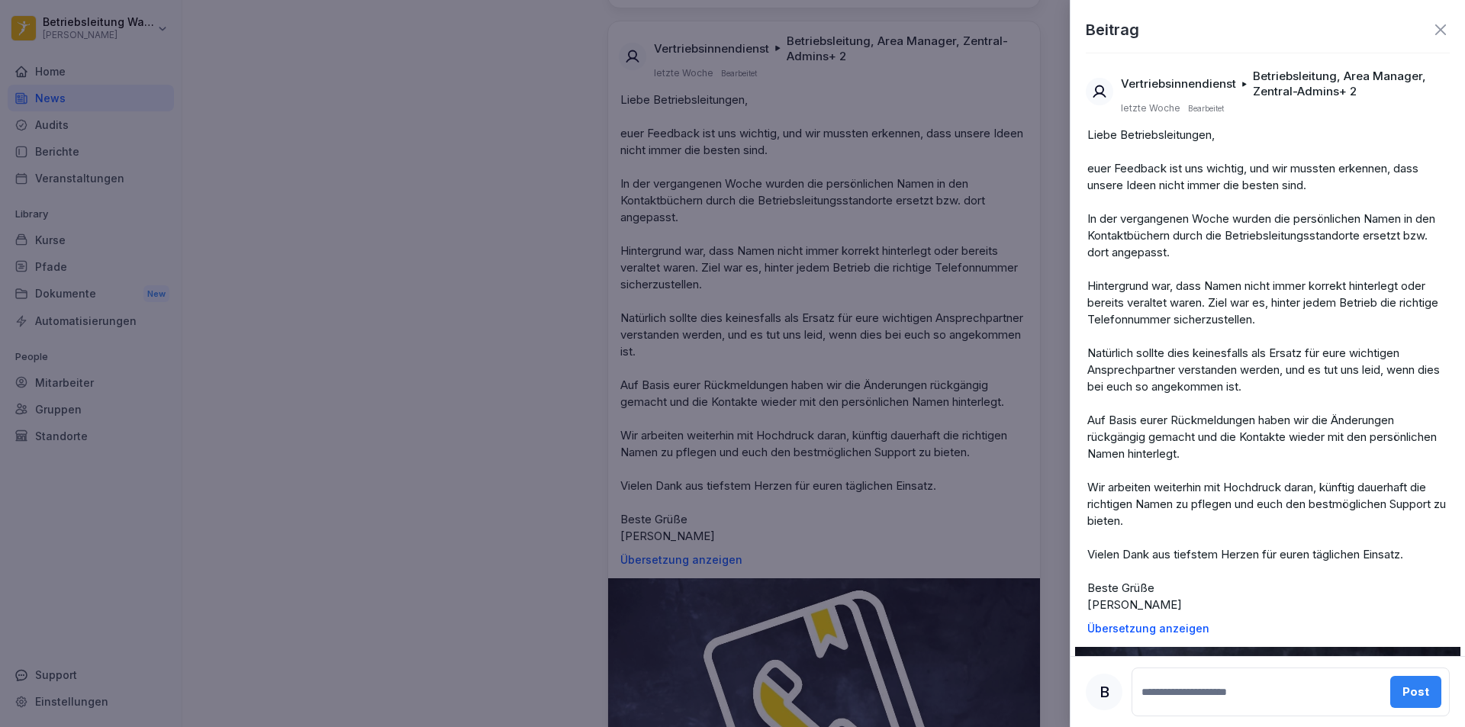
click at [1186, 633] on p "Übersetzung anzeigen" at bounding box center [1267, 629] width 361 height 12
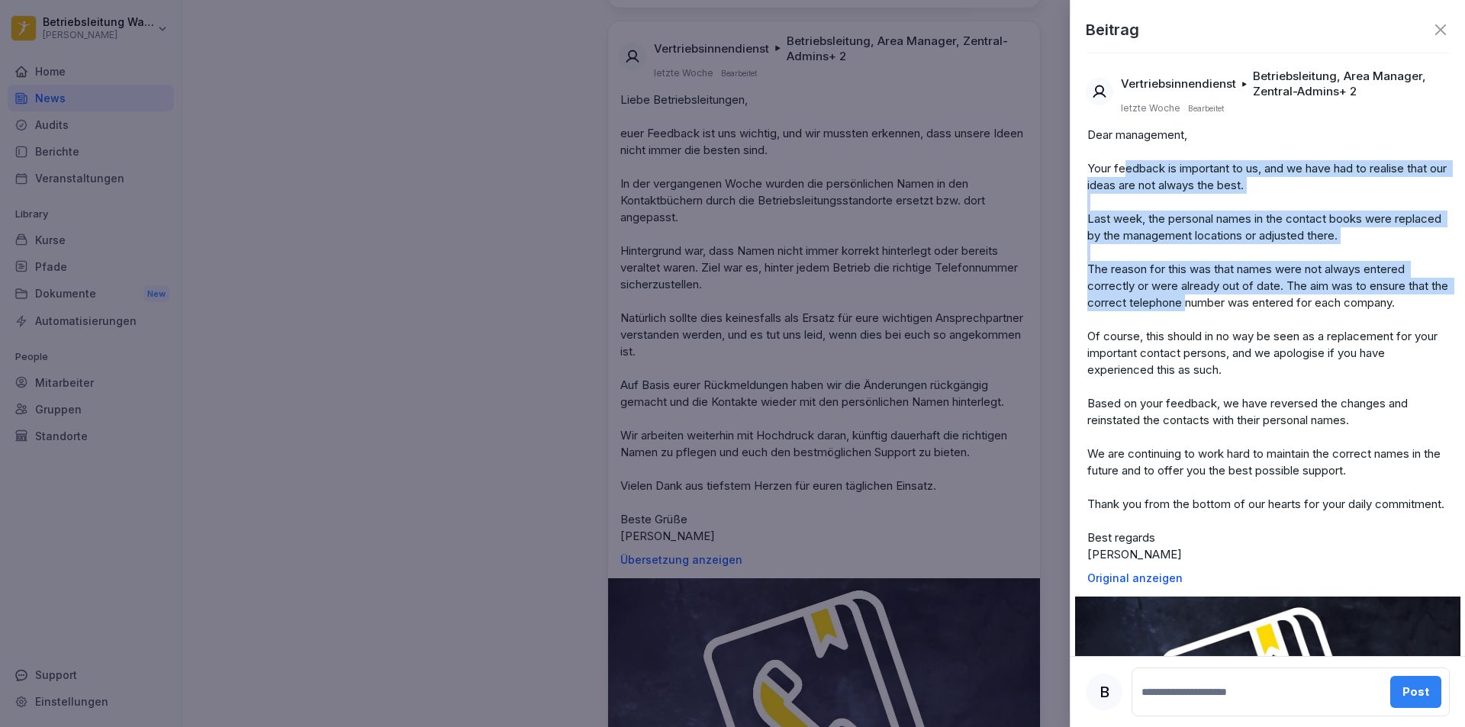
drag, startPoint x: 1127, startPoint y: 166, endPoint x: 1235, endPoint y: 302, distance: 173.9
click at [1235, 302] on p "Dear management, Your feedback is important to us, and we have had to realise t…" at bounding box center [1267, 345] width 361 height 437
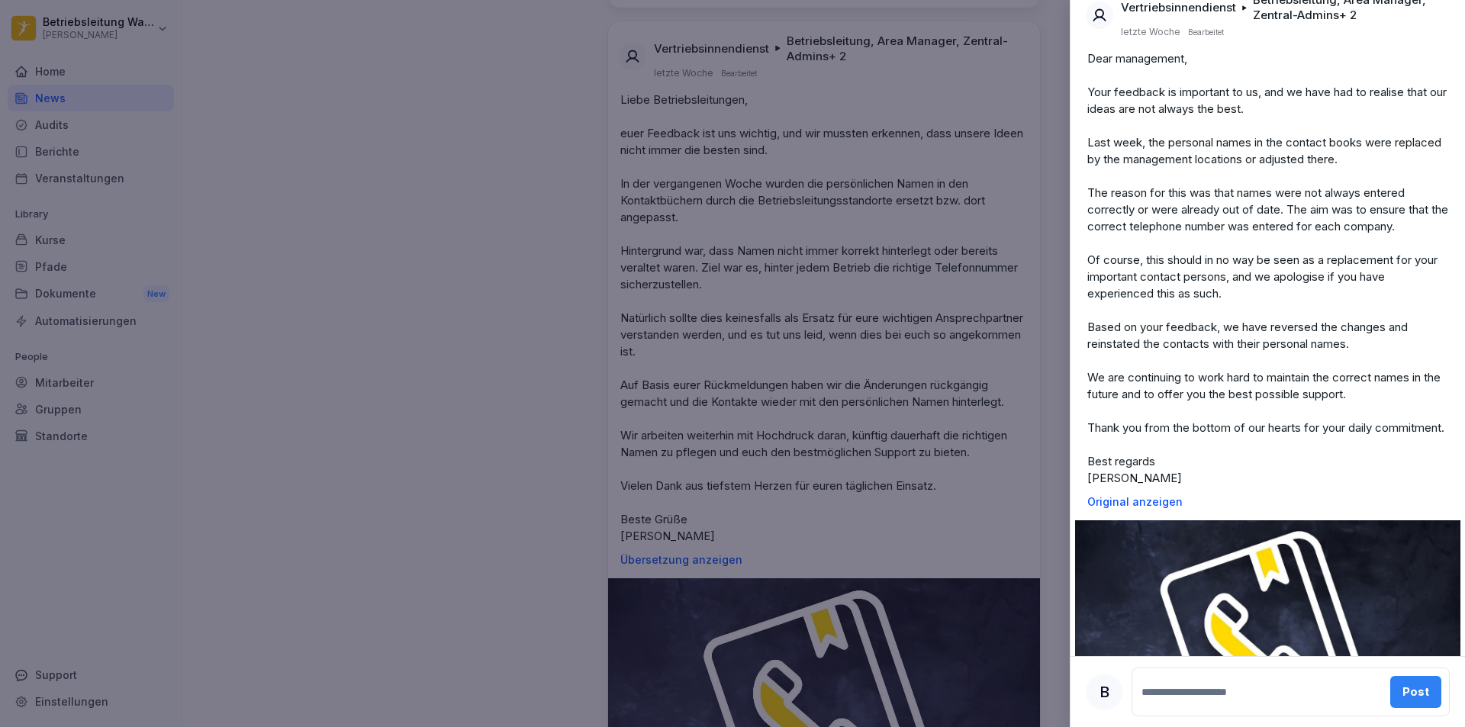
scroll to position [153, 0]
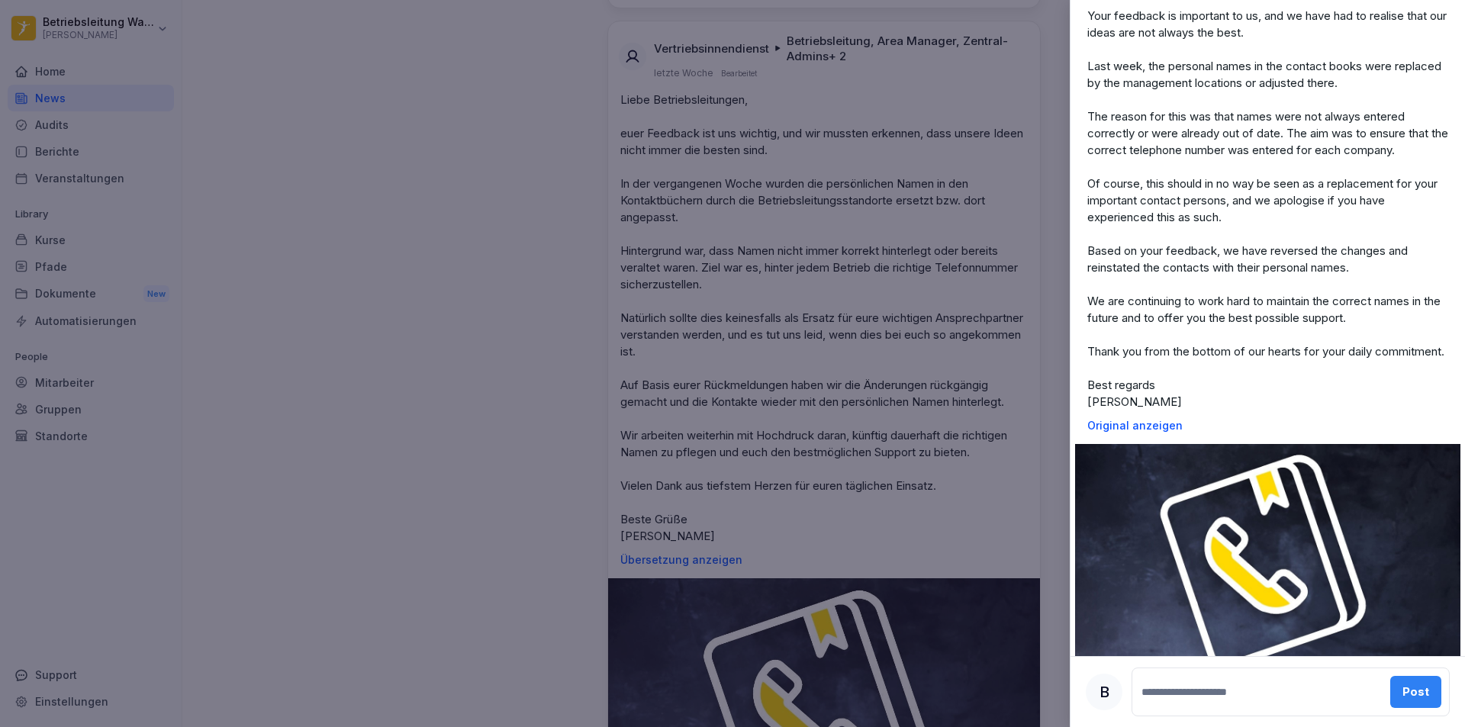
click at [970, 295] on div at bounding box center [732, 363] width 1465 height 727
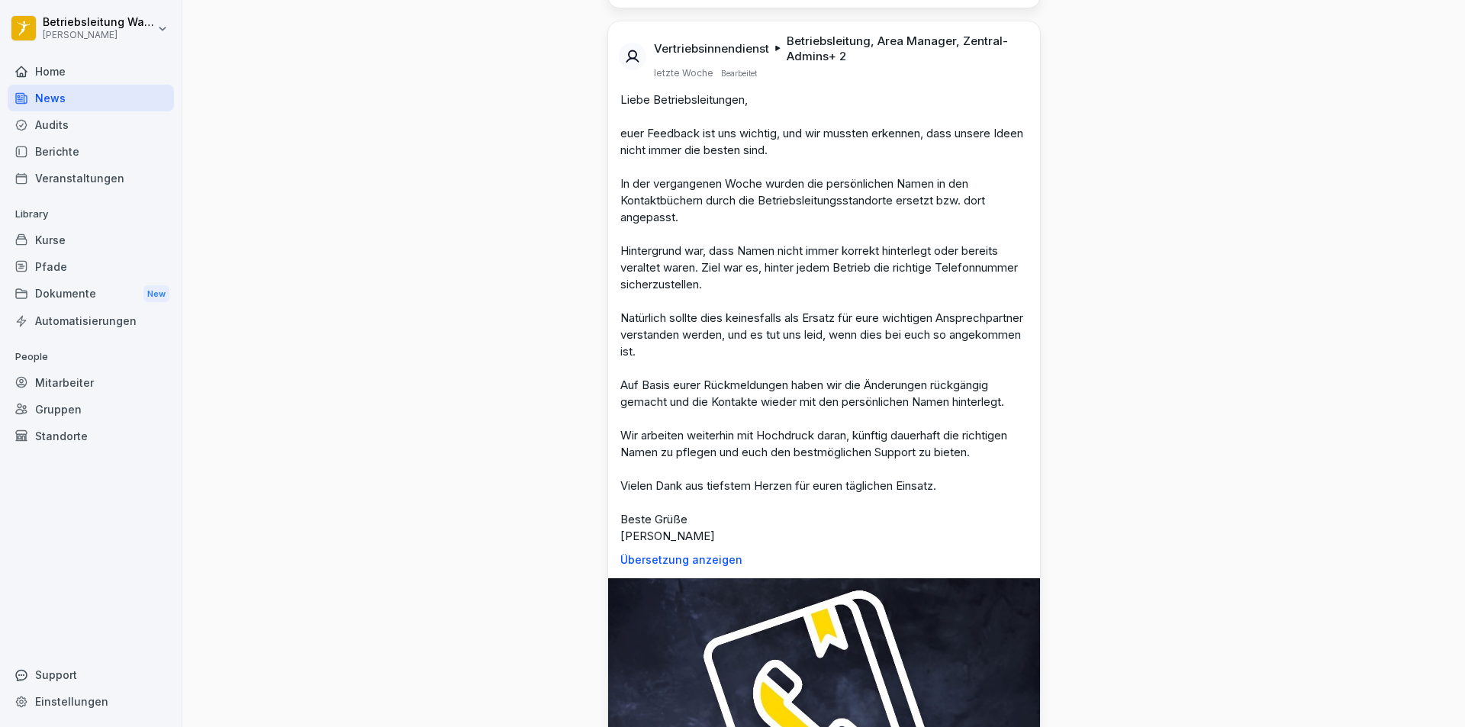
drag, startPoint x: 137, startPoint y: 377, endPoint x: 459, endPoint y: 340, distance: 324.2
click at [137, 378] on div "Mitarbeiter" at bounding box center [91, 382] width 166 height 27
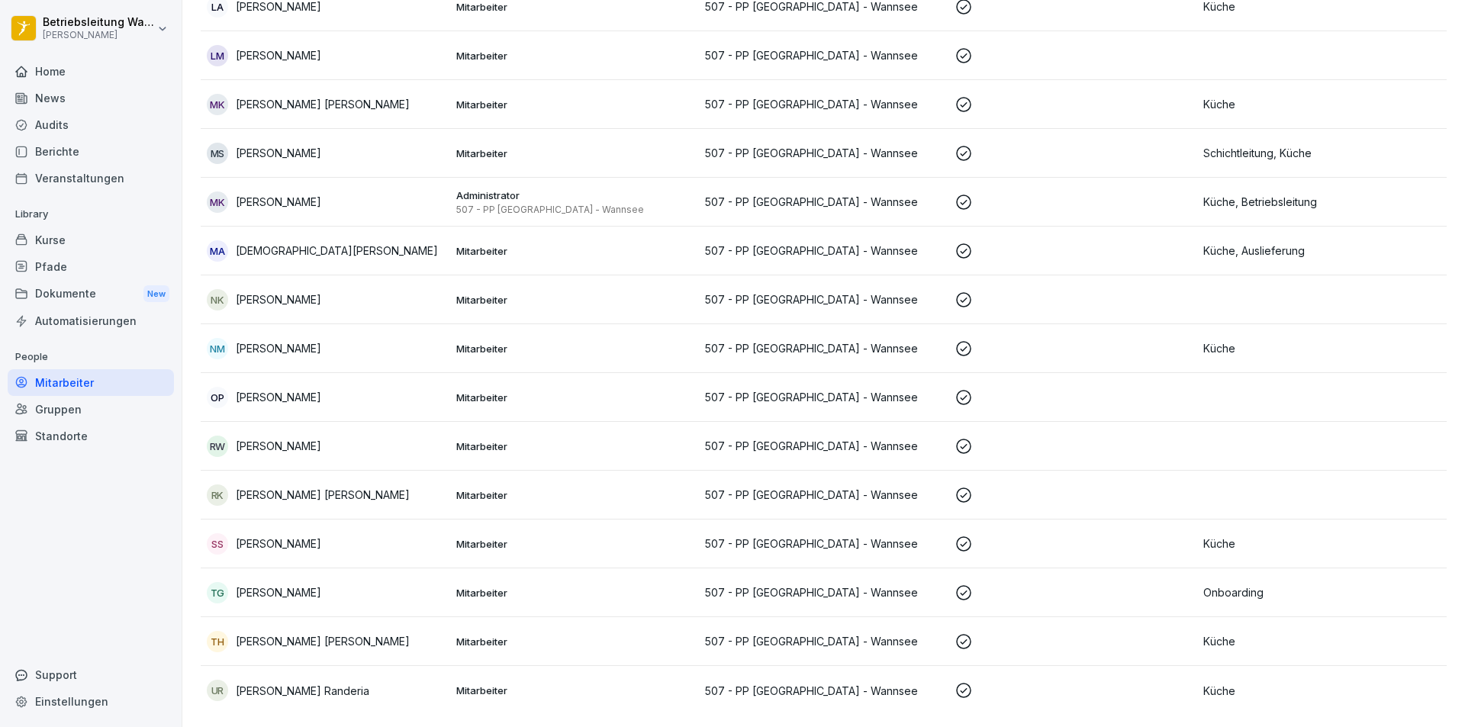
scroll to position [15, 0]
